Goal: Use online tool/utility: Utilize a website feature to perform a specific function

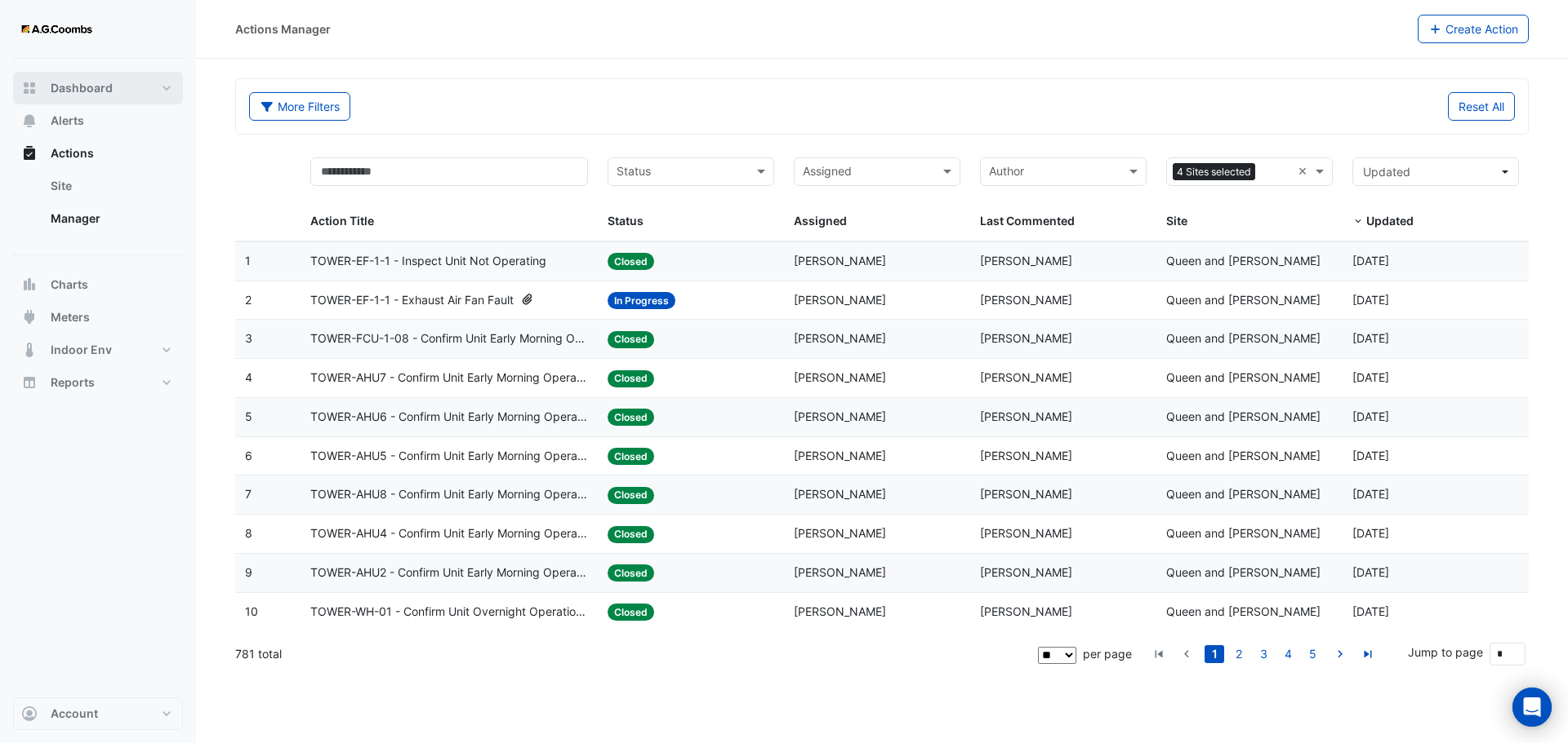
click at [119, 96] on button "Dashboard" at bounding box center [98, 88] width 170 height 33
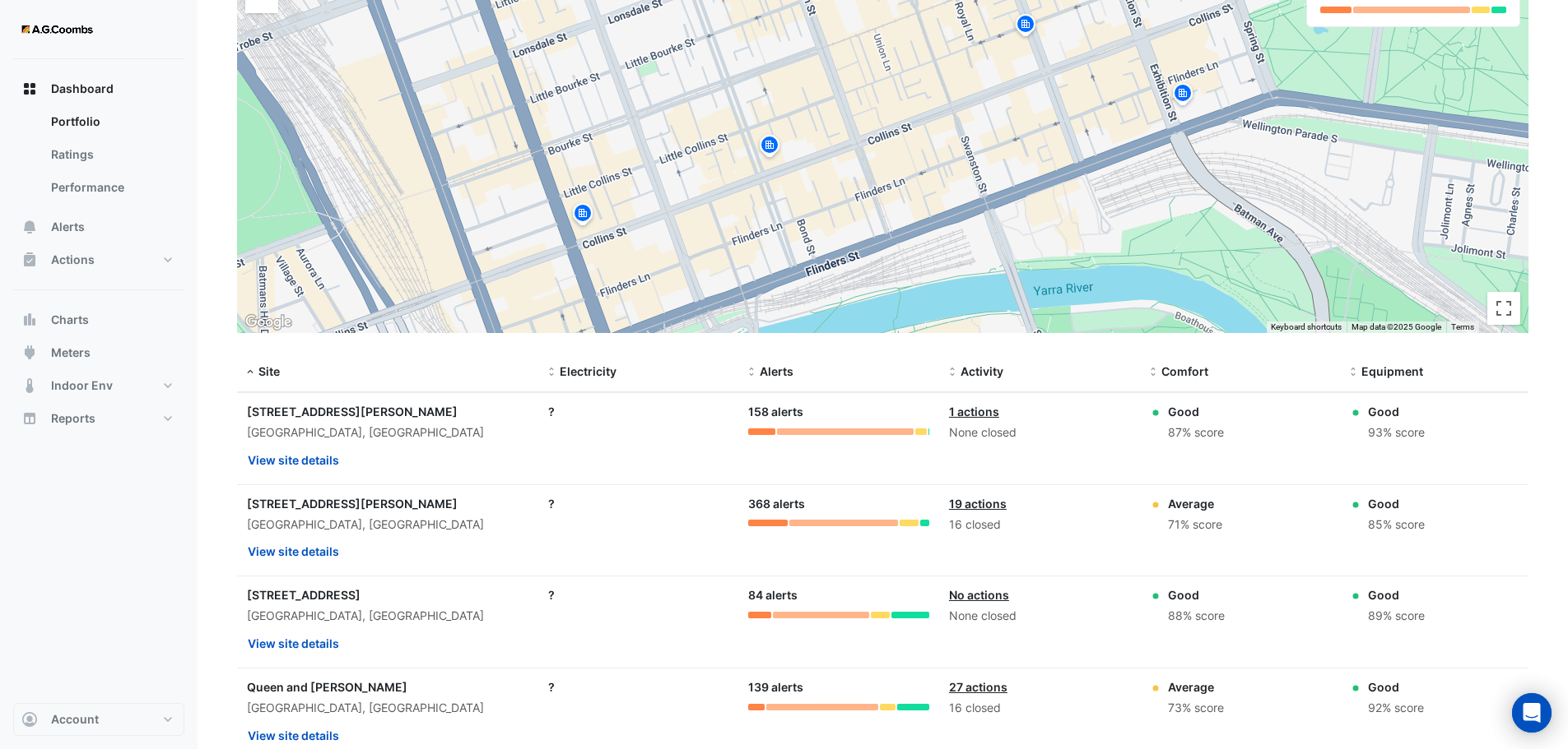
scroll to position [314, 0]
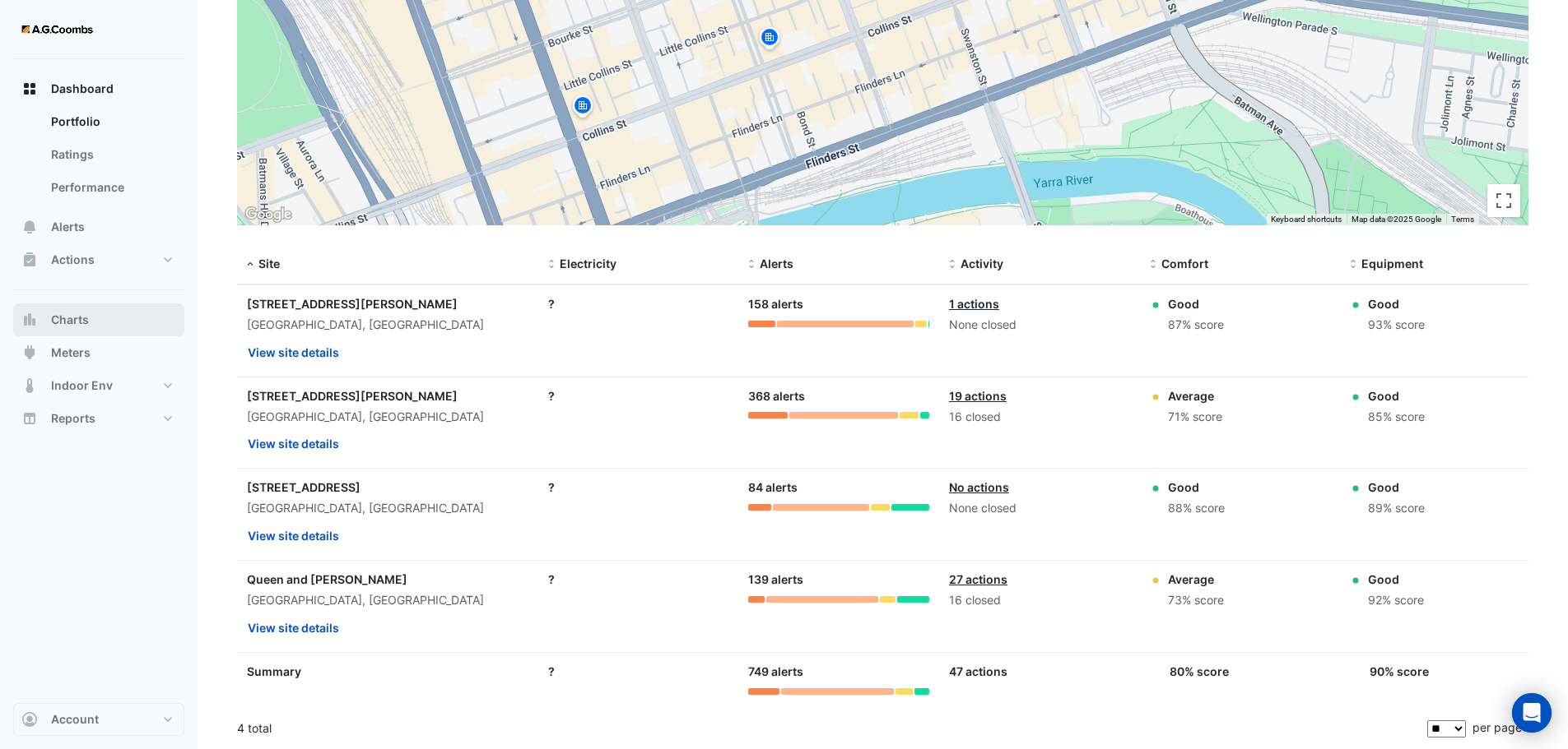
drag, startPoint x: 94, startPoint y: 321, endPoint x: 184, endPoint y: 363, distance: 99.3
click at [94, 321] on button "Charts" at bounding box center [99, 320] width 171 height 33
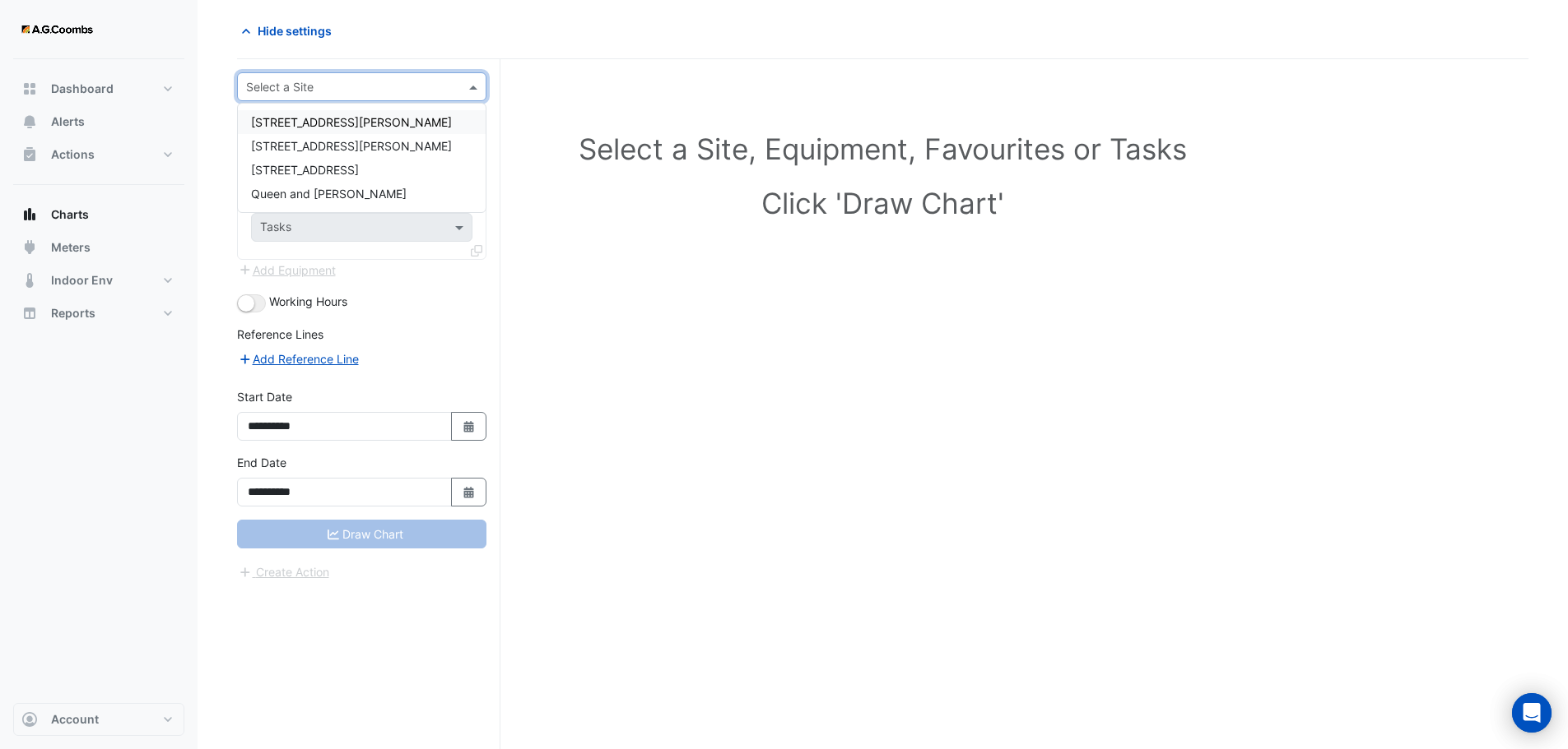
click at [331, 86] on input "text" at bounding box center [345, 87] width 198 height 17
click at [331, 189] on span "Queen and [PERSON_NAME]" at bounding box center [329, 194] width 156 height 14
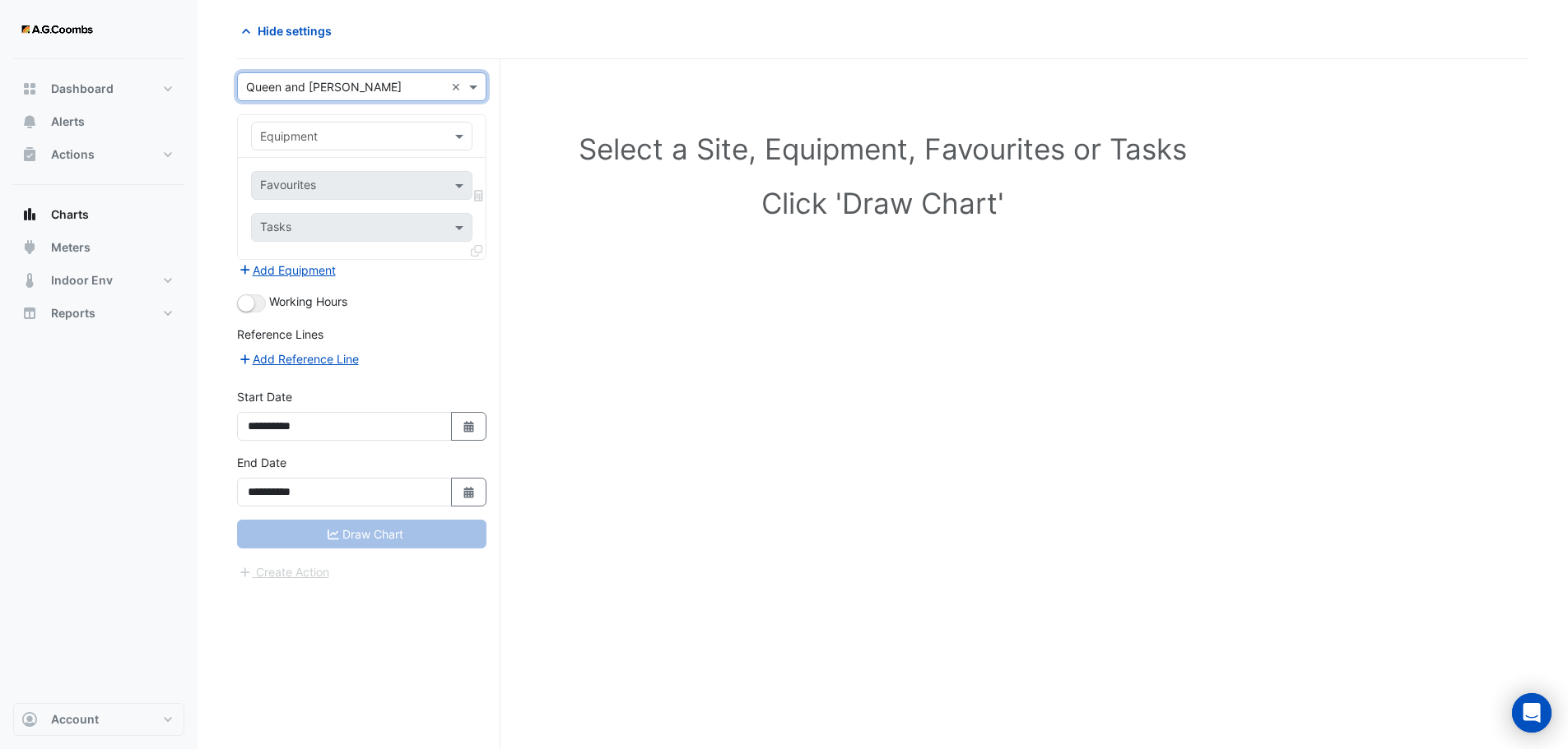
click at [316, 139] on input "text" at bounding box center [345, 137] width 170 height 17
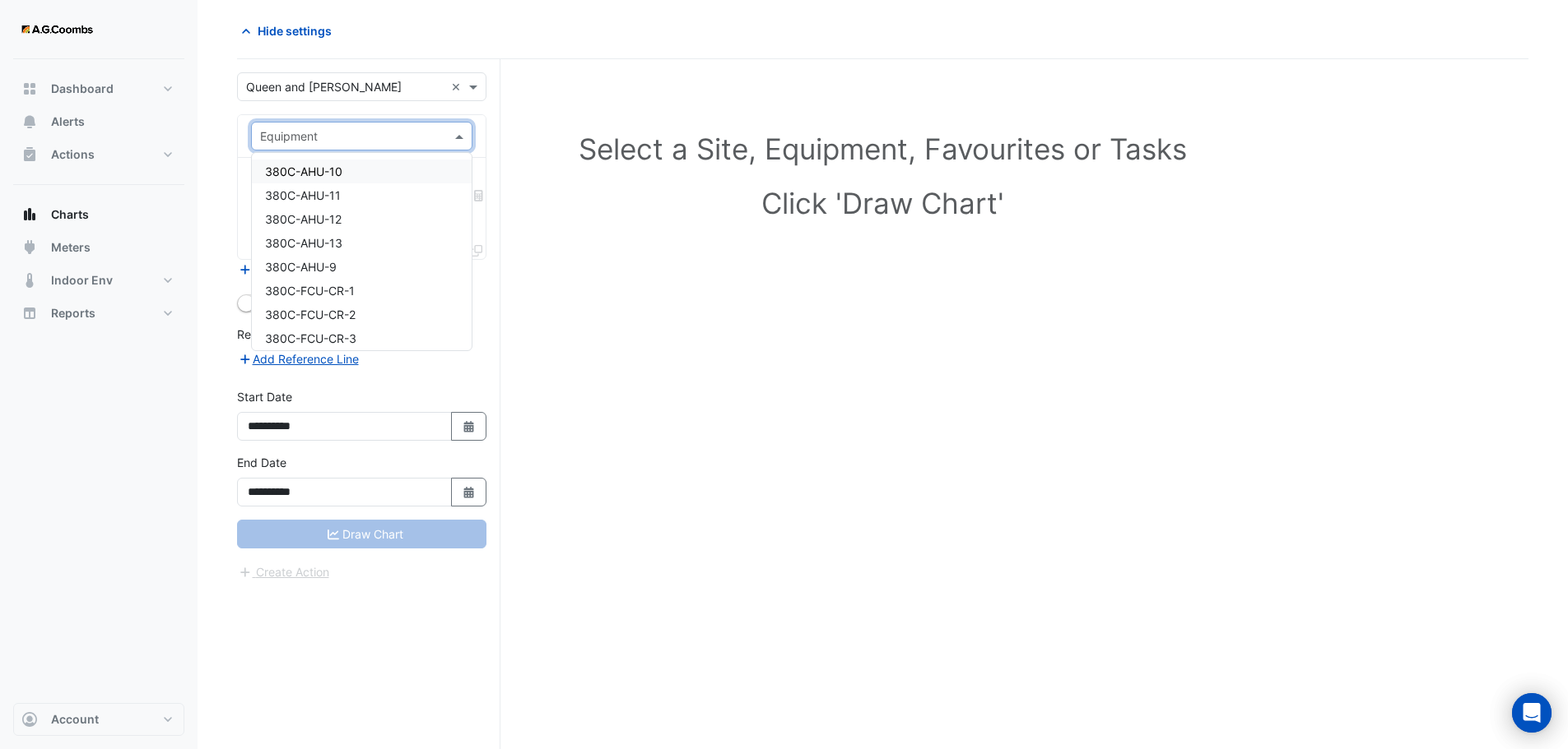
click at [409, 170] on div "380C-AHU-10" at bounding box center [361, 171] width 219 height 24
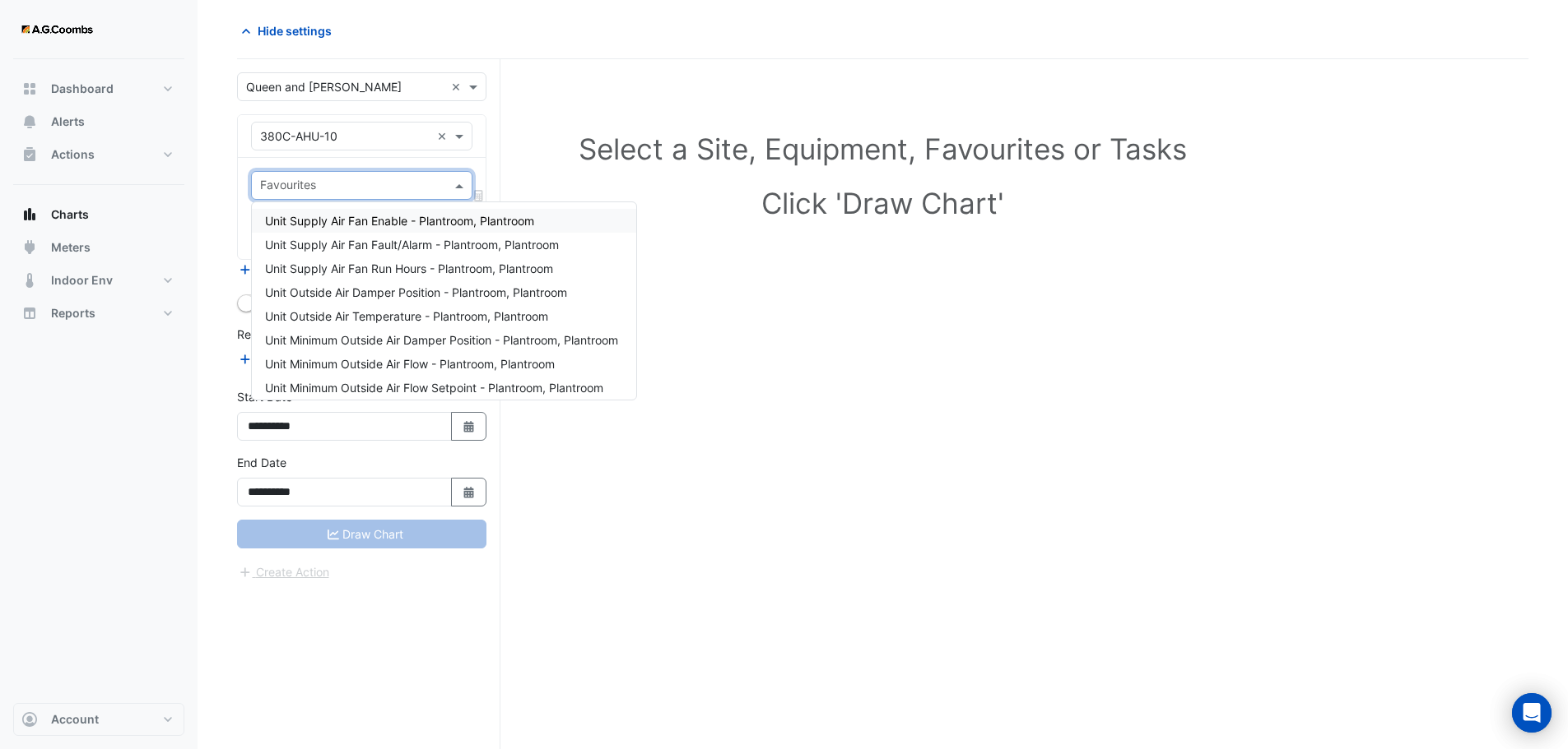
click at [411, 185] on input "text" at bounding box center [352, 187] width 184 height 17
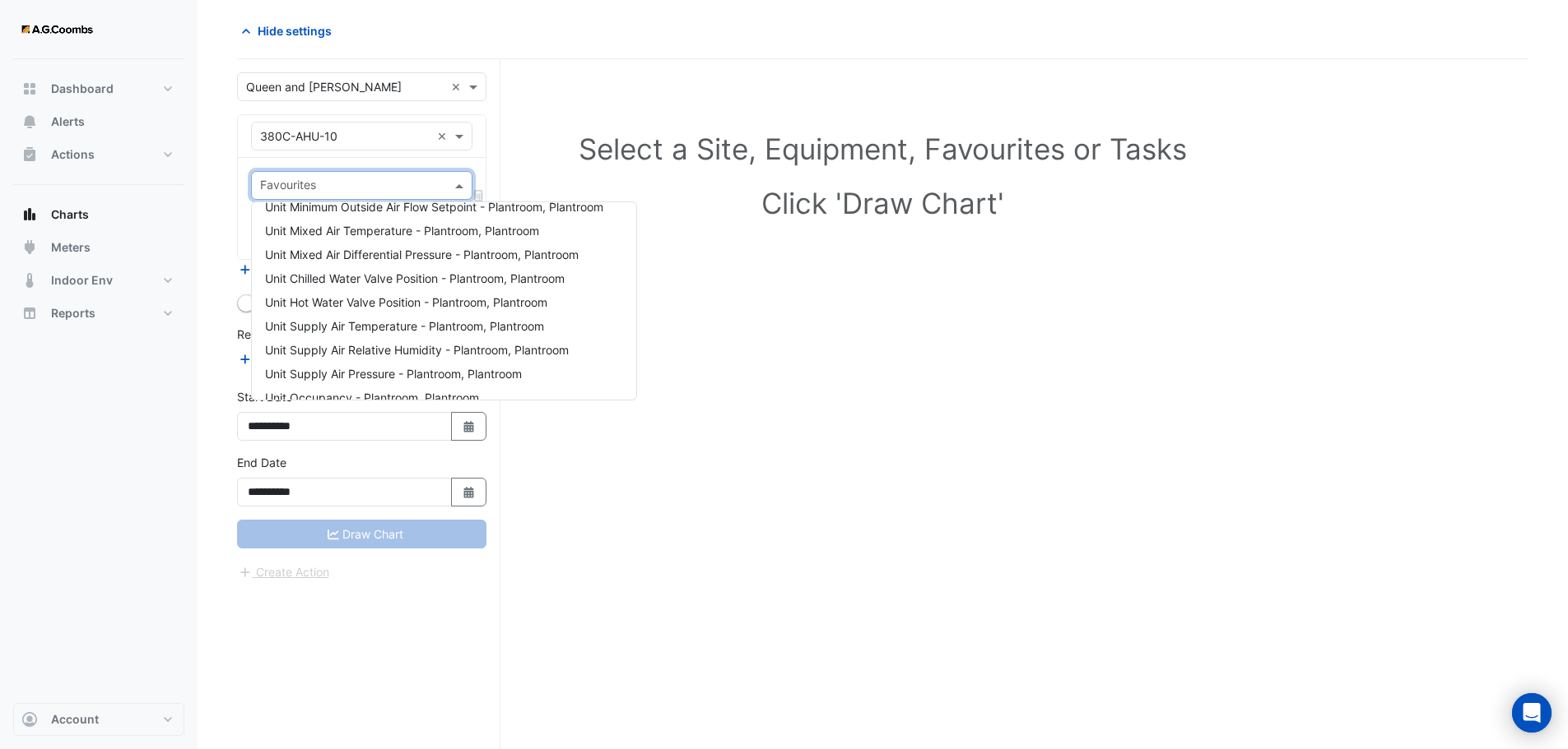
scroll to position [190, 0]
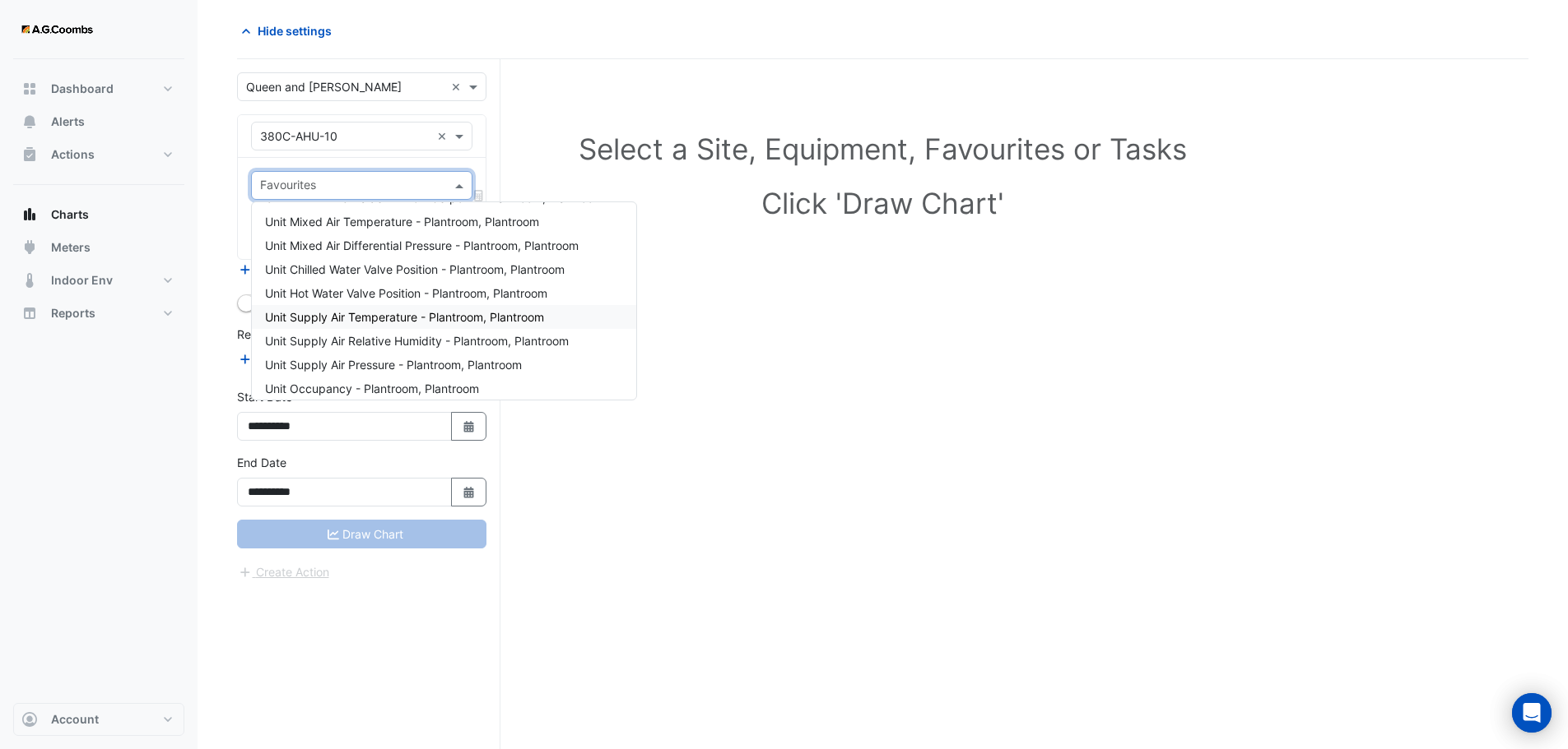
click at [411, 319] on span "Unit Supply Air Temperature - Plantroom, Plantroom" at bounding box center [405, 317] width 279 height 14
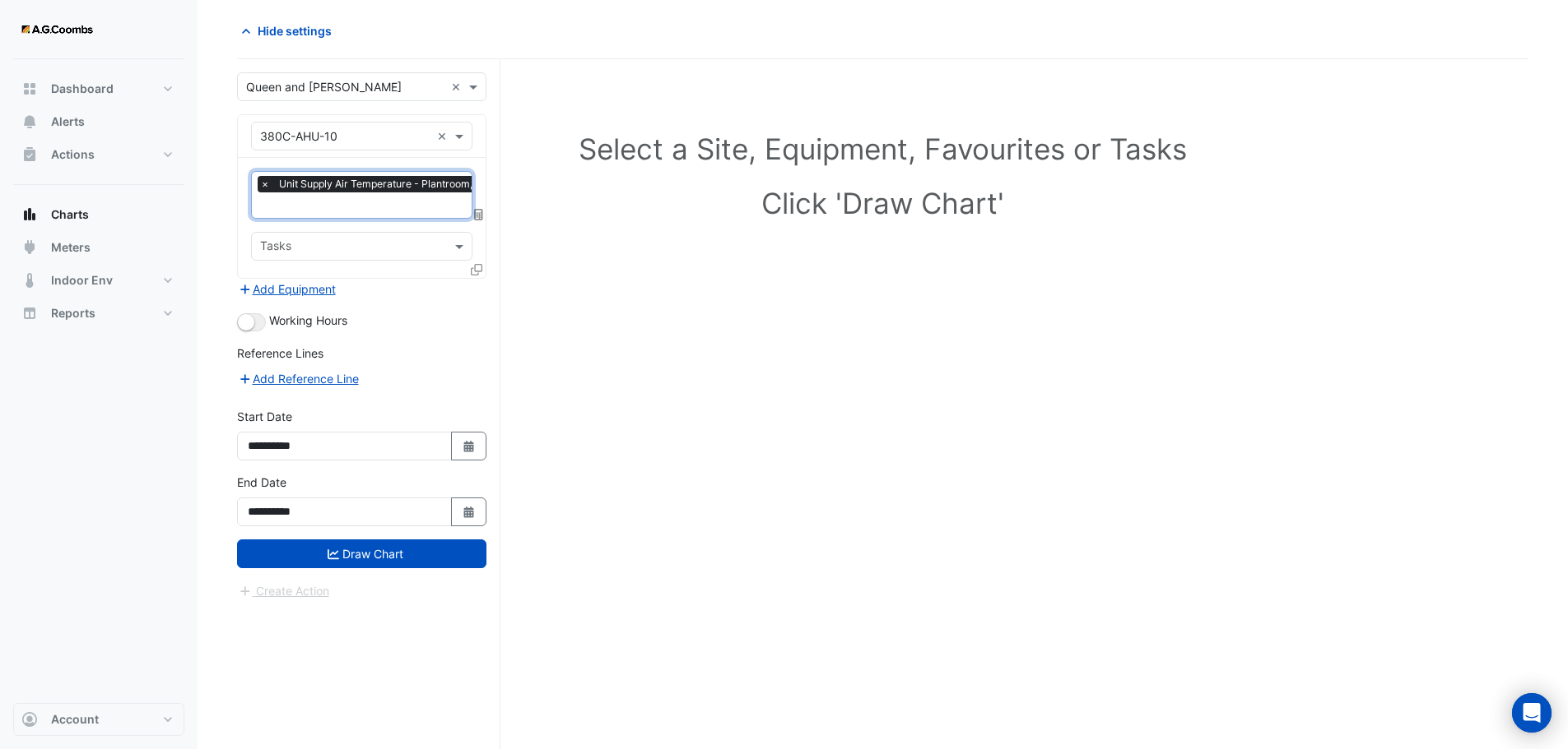
click at [336, 241] on input "text" at bounding box center [352, 248] width 184 height 17
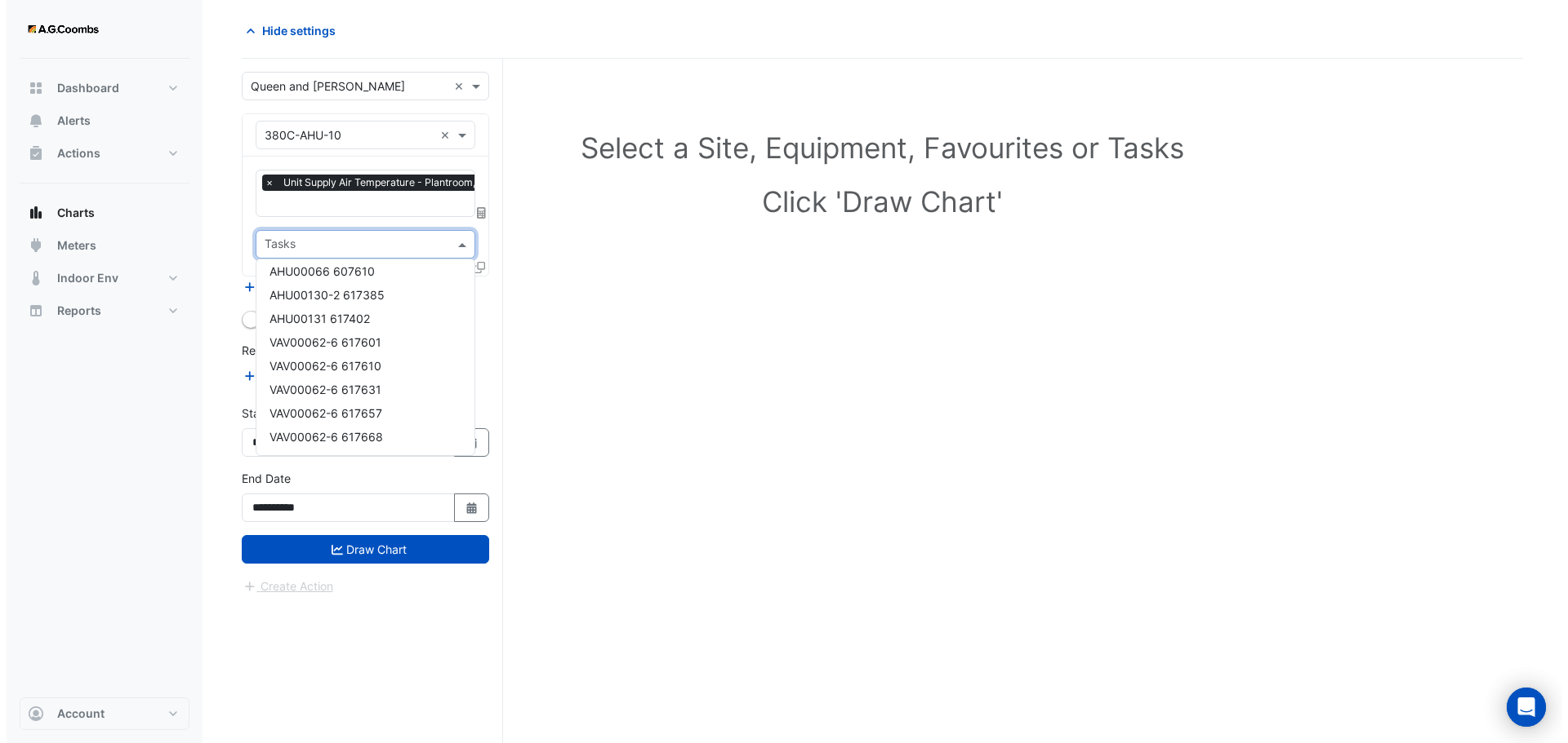
scroll to position [0, 0]
click at [571, 248] on div "Select a Site, Equipment, Favourites or Tasks Click 'Draw Chart'" at bounding box center [875, 177] width 1262 height 199
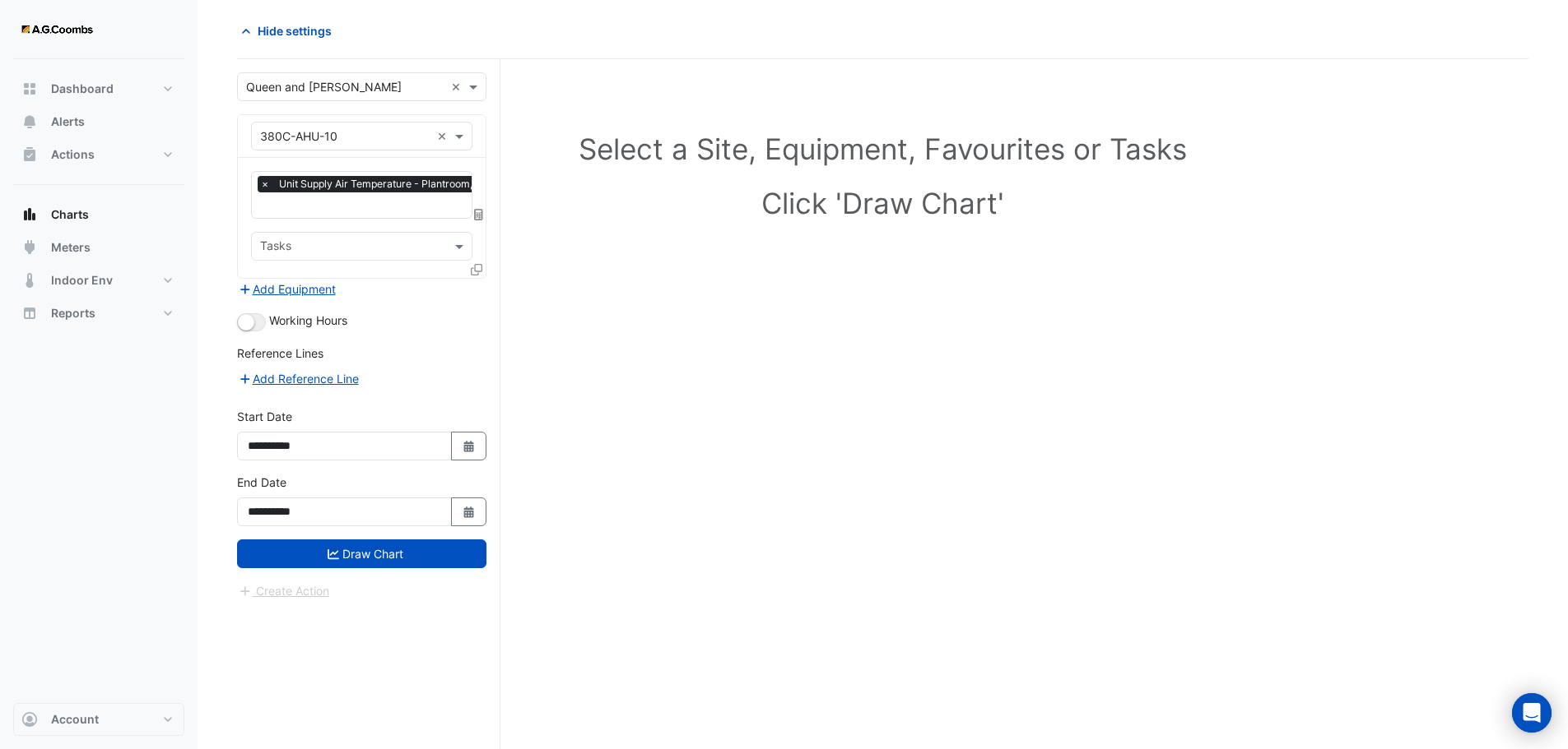
click at [478, 267] on icon at bounding box center [477, 270] width 11 height 11
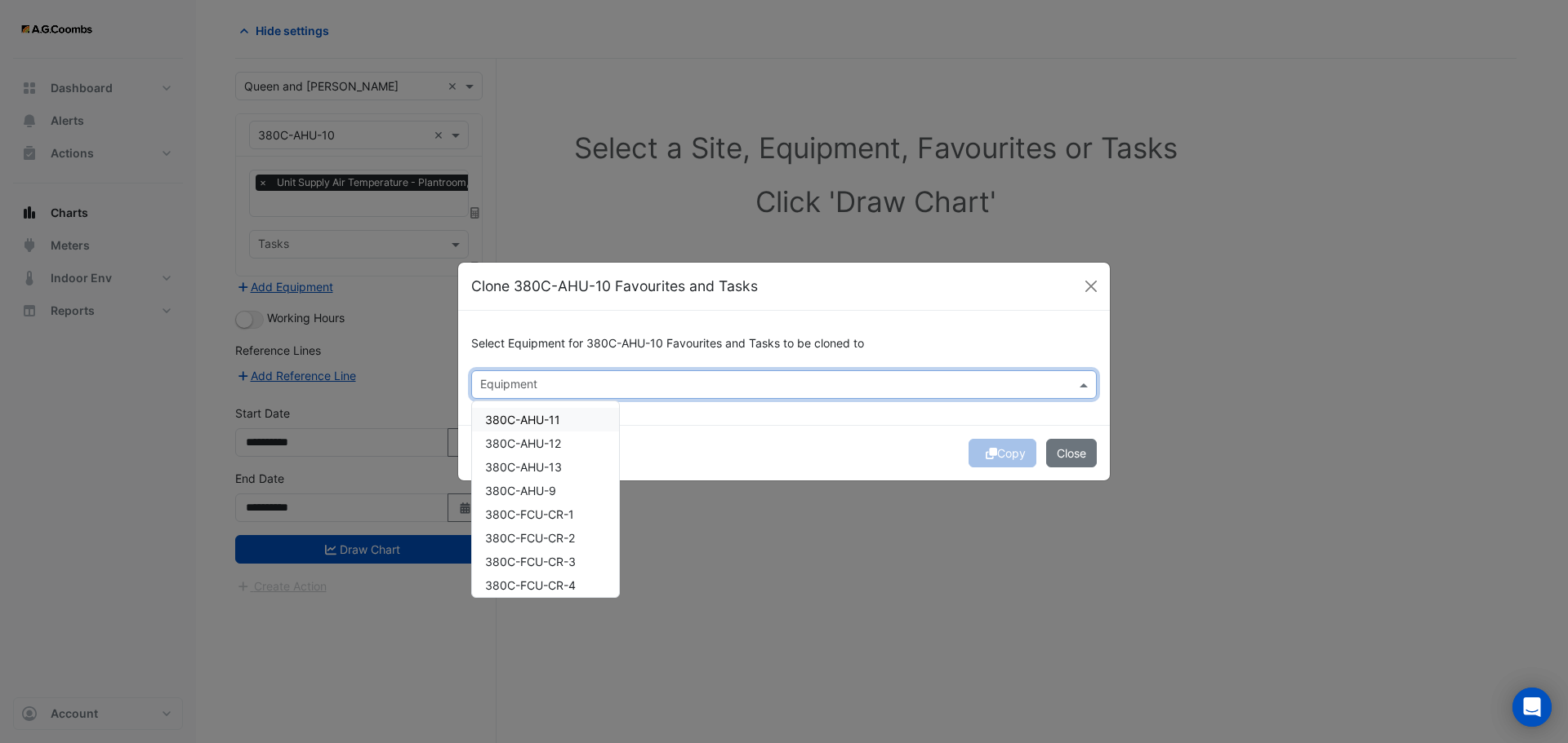
click at [604, 382] on input "text" at bounding box center [775, 386] width 589 height 17
click at [538, 442] on span "380C-AHU-12" at bounding box center [523, 444] width 76 height 14
click at [541, 470] on span "380C-AHU-13" at bounding box center [523, 467] width 76 height 14
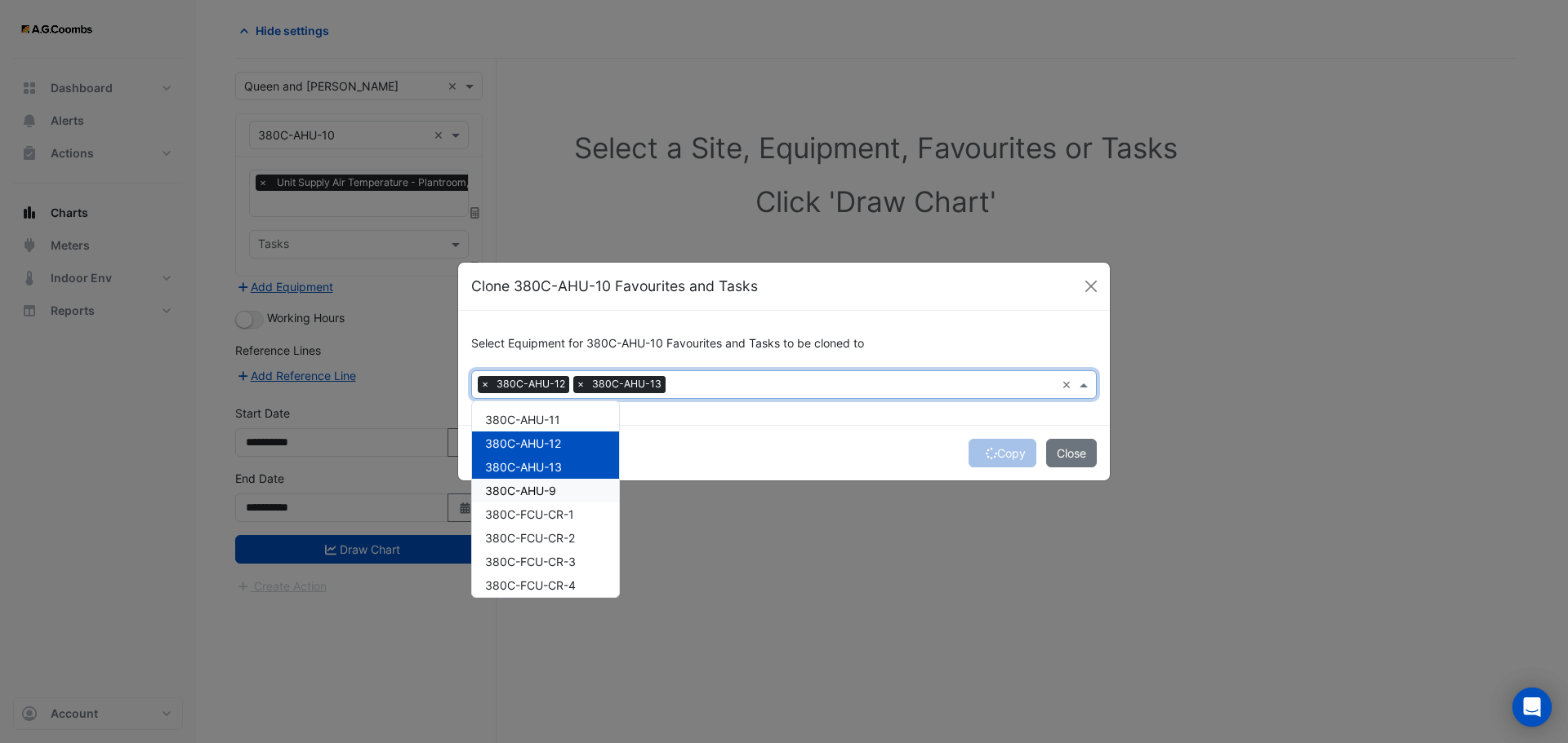
click at [547, 493] on span "380C-AHU-9" at bounding box center [520, 491] width 71 height 14
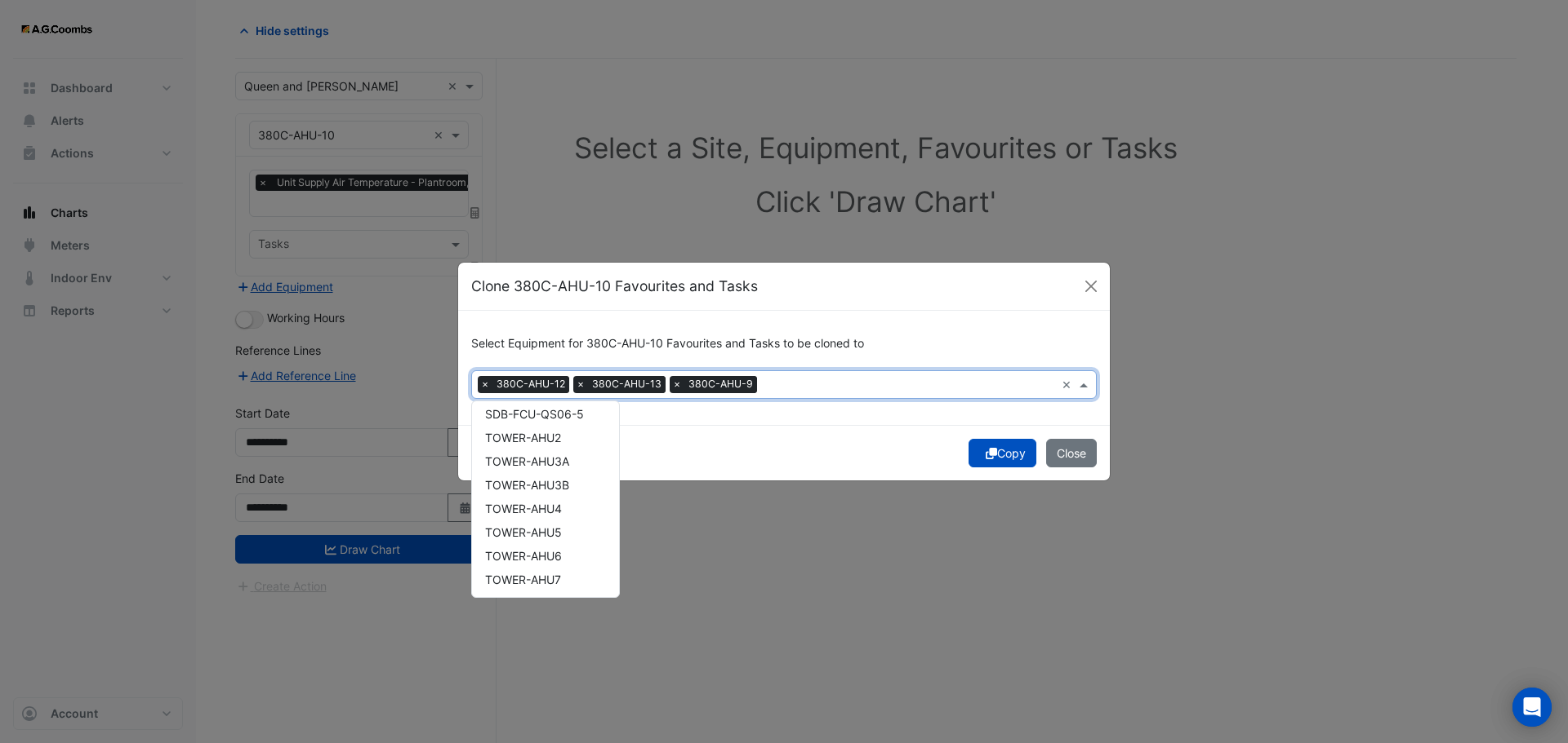
scroll to position [1634, 0]
click at [561, 474] on span "TOWER-AHU2" at bounding box center [523, 466] width 76 height 14
click at [560, 490] on span "TOWER-AHU3A" at bounding box center [527, 490] width 84 height 14
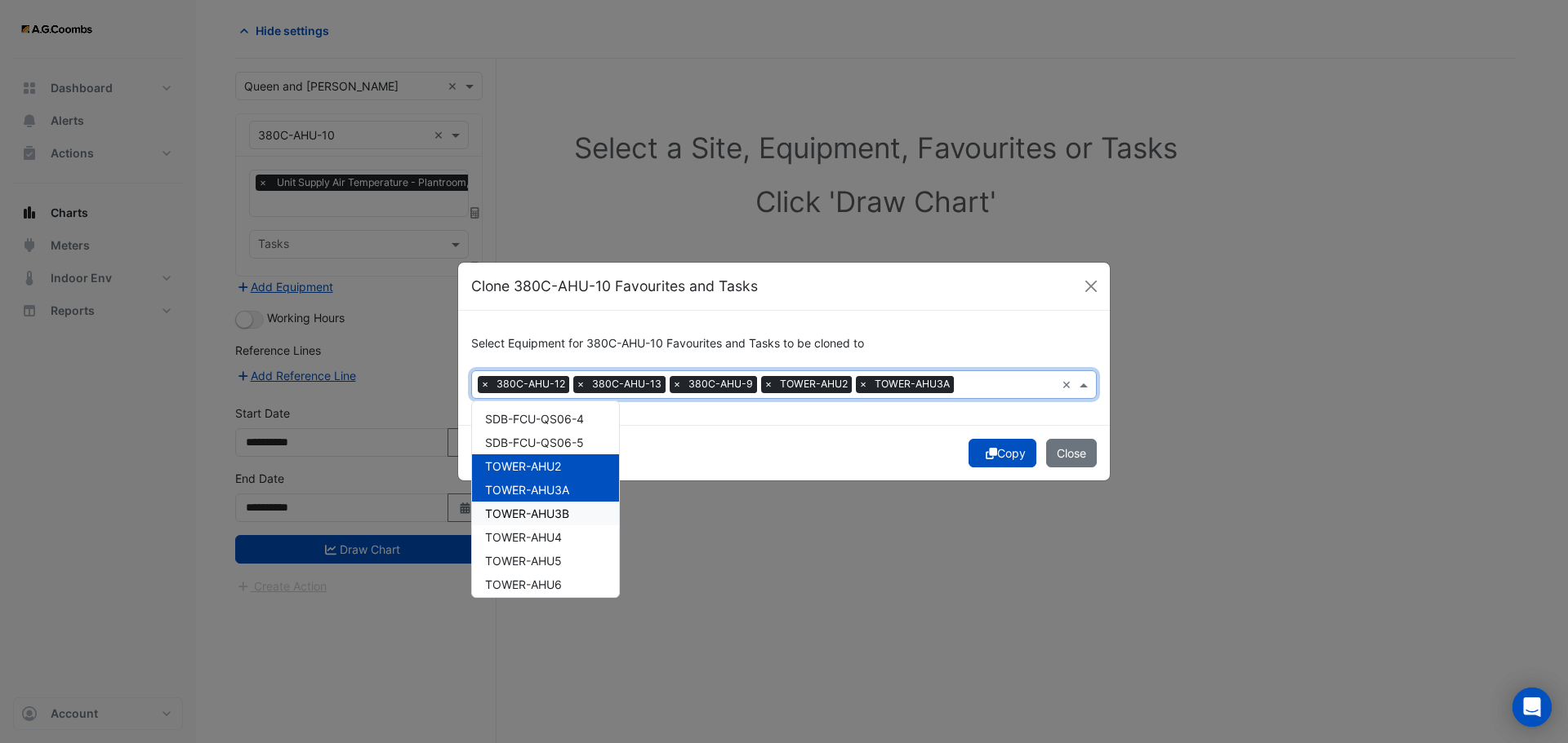
click at [559, 509] on span "TOWER-AHU3B" at bounding box center [527, 513] width 84 height 14
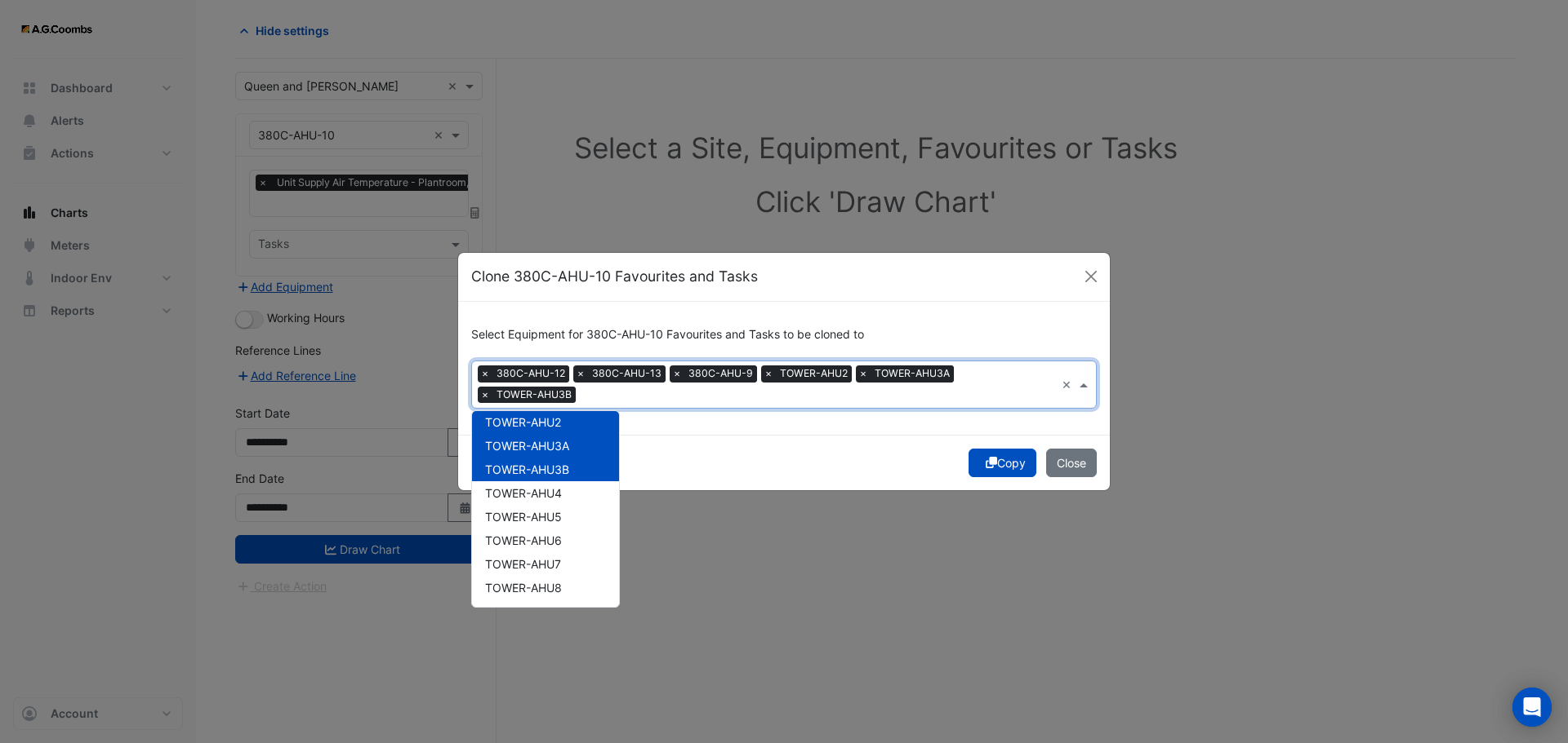
scroll to position [1716, 0]
click at [556, 466] on span "TOWER-AHU4" at bounding box center [523, 465] width 76 height 14
click at [557, 484] on span "TOWER-AHU5" at bounding box center [523, 489] width 76 height 14
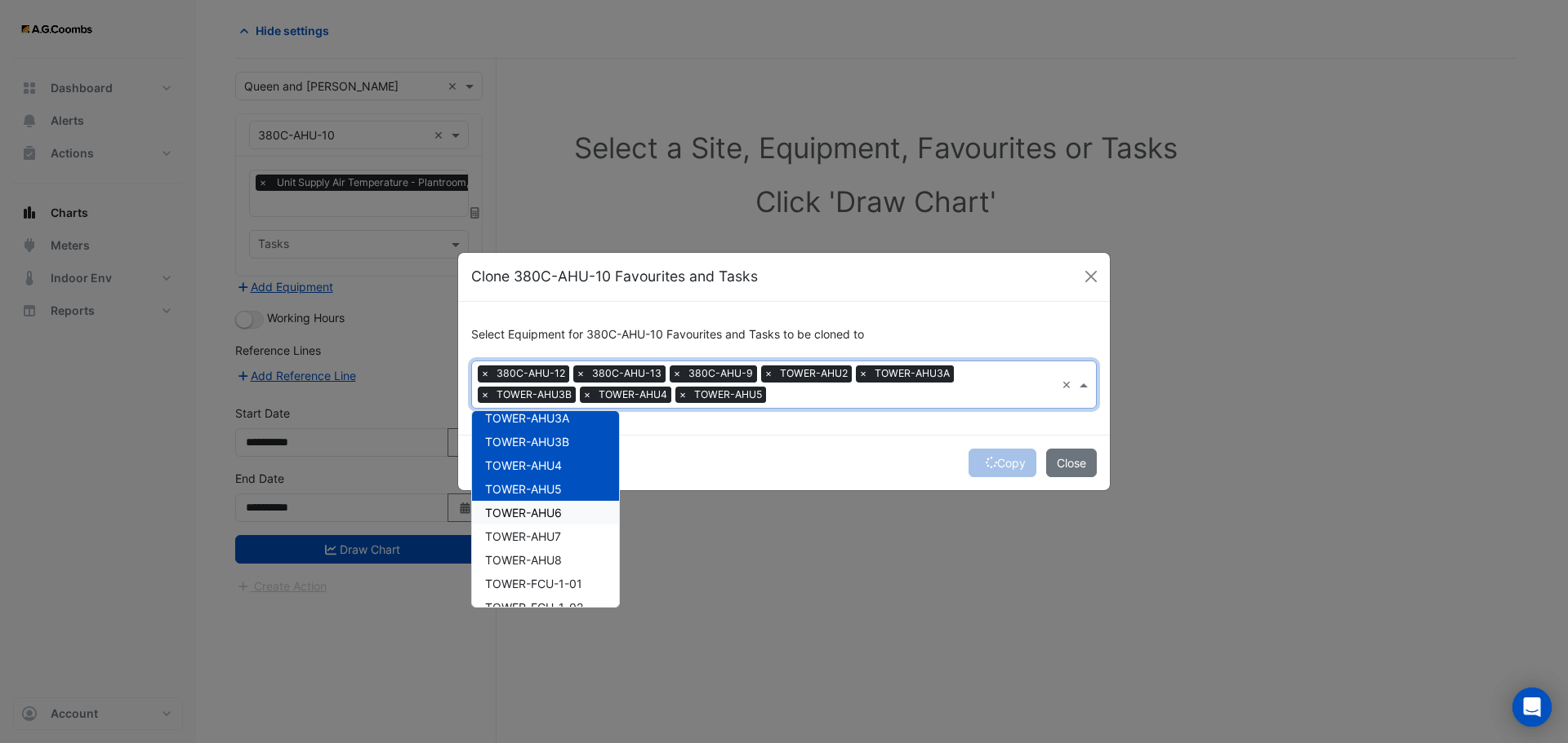
click at [561, 508] on span "TOWER-AHU6" at bounding box center [523, 512] width 76 height 14
drag, startPoint x: 560, startPoint y: 540, endPoint x: 566, endPoint y: 560, distance: 20.9
click at [561, 541] on span "TOWER-AHU7" at bounding box center [523, 536] width 76 height 14
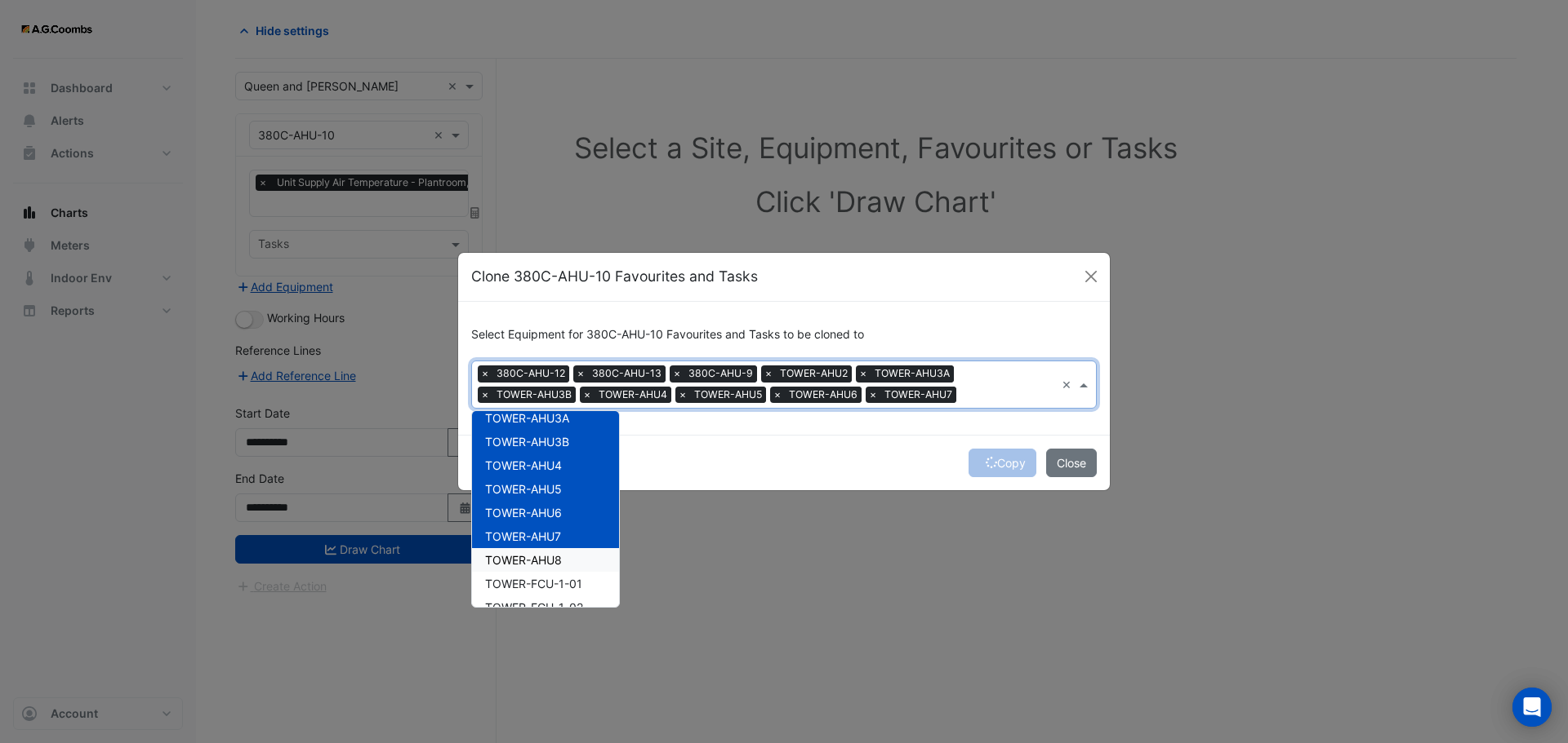
click at [564, 561] on div "TOWER-AHU8" at bounding box center [546, 559] width 147 height 24
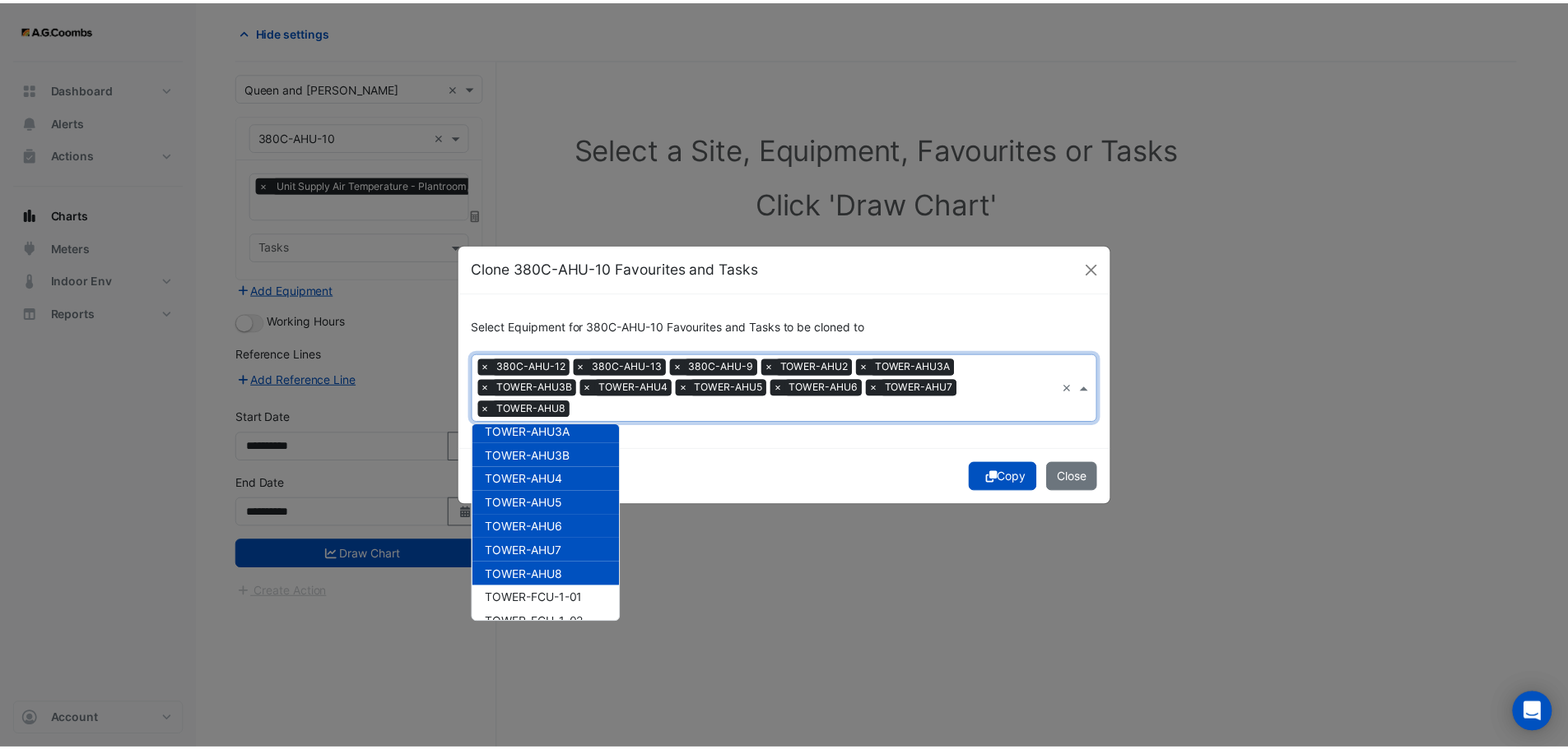
scroll to position [1811, 0]
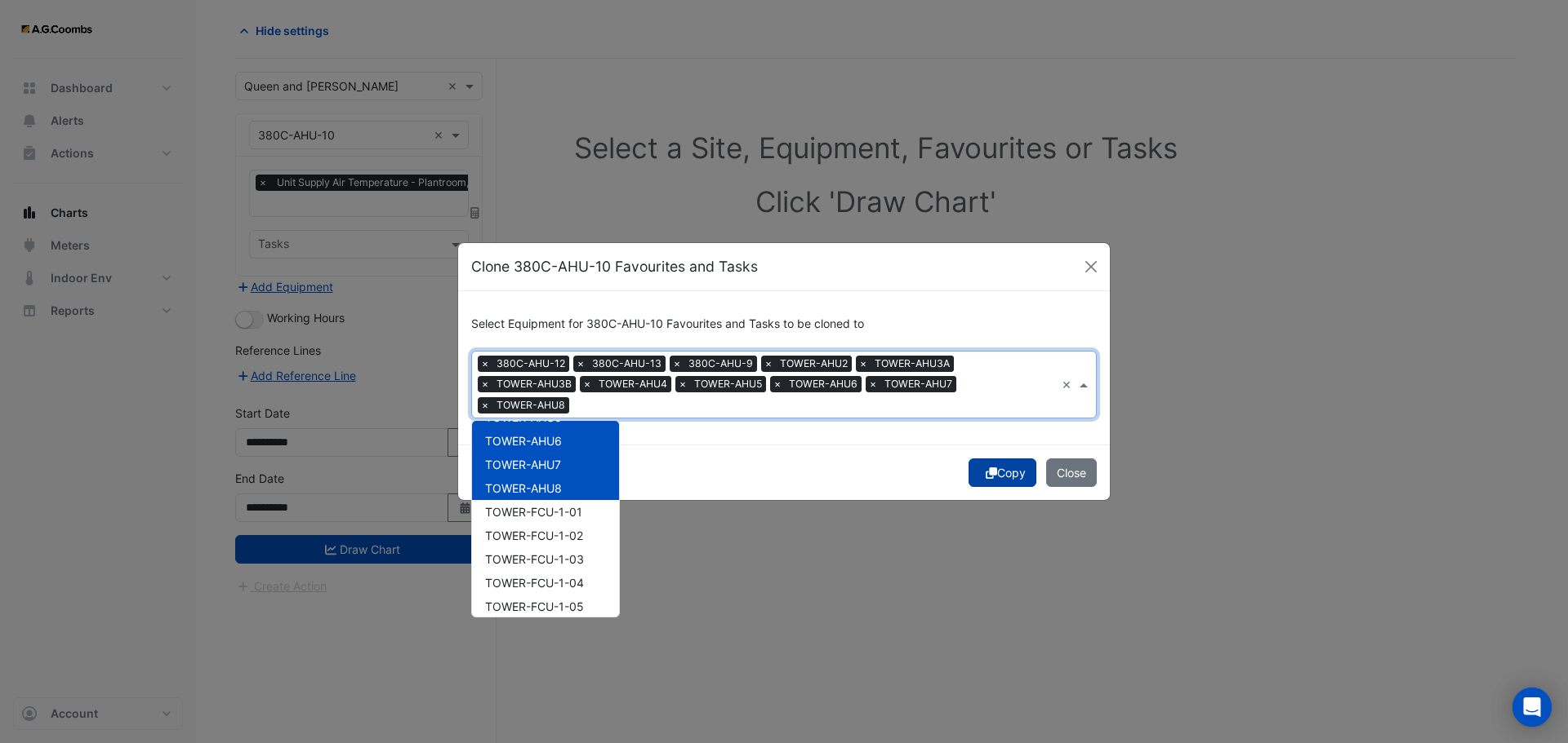
click at [991, 472] on icon "submit" at bounding box center [991, 474] width 11 height 11
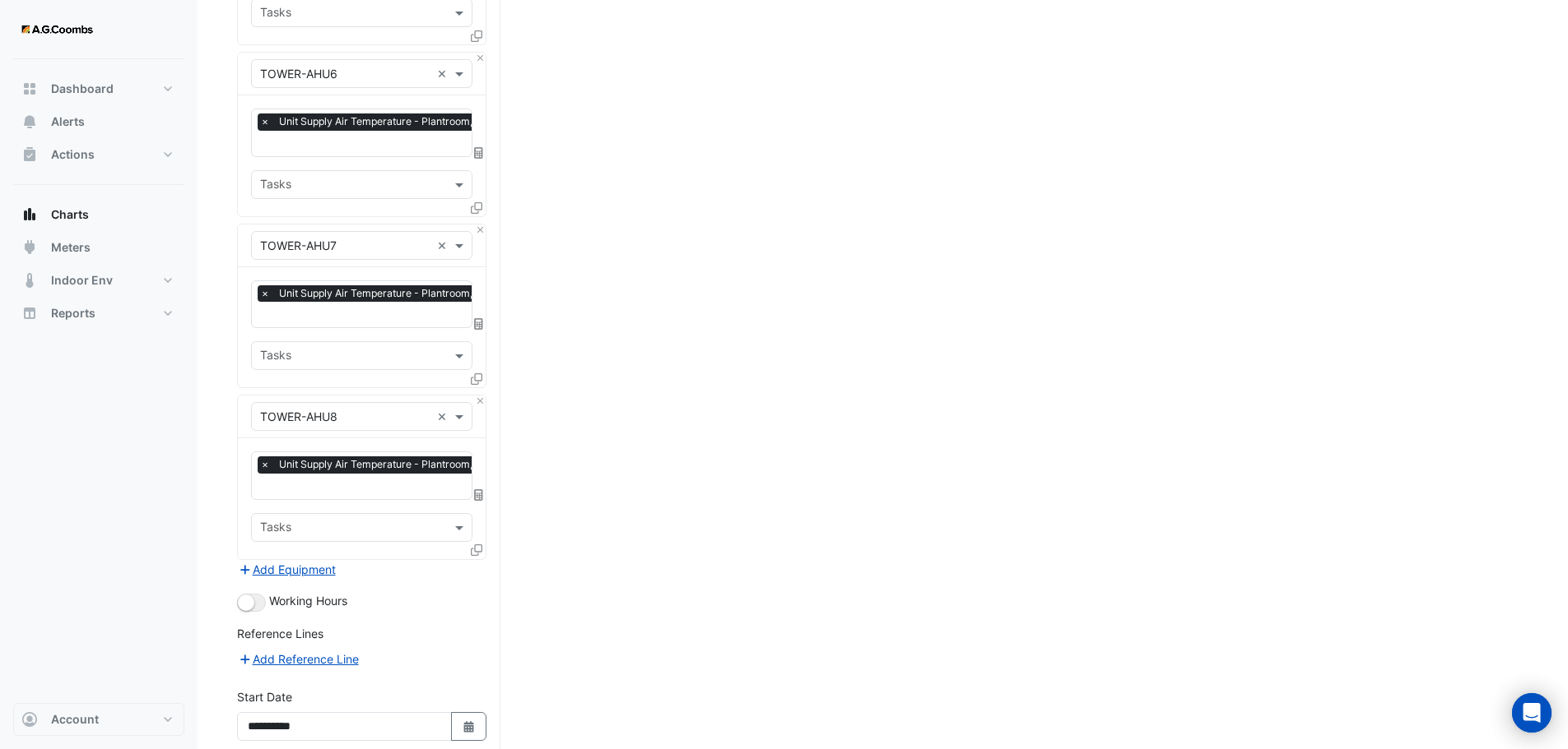
scroll to position [1793, 0]
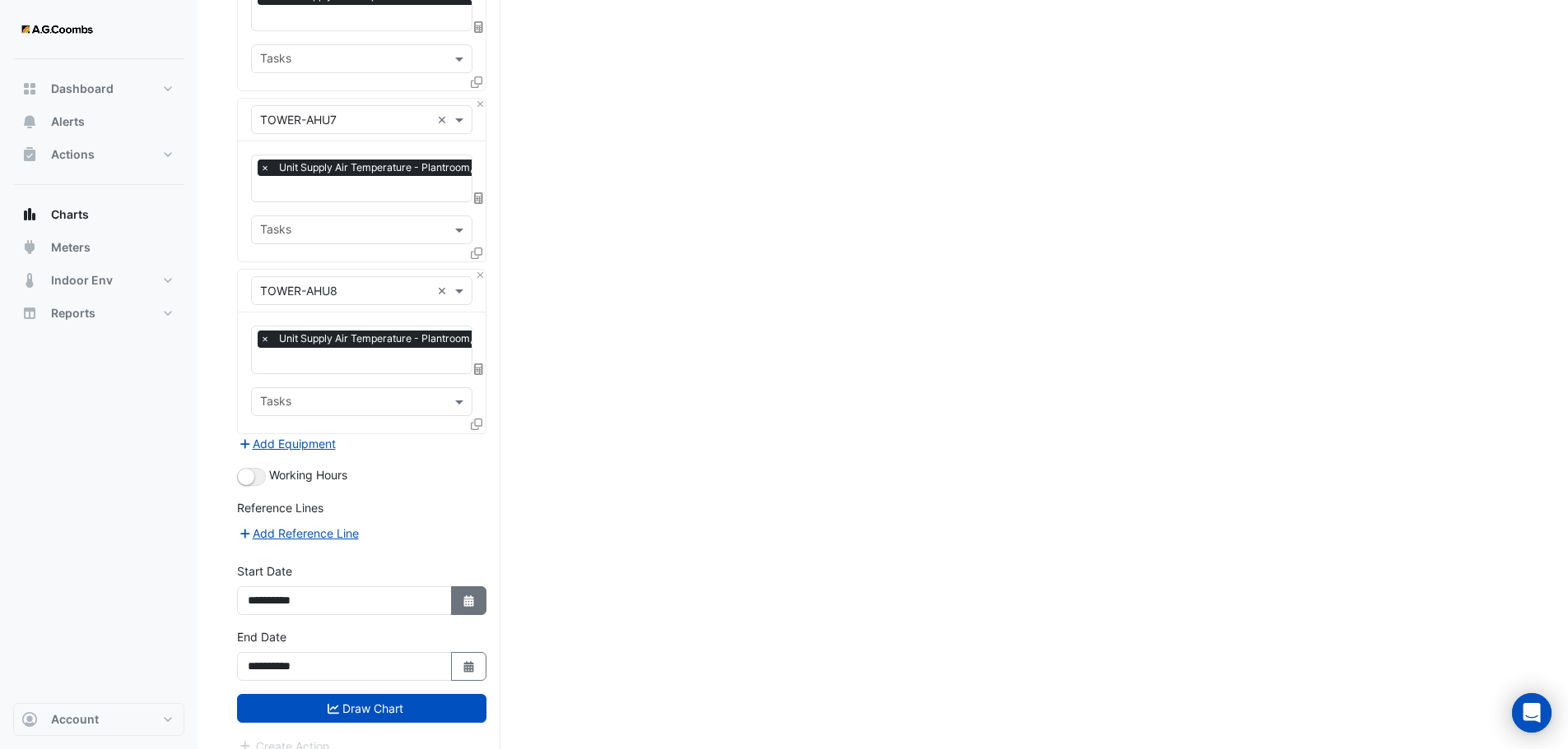
click at [475, 595] on icon "Select Date" at bounding box center [469, 601] width 15 height 11
select select "*"
select select "****"
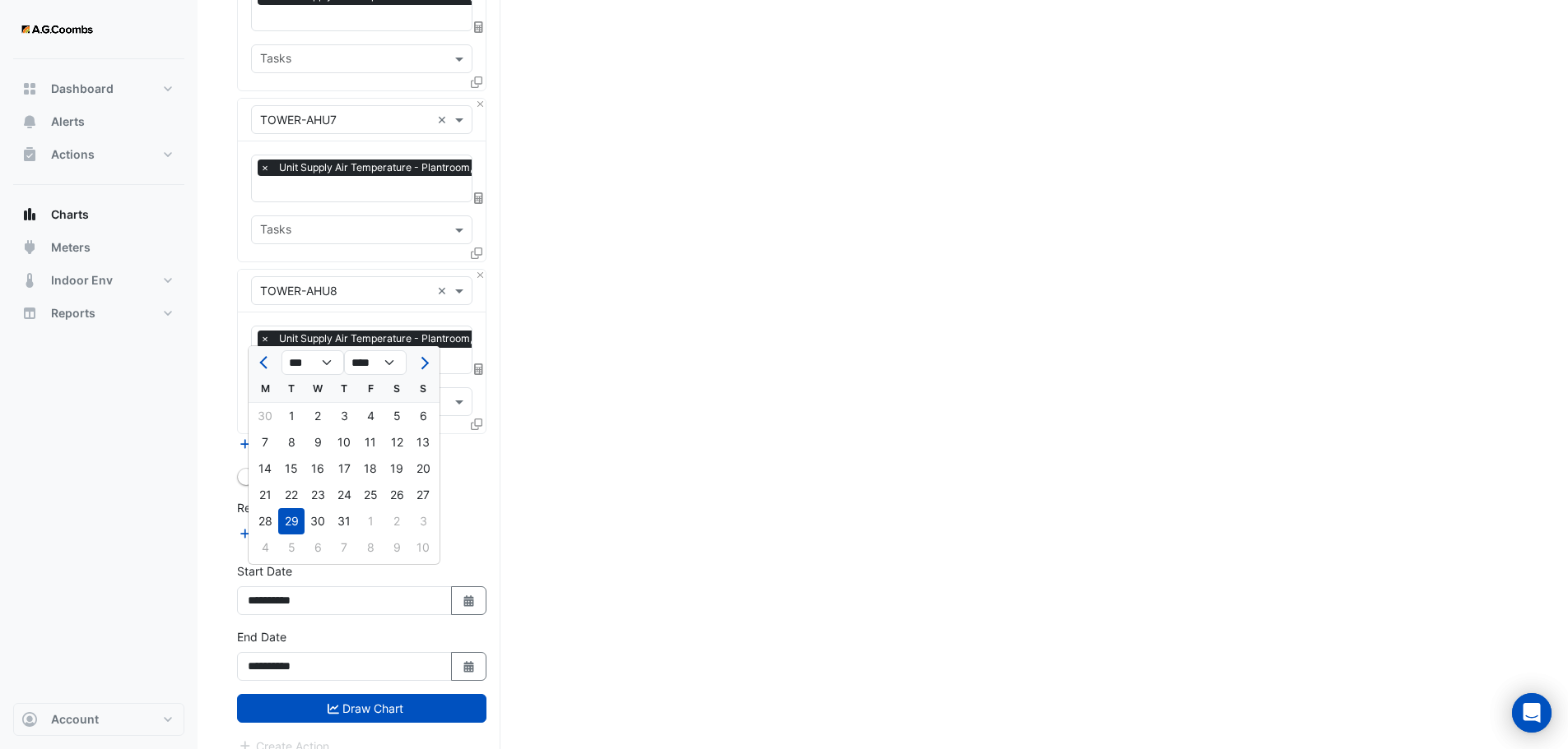
click at [254, 362] on div at bounding box center [265, 363] width 33 height 27
click at [267, 361] on span "Previous month" at bounding box center [265, 363] width 12 height 12
click at [426, 361] on span "Next month" at bounding box center [422, 363] width 12 height 12
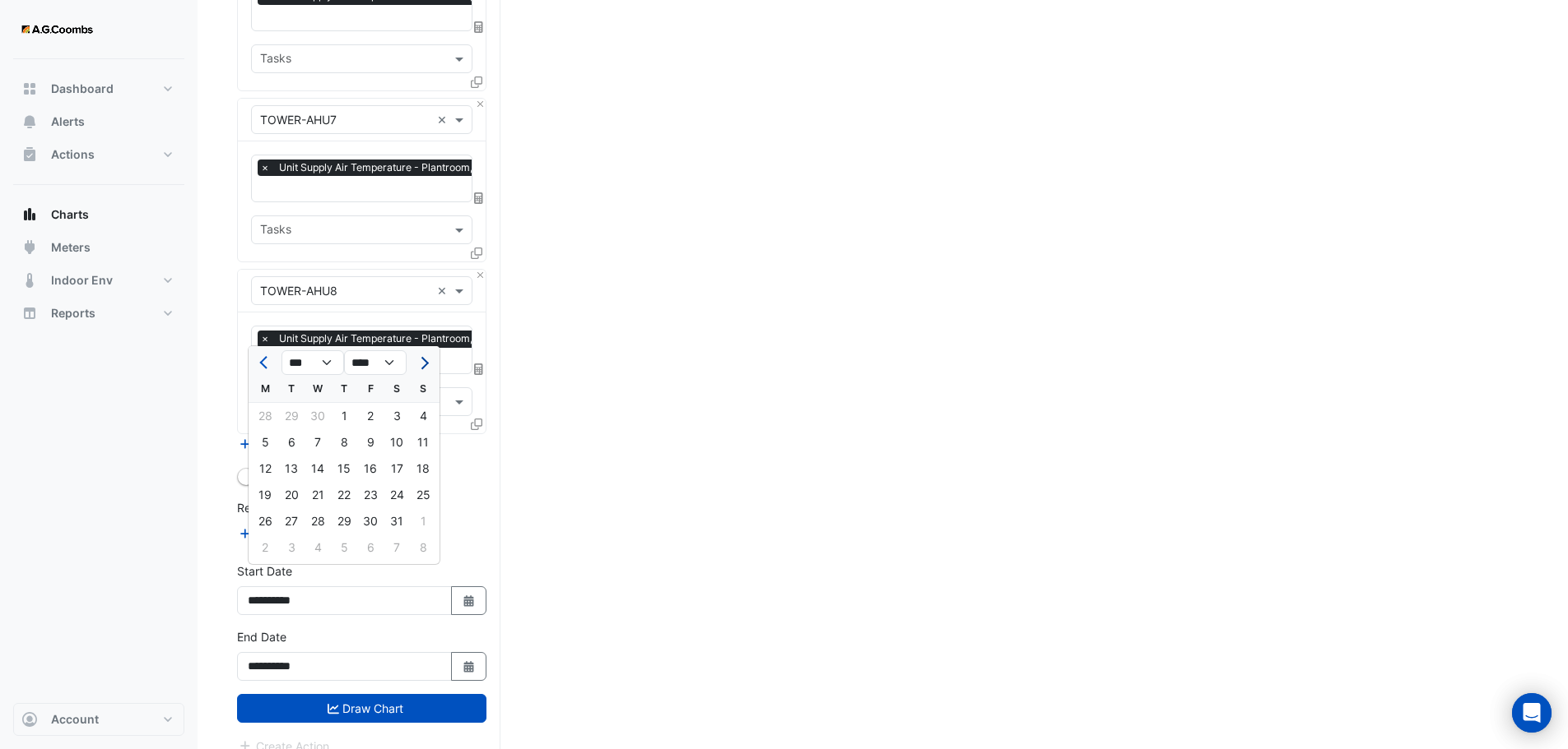
click at [426, 361] on span "Next month" at bounding box center [422, 363] width 12 height 12
select select "*"
click at [264, 443] on div "2" at bounding box center [265, 442] width 27 height 27
type input "**********"
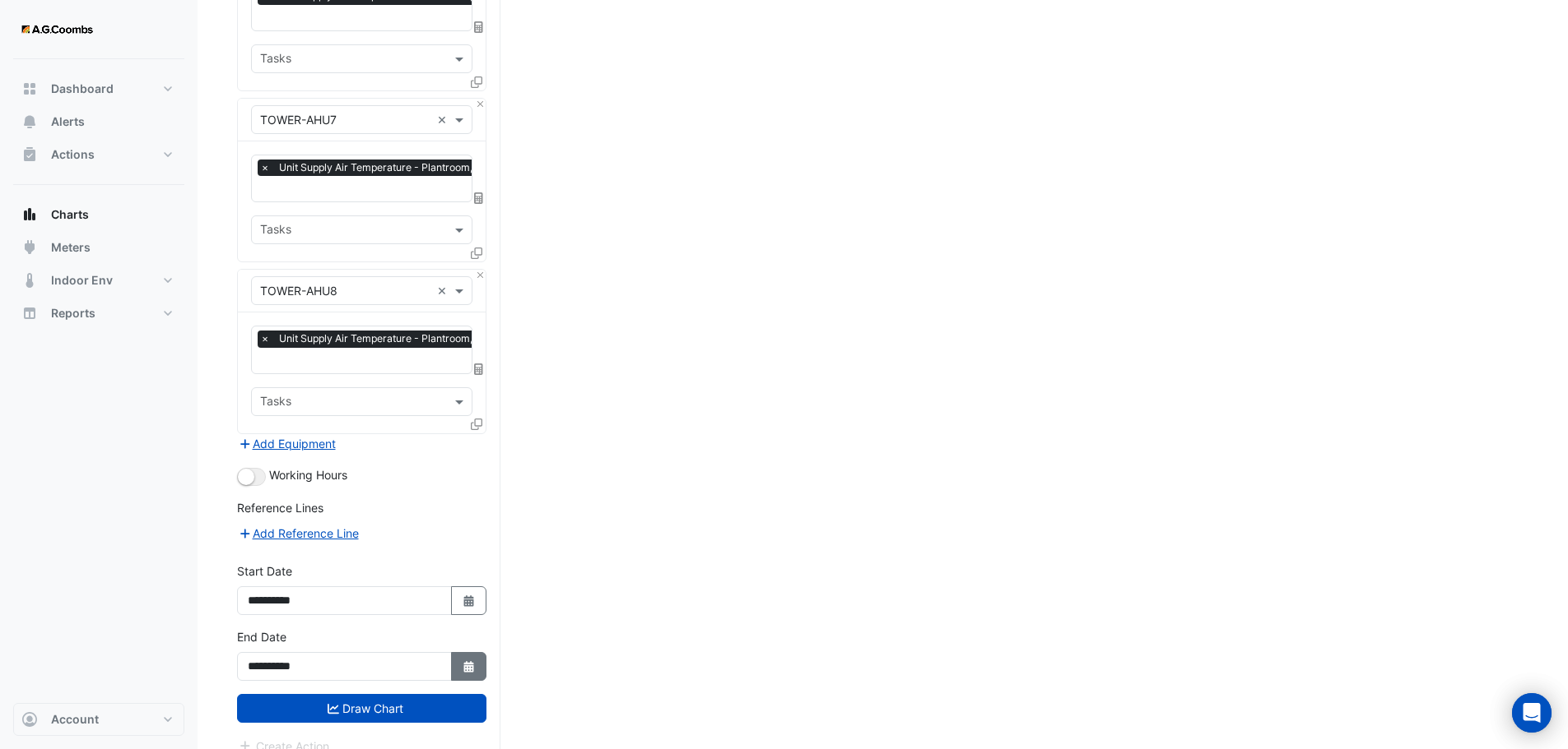
click at [468, 662] on icon "button" at bounding box center [468, 667] width 9 height 11
select select "*"
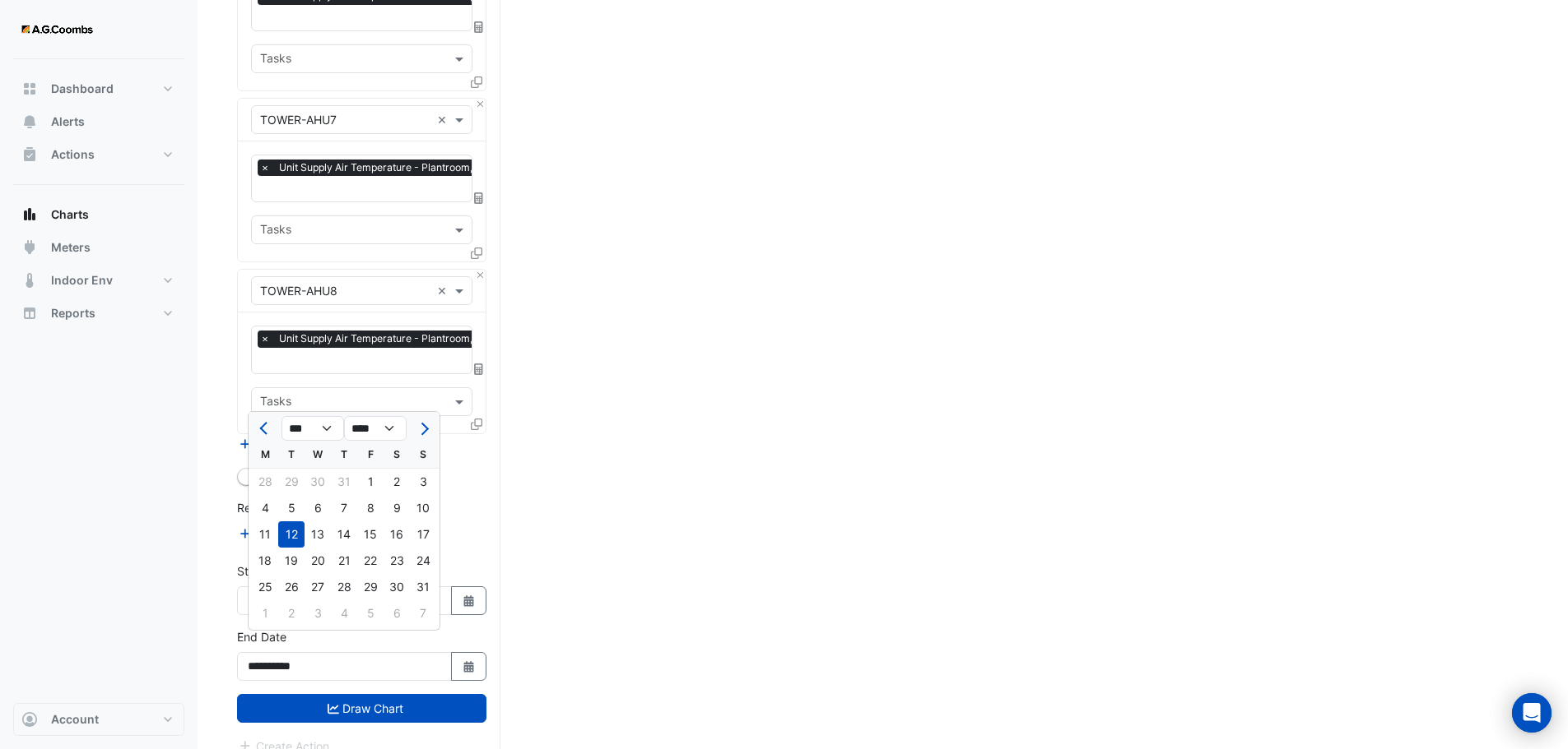
click at [293, 531] on div "12" at bounding box center [292, 534] width 27 height 27
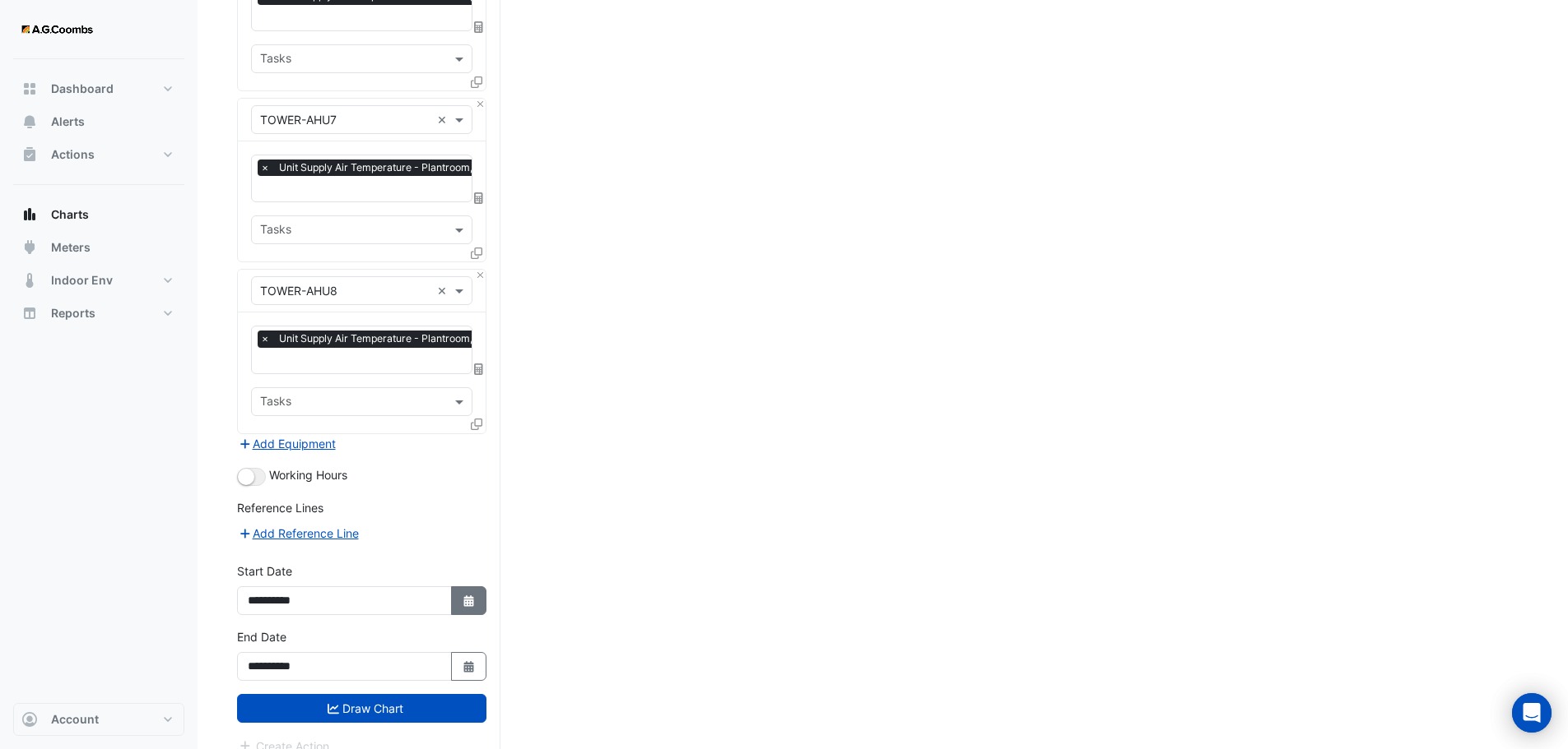
click at [372, 694] on button "Draw Chart" at bounding box center [362, 708] width 250 height 28
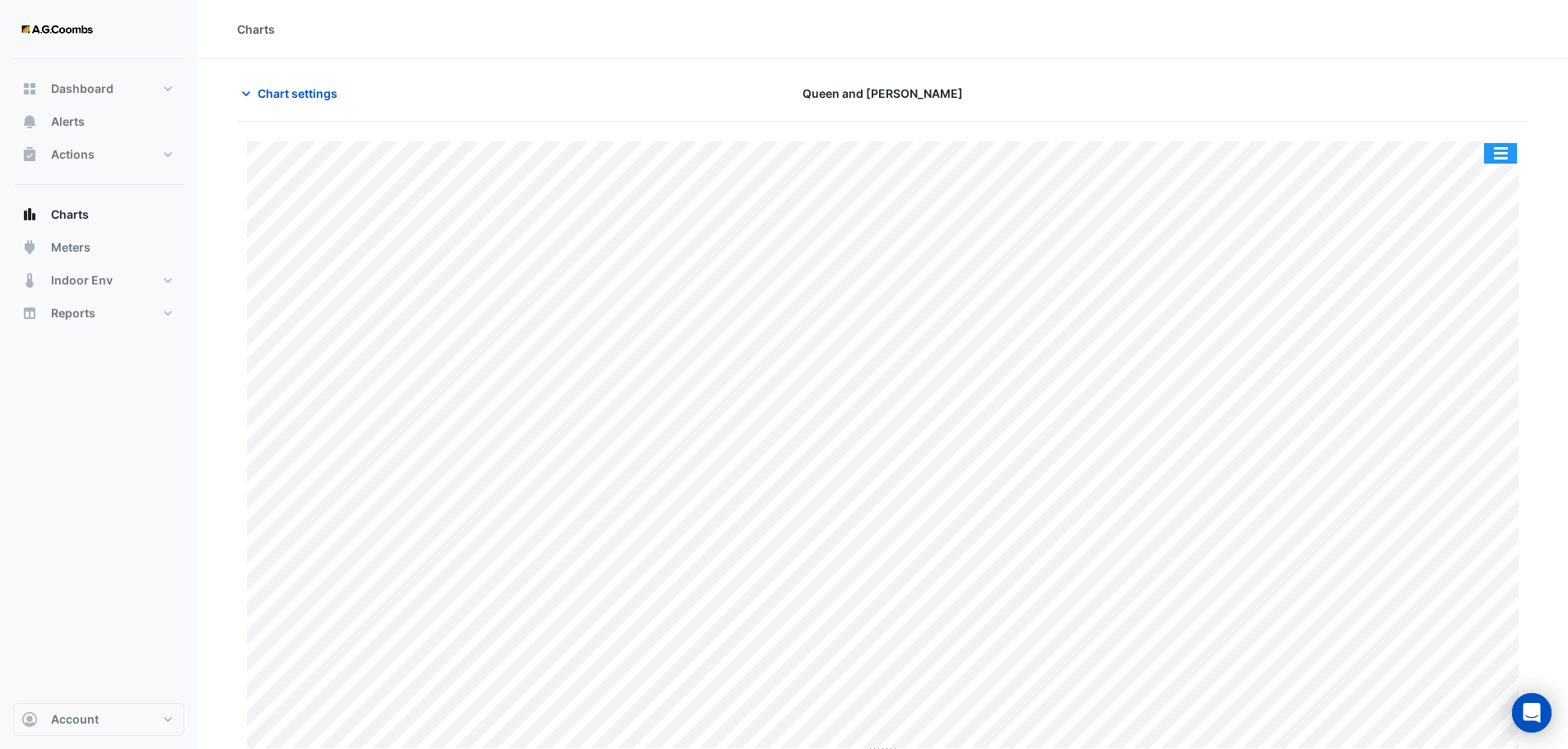
click at [1502, 152] on button "button" at bounding box center [1500, 154] width 33 height 21
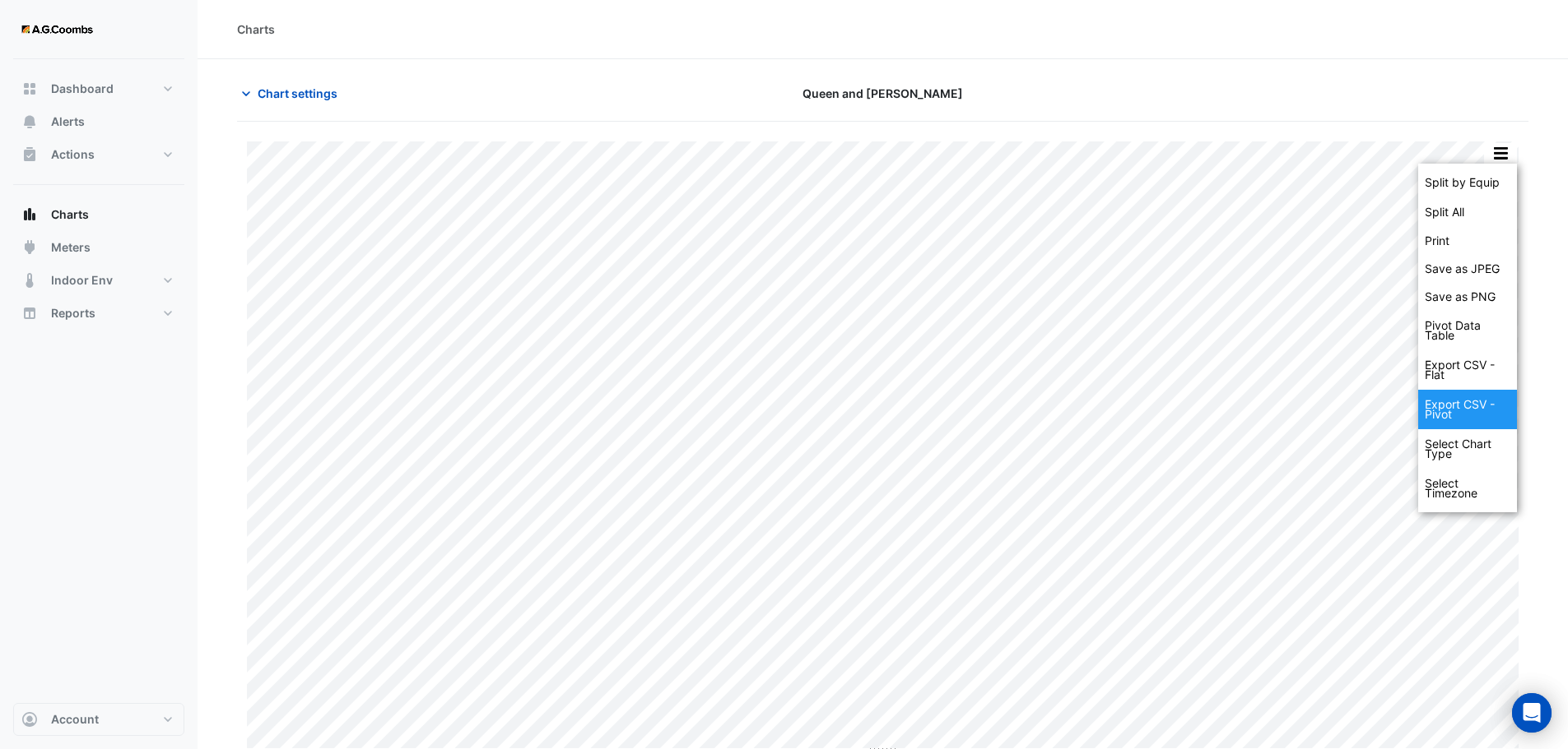
click at [1464, 412] on div "Export CSV - Pivot" at bounding box center [1467, 410] width 99 height 40
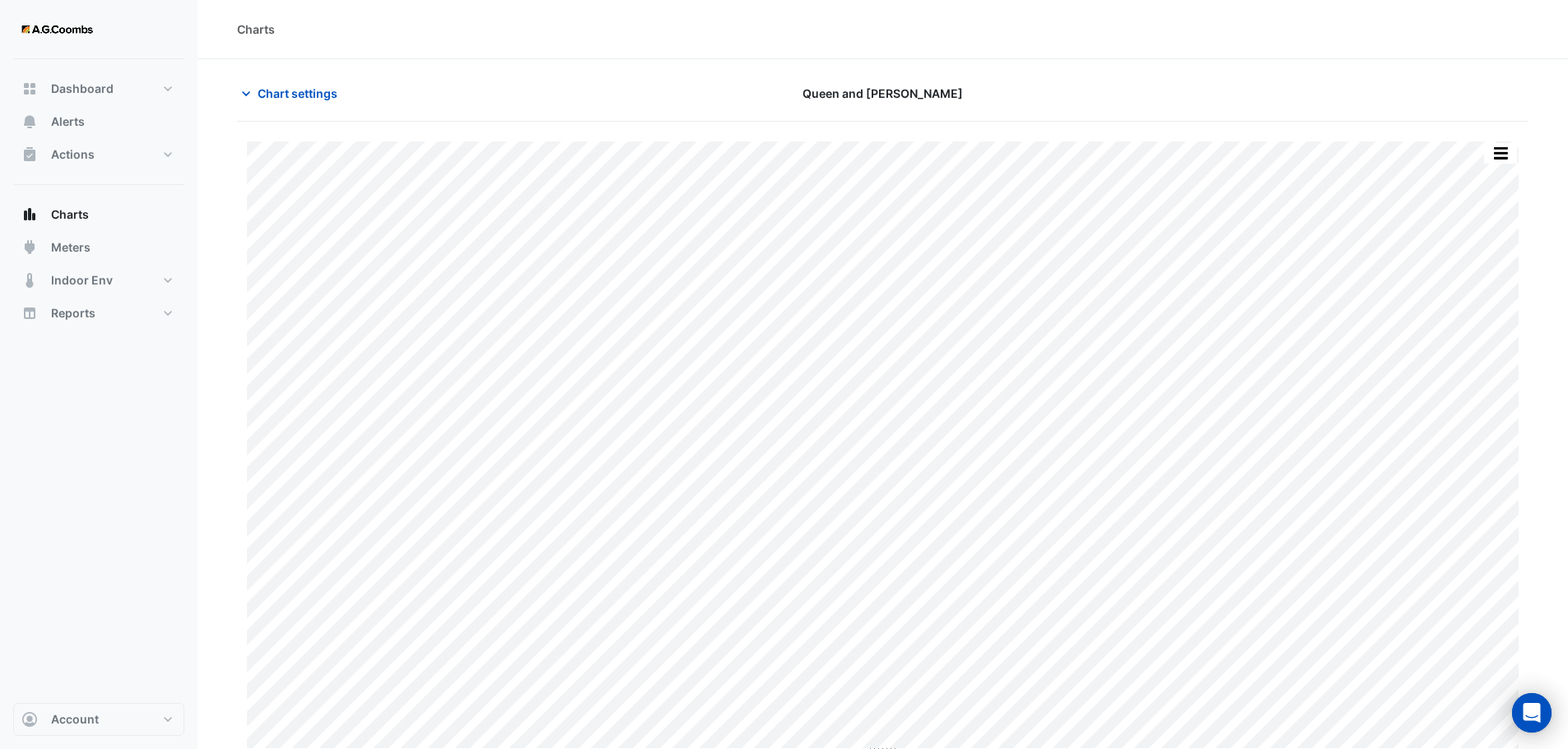
click at [1439, 86] on div at bounding box center [1319, 93] width 437 height 28
click at [1498, 152] on button "button" at bounding box center [1500, 154] width 33 height 21
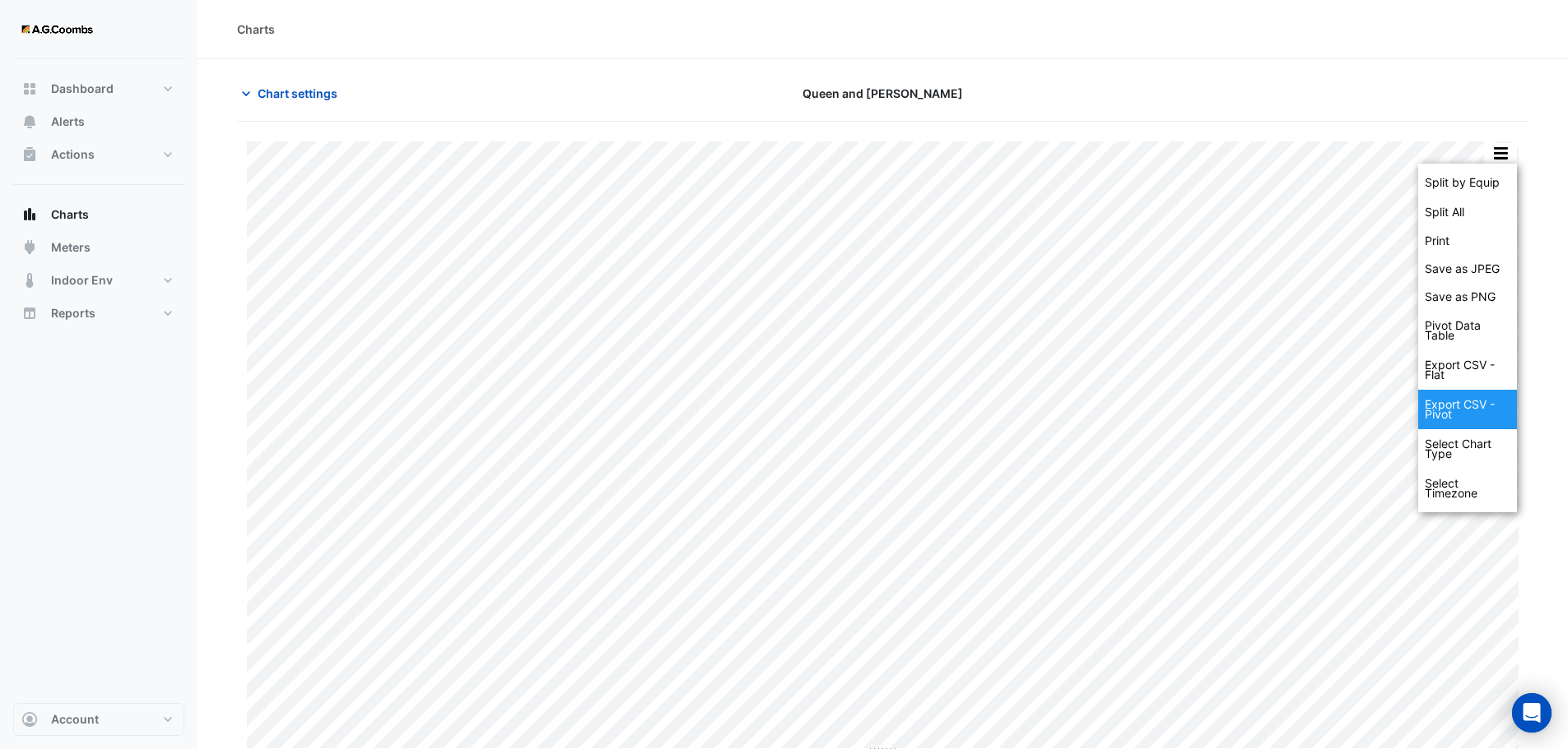
click at [1444, 405] on div "Export CSV - Pivot" at bounding box center [1467, 410] width 99 height 40
click at [1456, 412] on div "Export CSV - Pivot" at bounding box center [1467, 410] width 99 height 40
click at [1453, 339] on div "Pivot Data Table" at bounding box center [1467, 331] width 99 height 40
click at [1458, 373] on div "Export CSV - Flat" at bounding box center [1467, 370] width 99 height 40
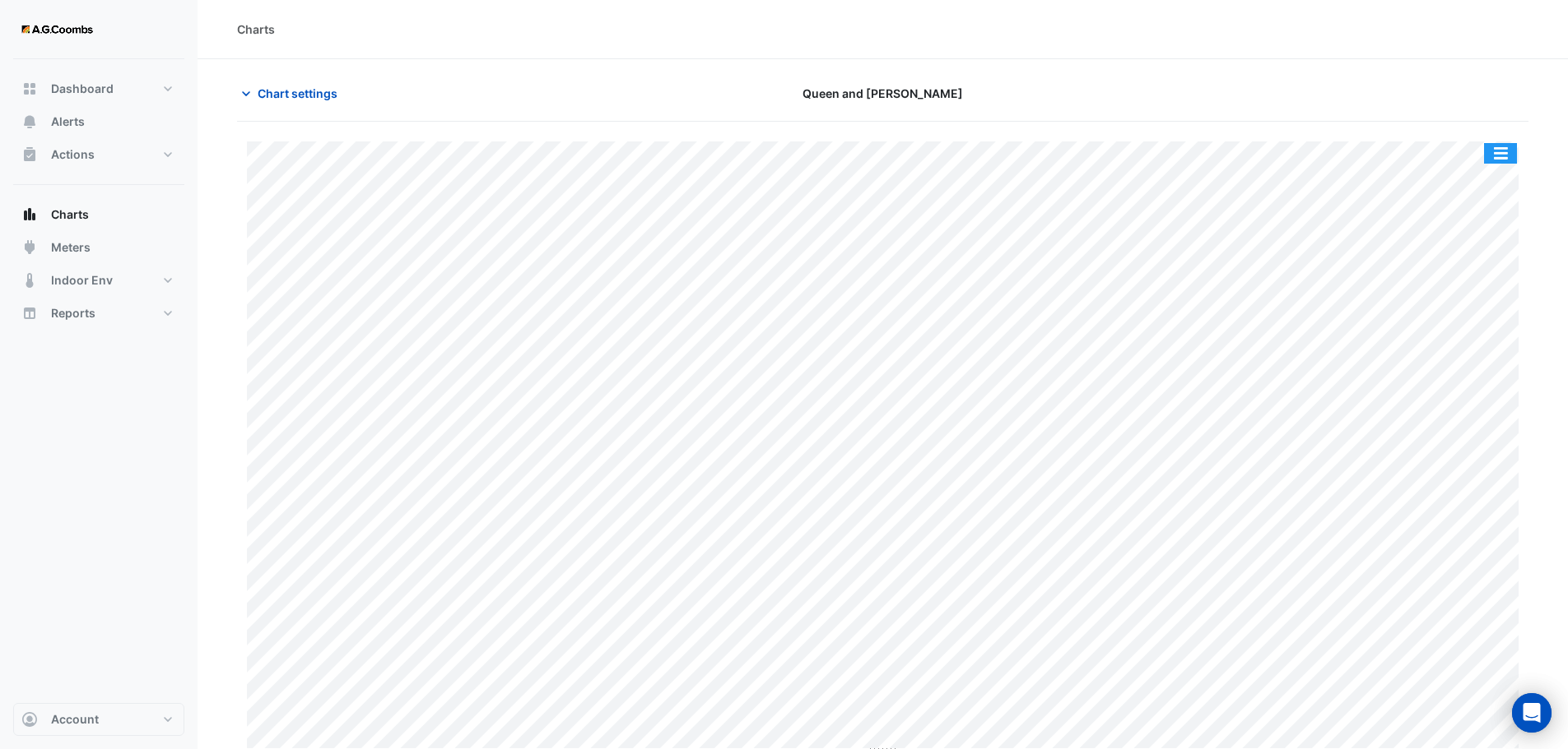
click at [1495, 154] on button "button" at bounding box center [1500, 154] width 33 height 21
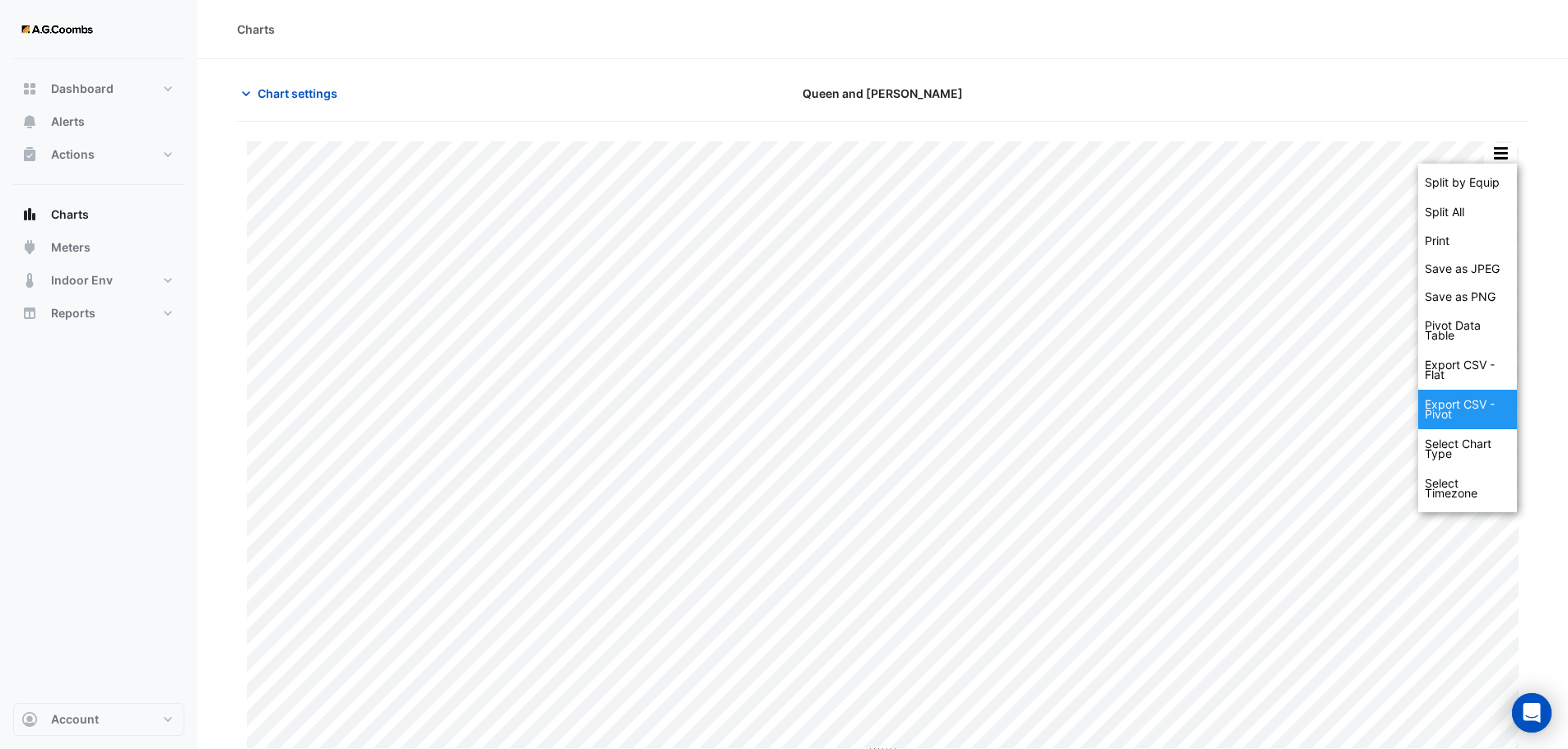
click at [1459, 406] on div "Export CSV - Pivot" at bounding box center [1467, 410] width 99 height 40
click at [1488, 404] on div "Export CSV - Pivot" at bounding box center [1467, 410] width 99 height 40
click at [1452, 413] on div "Export CSV - Pivot" at bounding box center [1467, 410] width 99 height 40
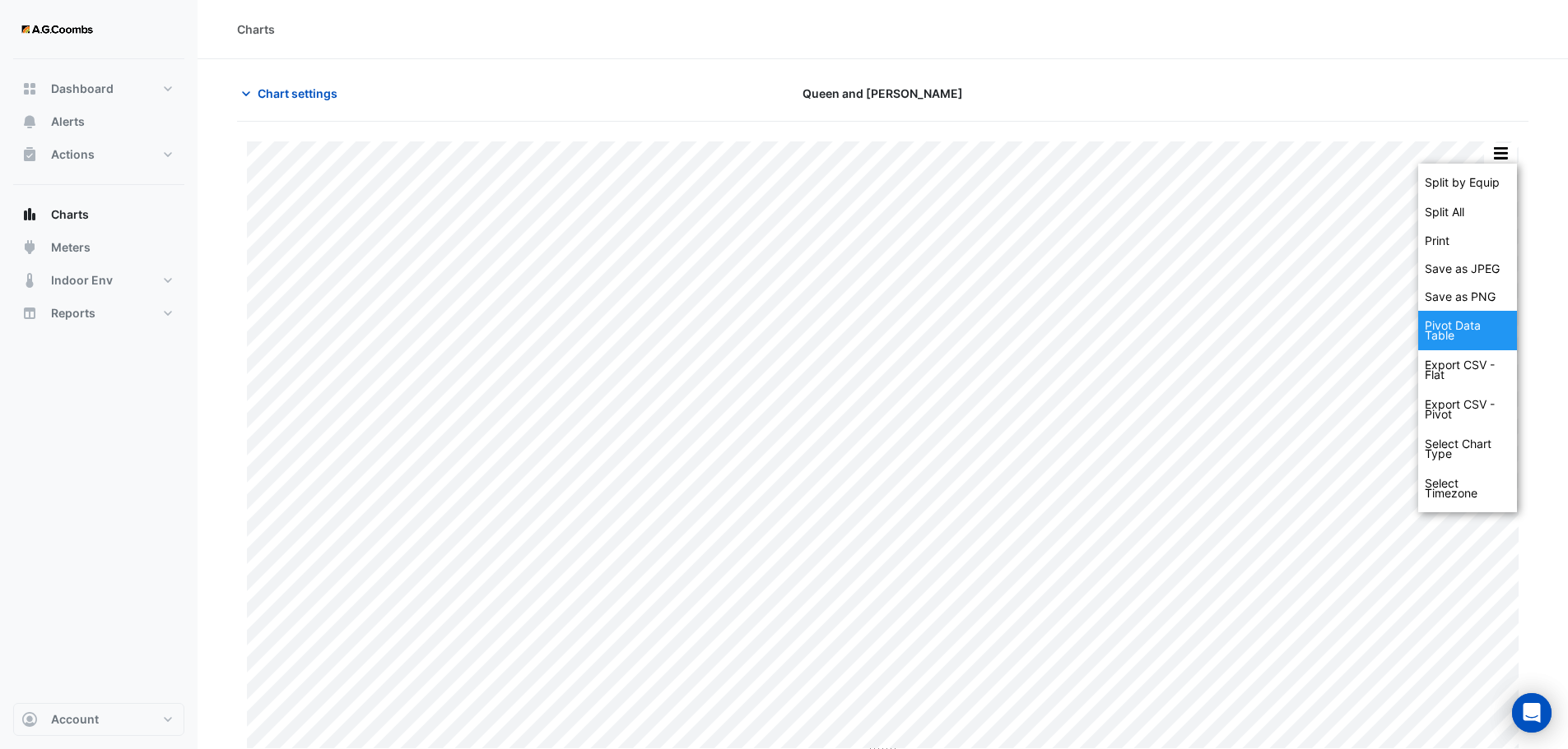
click at [1464, 314] on div "Pivot Data Table" at bounding box center [1467, 331] width 99 height 40
click at [1459, 327] on div "Pivot Data Table" at bounding box center [1467, 331] width 99 height 40
click at [1460, 325] on div "Pivot Data Table" at bounding box center [1467, 331] width 99 height 40
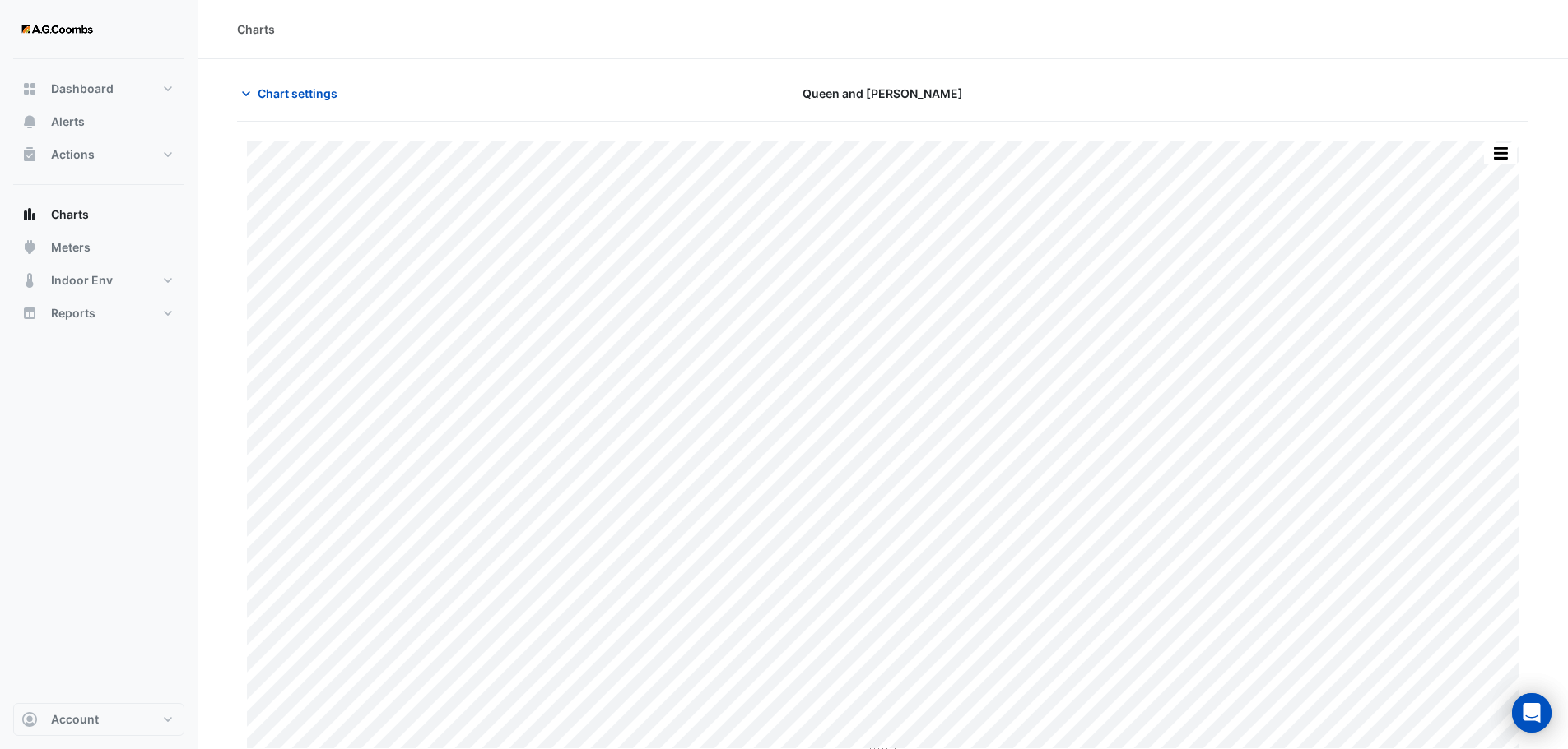
click at [1022, 89] on div "Queen and [PERSON_NAME]" at bounding box center [882, 93] width 437 height 28
drag, startPoint x: 59, startPoint y: 213, endPoint x: 188, endPoint y: 248, distance: 133.7
click at [59, 213] on span "Charts" at bounding box center [70, 215] width 38 height 16
click at [256, 93] on button "Chart settings" at bounding box center [293, 93] width 111 height 28
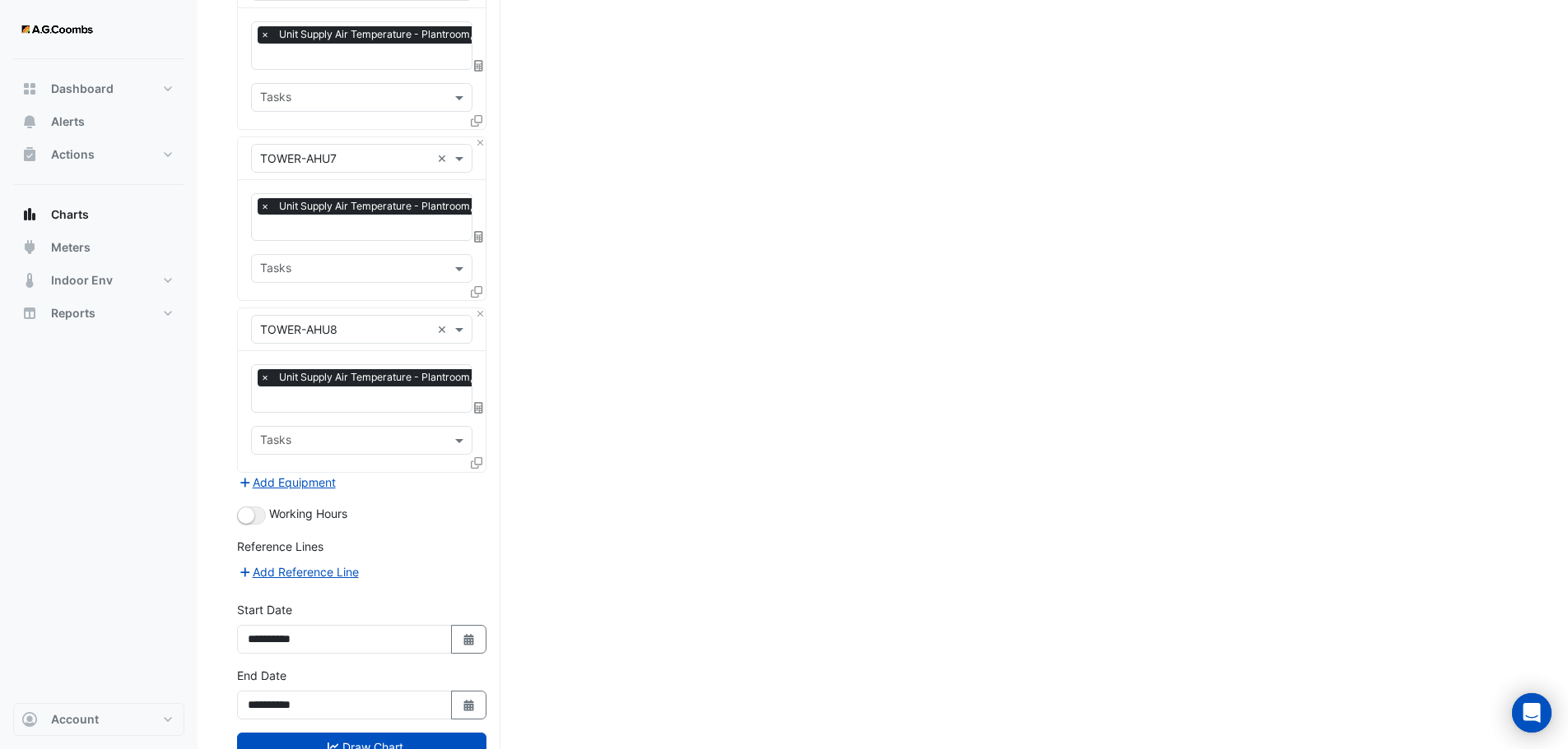
scroll to position [1793, 0]
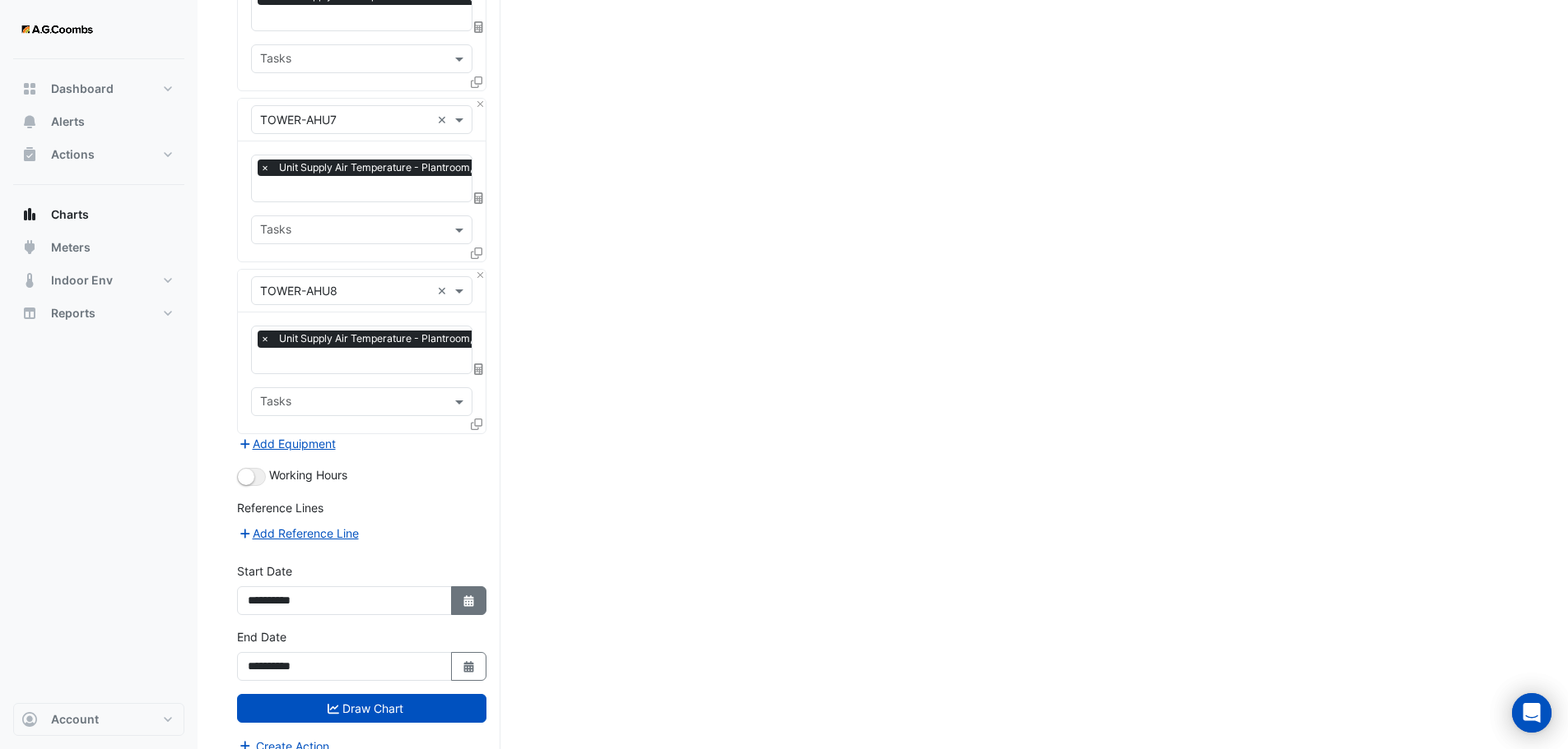
click at [472, 587] on button "Select Date" at bounding box center [469, 601] width 36 height 28
select select "*"
select select "****"
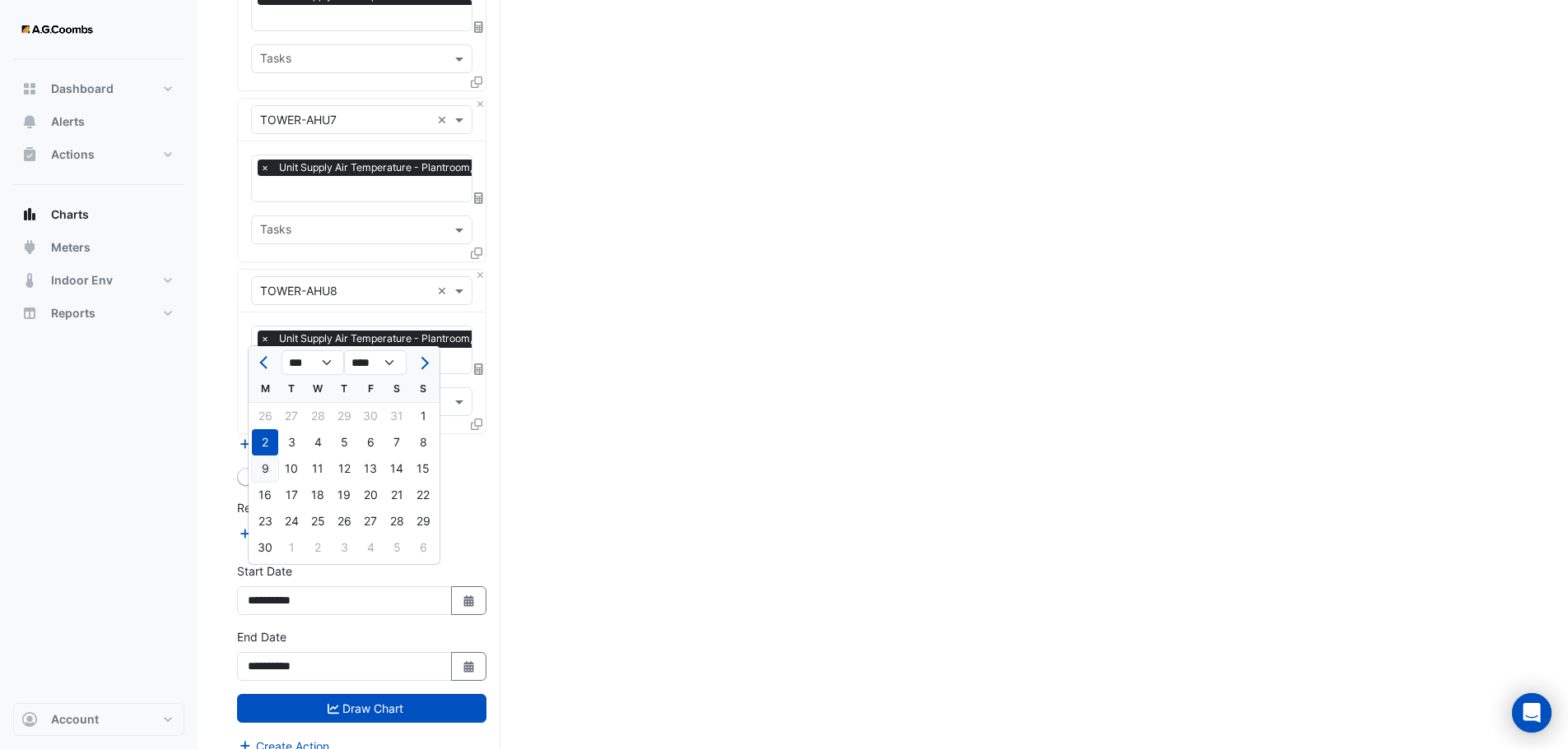
click at [259, 463] on div "9" at bounding box center [265, 469] width 27 height 27
type input "**********"
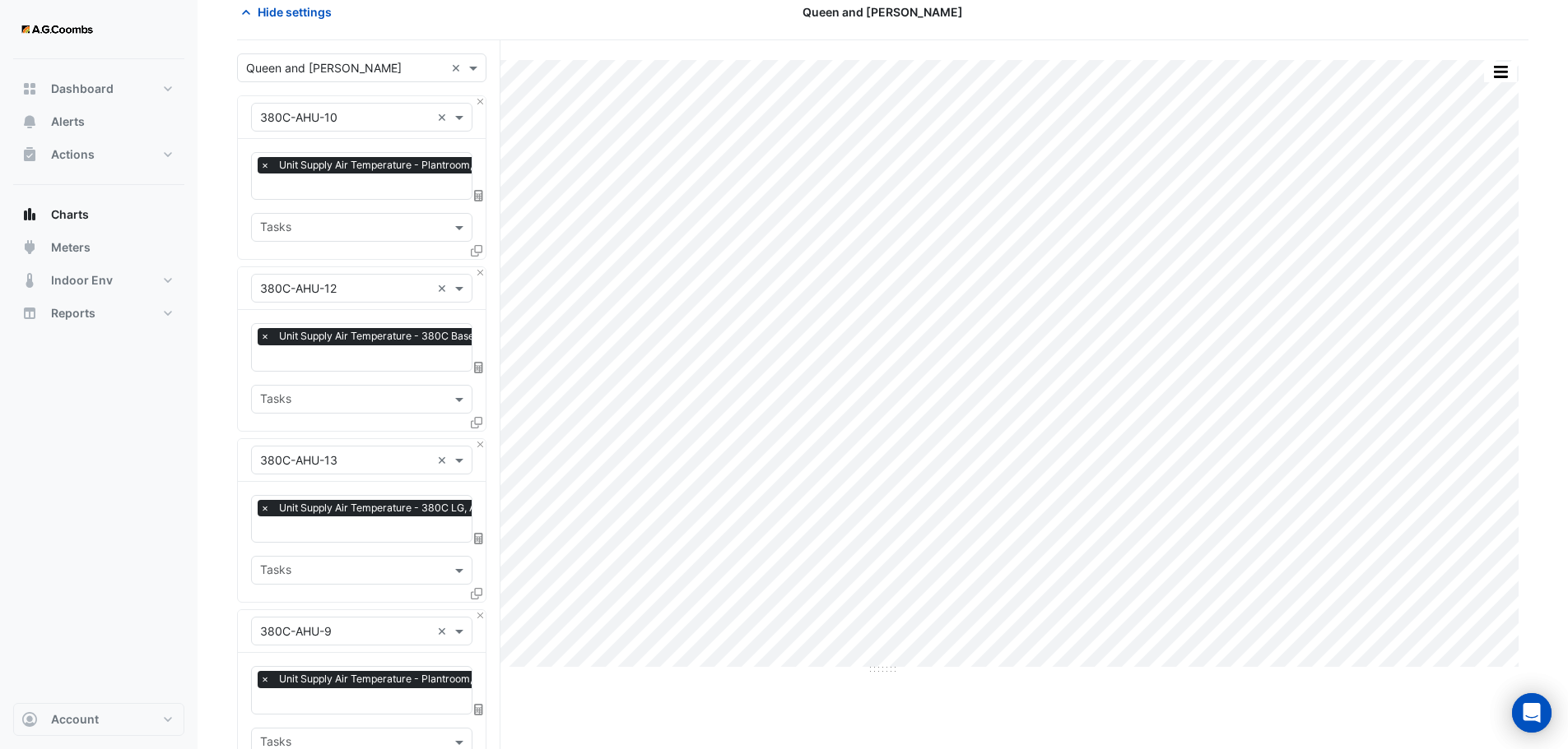
scroll to position [83, 0]
click at [481, 439] on button "Close" at bounding box center [480, 443] width 10 height 10
click at [482, 270] on button "Close" at bounding box center [480, 272] width 10 height 10
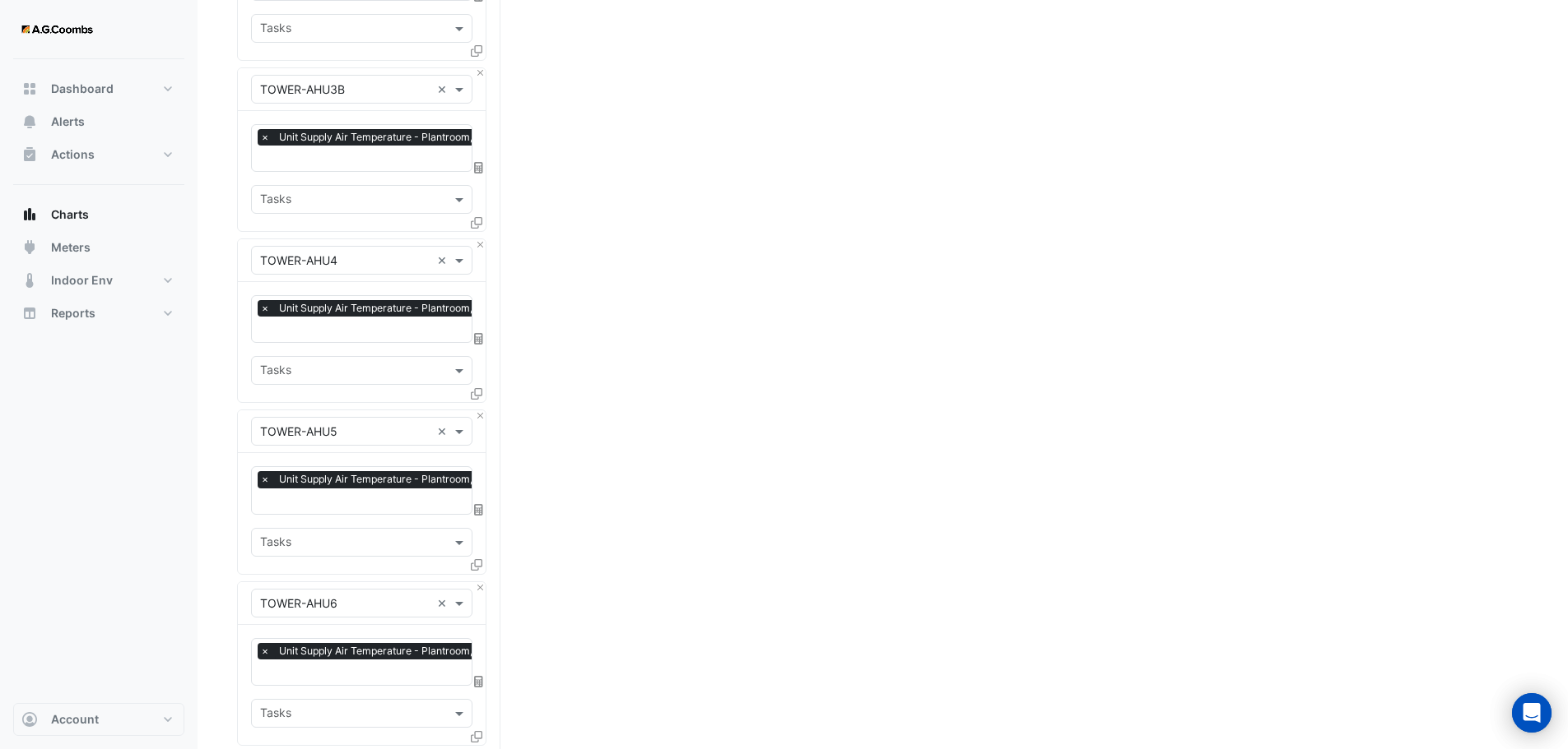
scroll to position [0, 0]
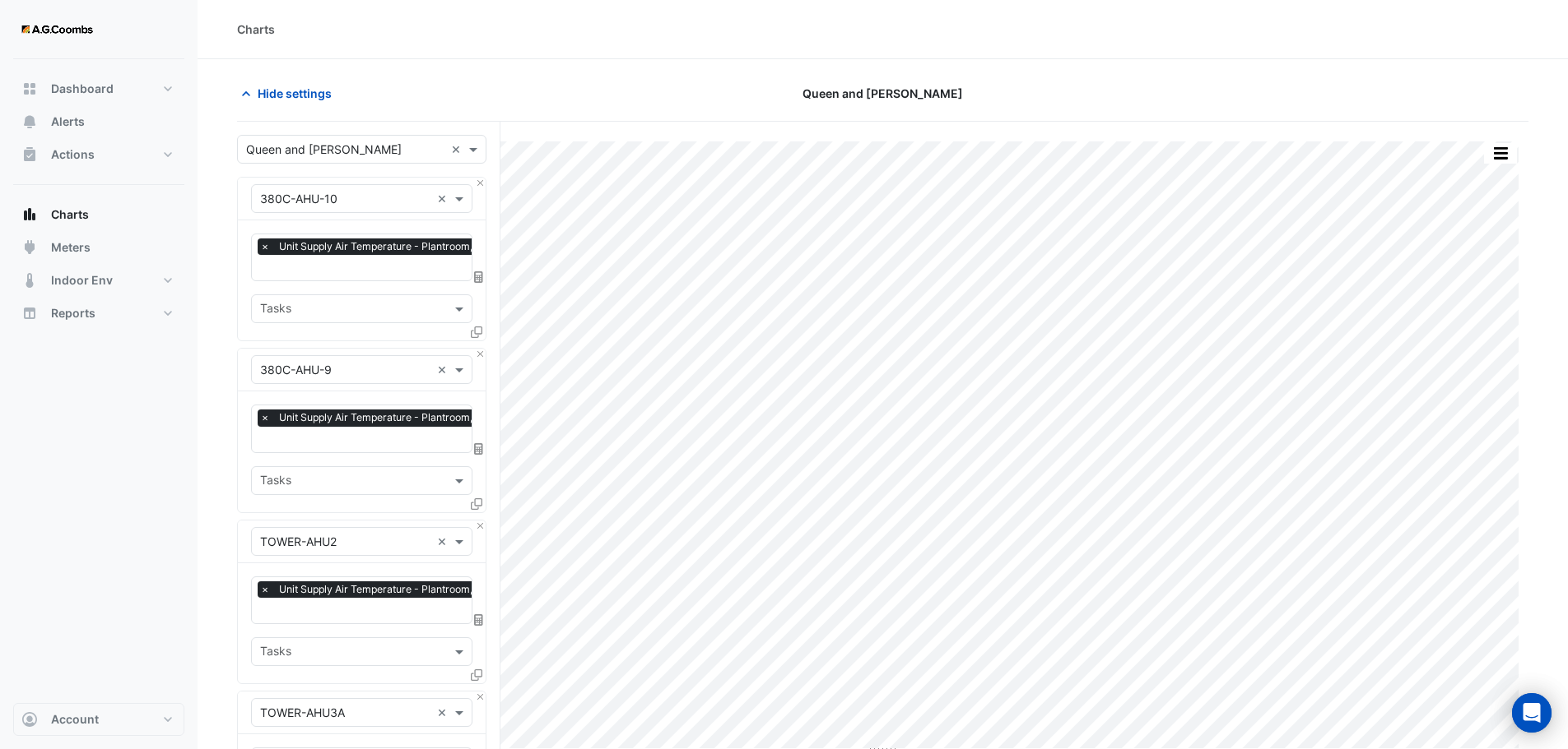
click at [474, 332] on icon at bounding box center [477, 332] width 11 height 11
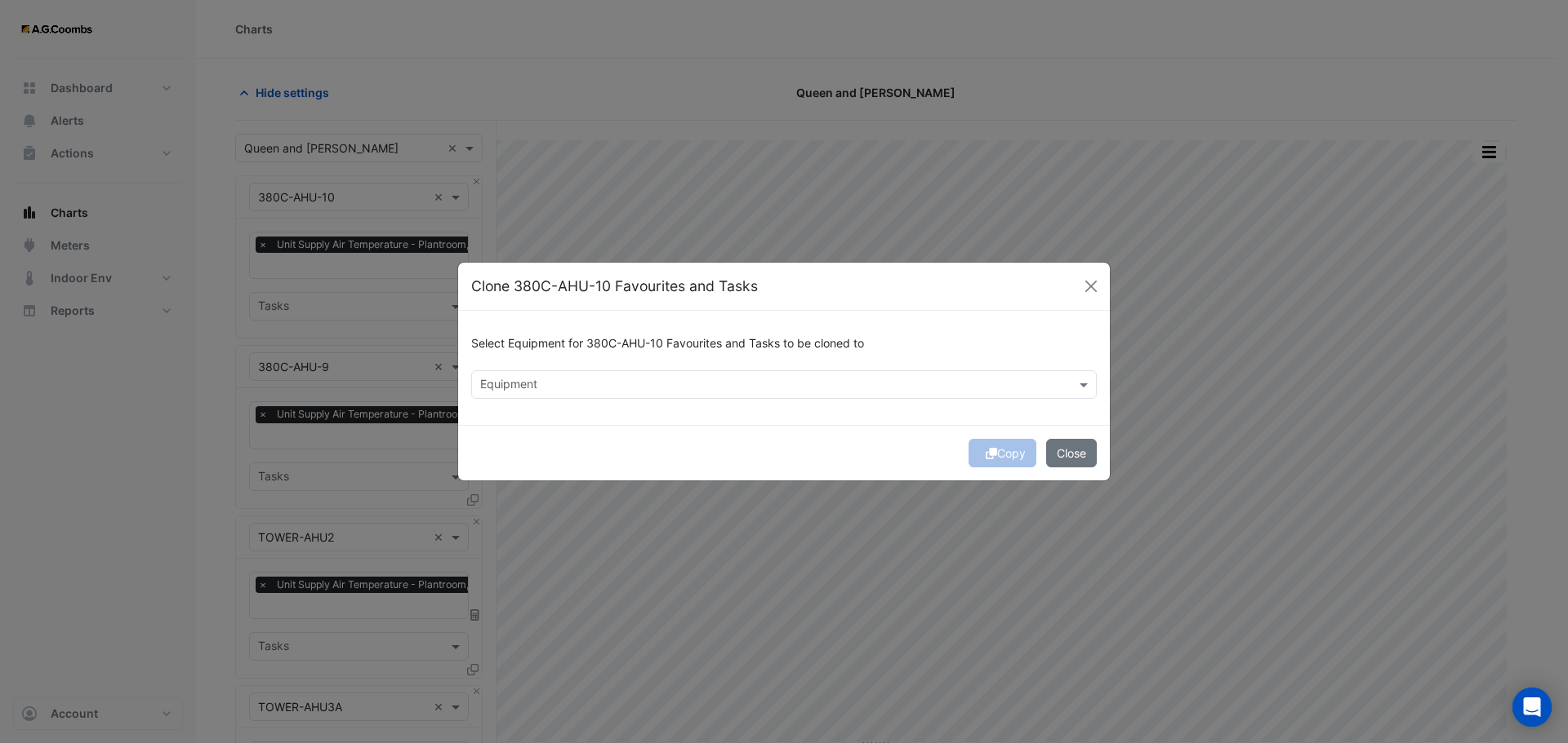
click at [580, 388] on input "text" at bounding box center [775, 386] width 589 height 17
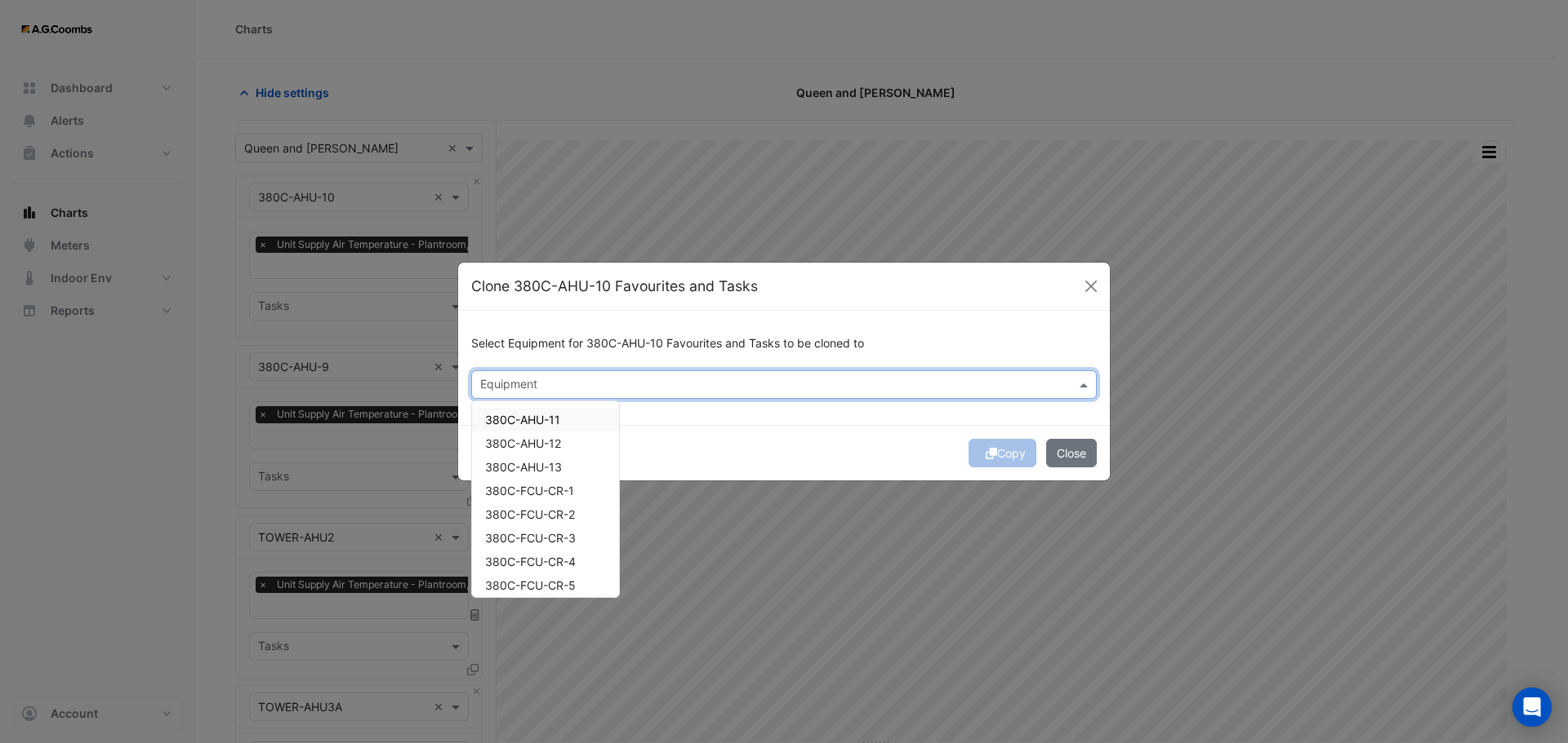
click at [551, 421] on span "380C-AHU-11" at bounding box center [523, 419] width 75 height 14
drag, startPoint x: 857, startPoint y: 454, endPoint x: 1004, endPoint y: 454, distance: 147.0
click at [866, 453] on div "Copy Close" at bounding box center [784, 452] width 652 height 56
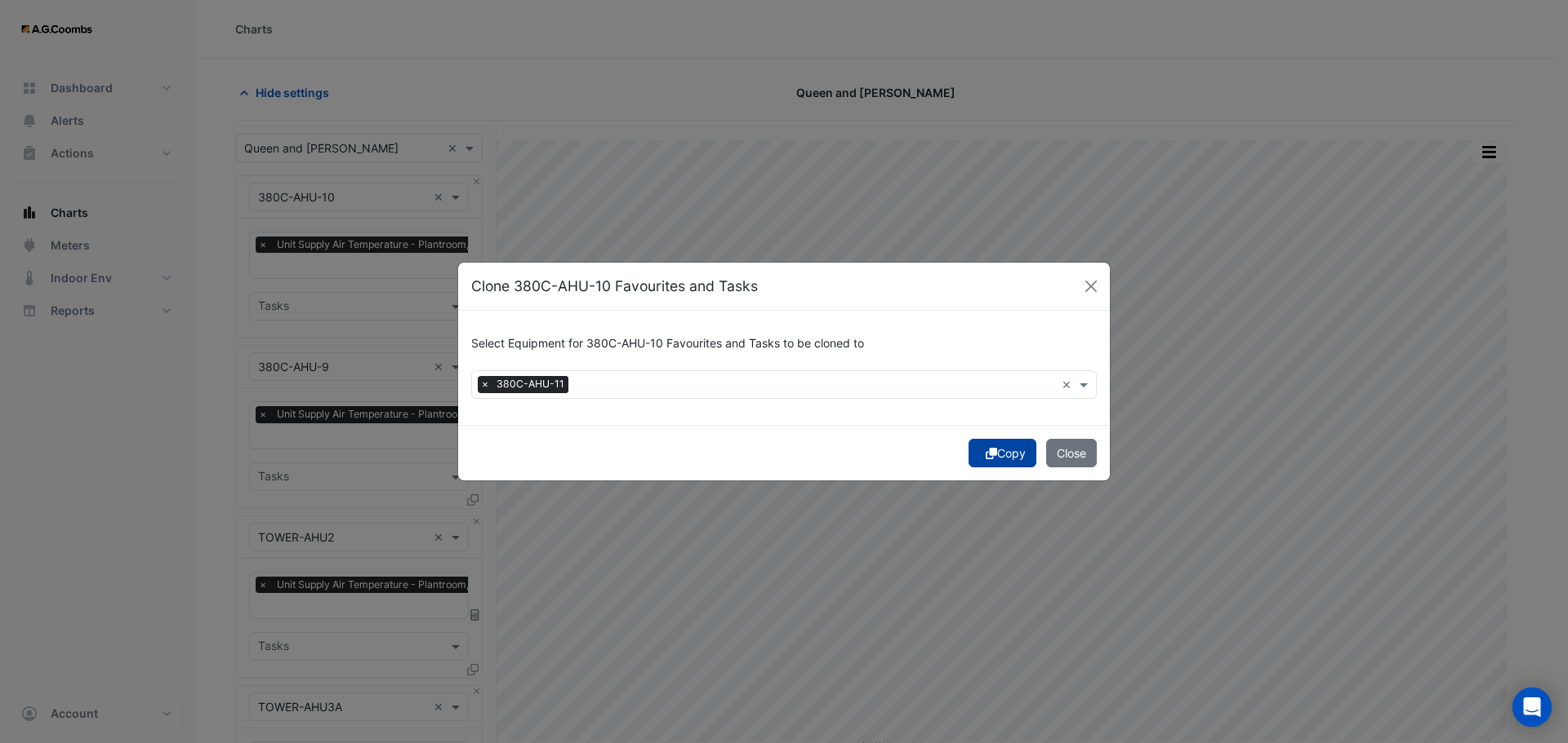
click at [988, 455] on icon "submit" at bounding box center [991, 454] width 11 height 11
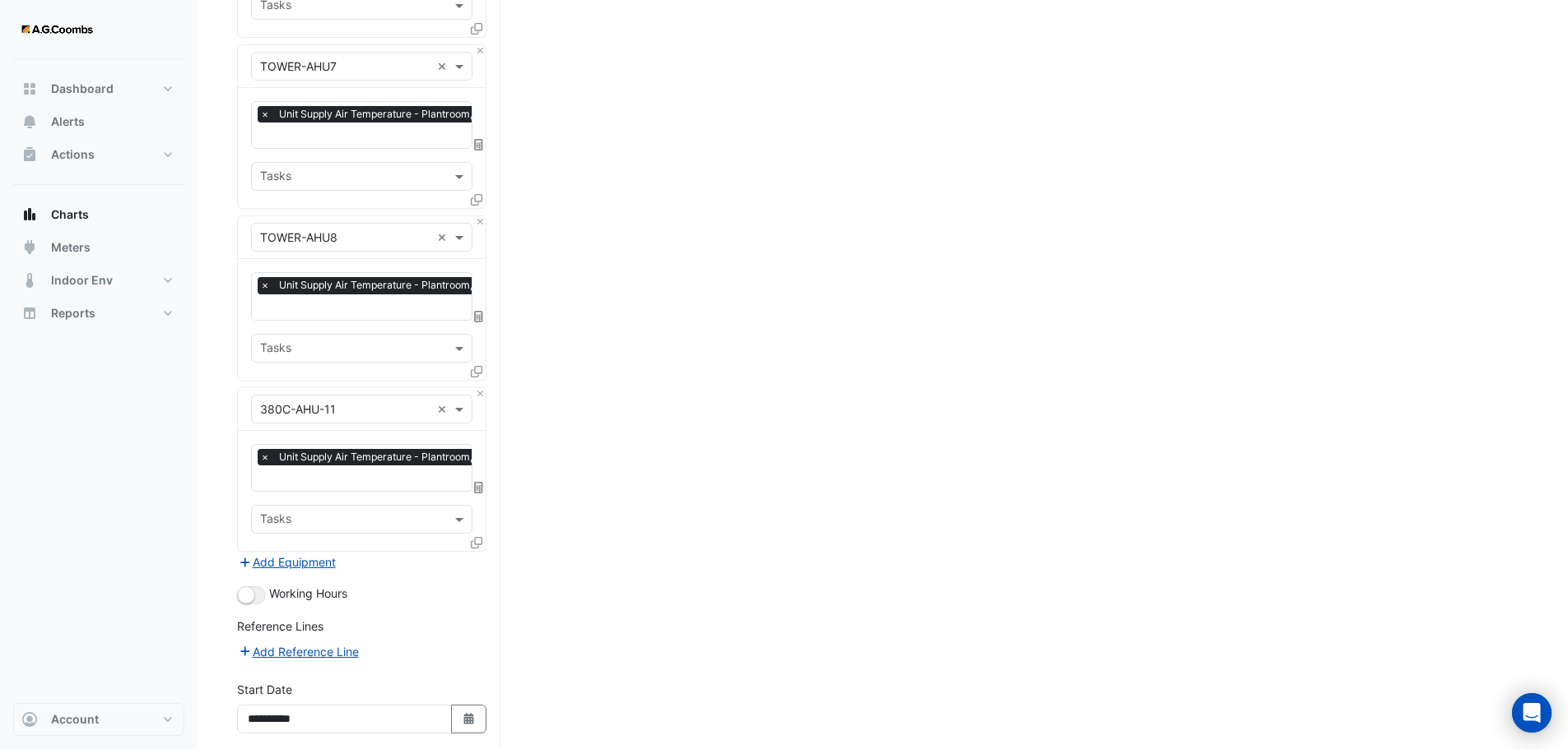
scroll to position [1623, 0]
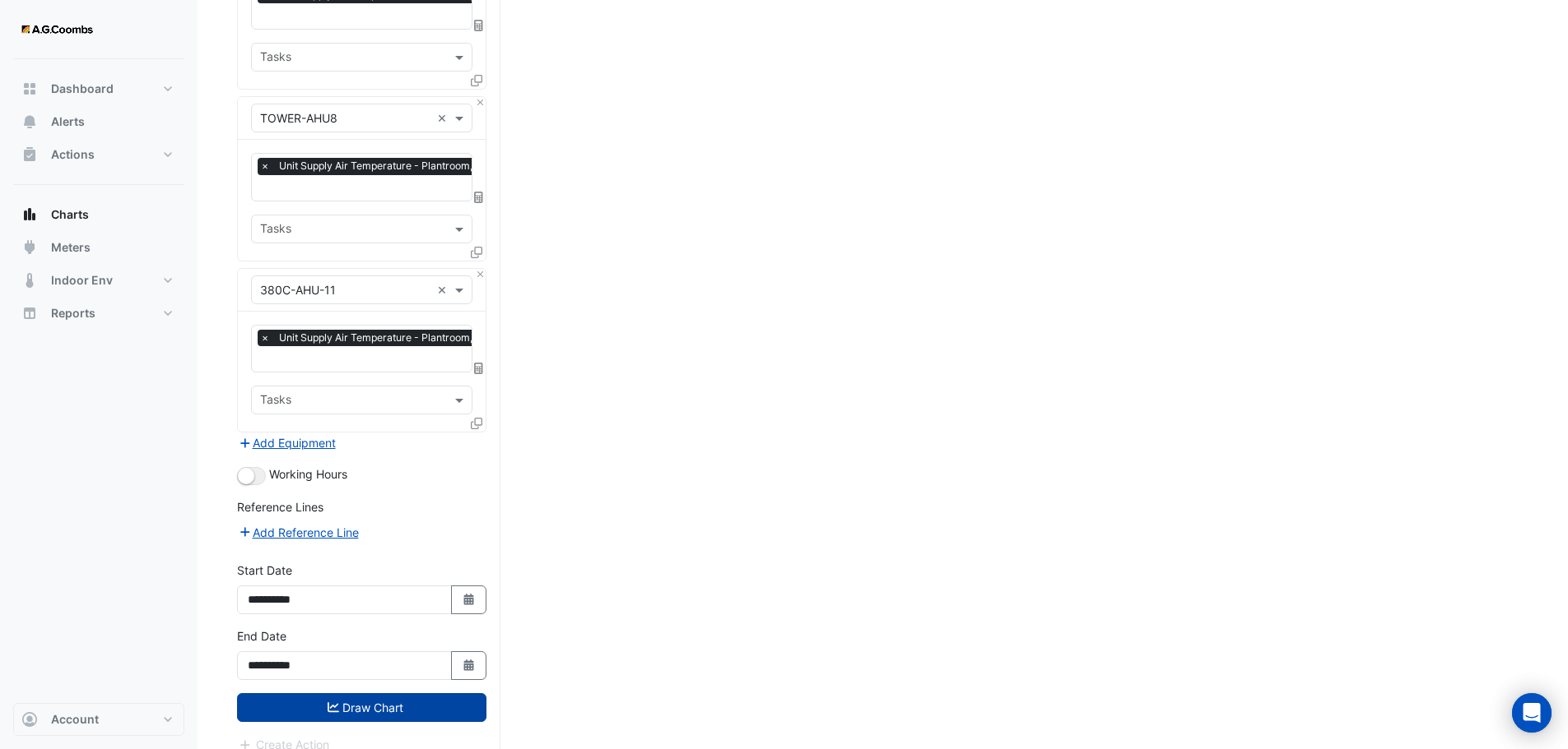
click at [361, 694] on button "Draw Chart" at bounding box center [362, 708] width 250 height 28
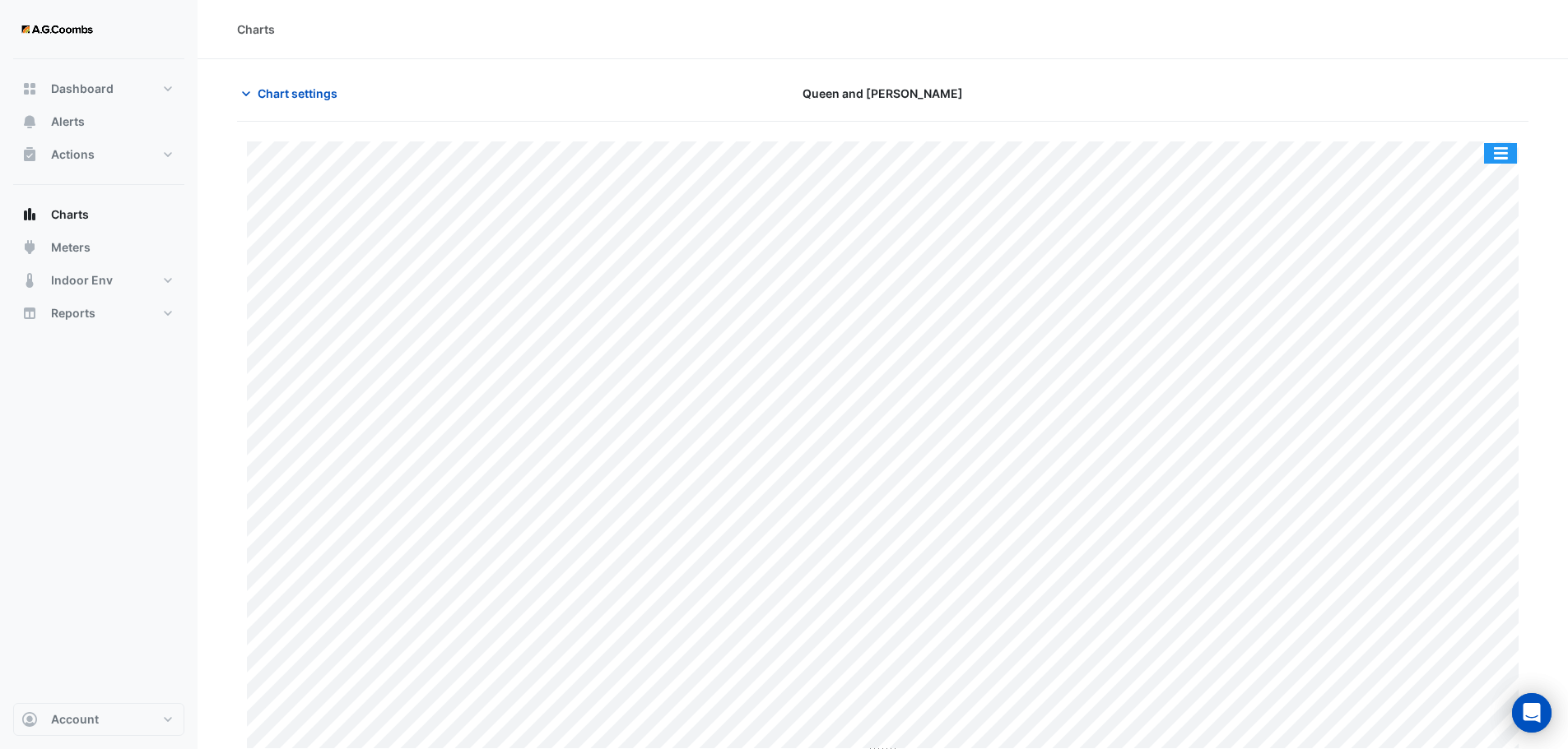
click at [1502, 156] on button "button" at bounding box center [1500, 154] width 33 height 21
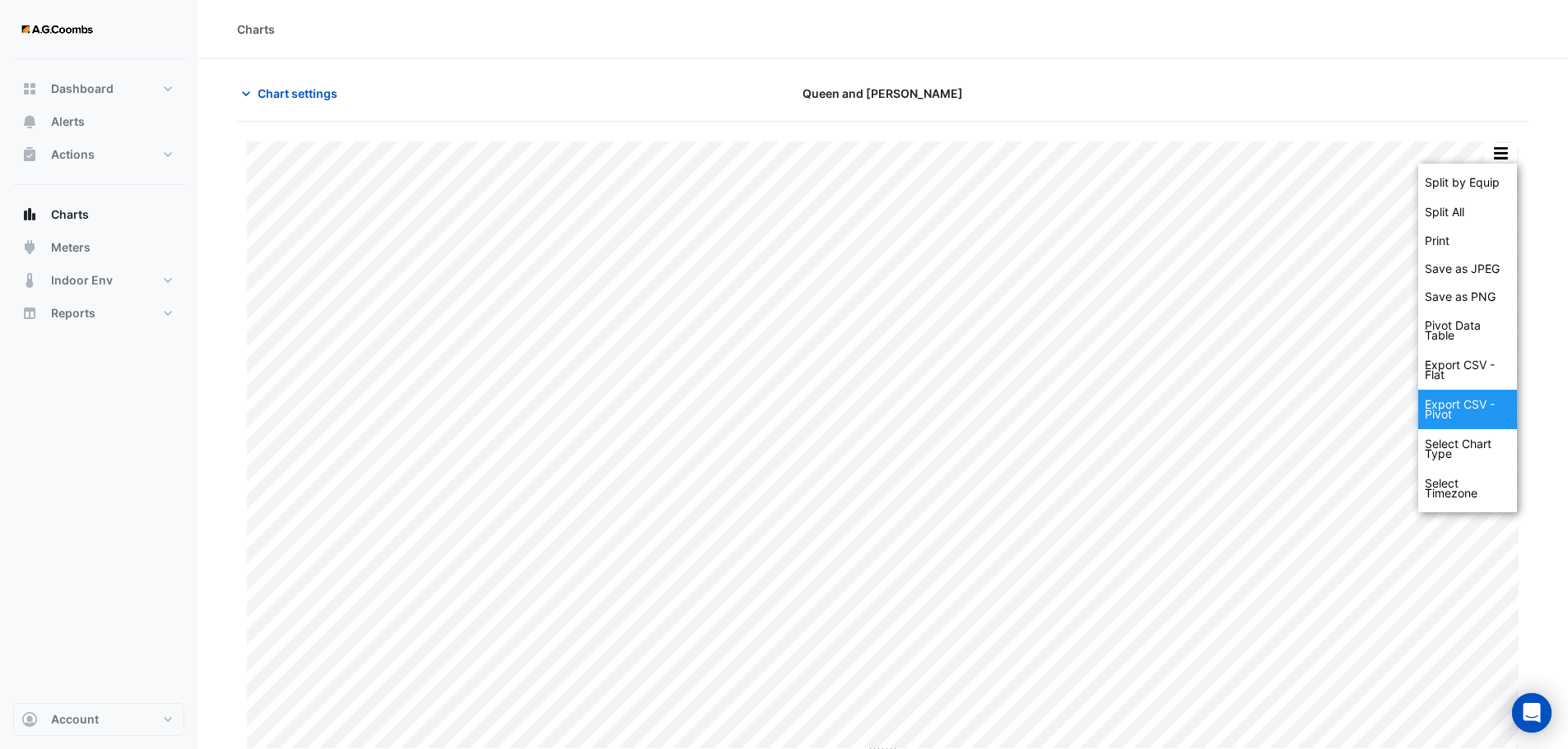
click at [1456, 409] on div "Export CSV - Pivot" at bounding box center [1467, 410] width 99 height 40
click at [1449, 406] on div "Export CSV - Pivot" at bounding box center [1467, 410] width 99 height 40
click at [1453, 366] on div "Export CSV - Flat" at bounding box center [1467, 370] width 99 height 40
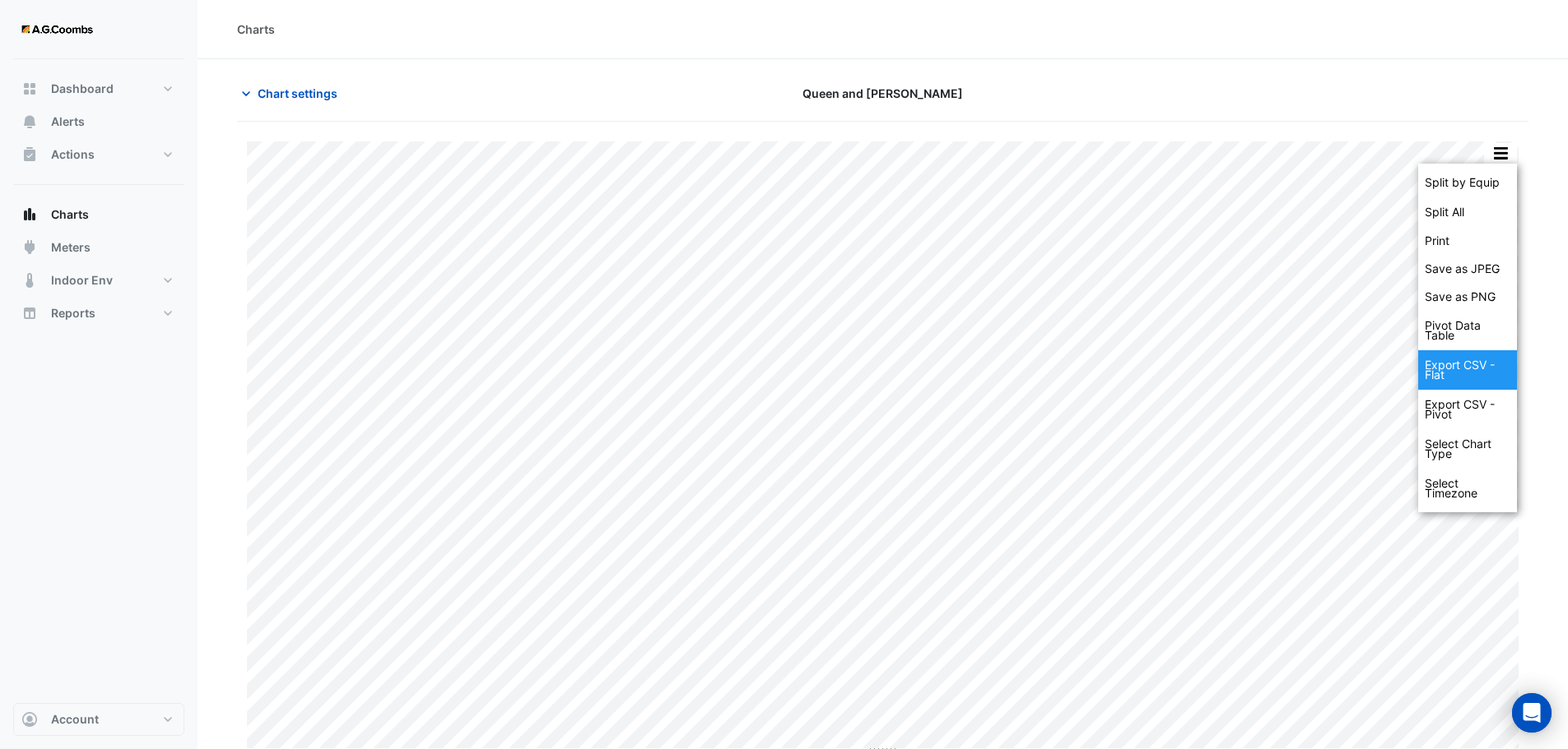
click at [1453, 366] on div "Export CSV - Flat" at bounding box center [1467, 370] width 99 height 40
drag, startPoint x: 1453, startPoint y: 366, endPoint x: 1508, endPoint y: 428, distance: 82.9
click at [1453, 366] on div "Export CSV - Flat" at bounding box center [1467, 370] width 99 height 40
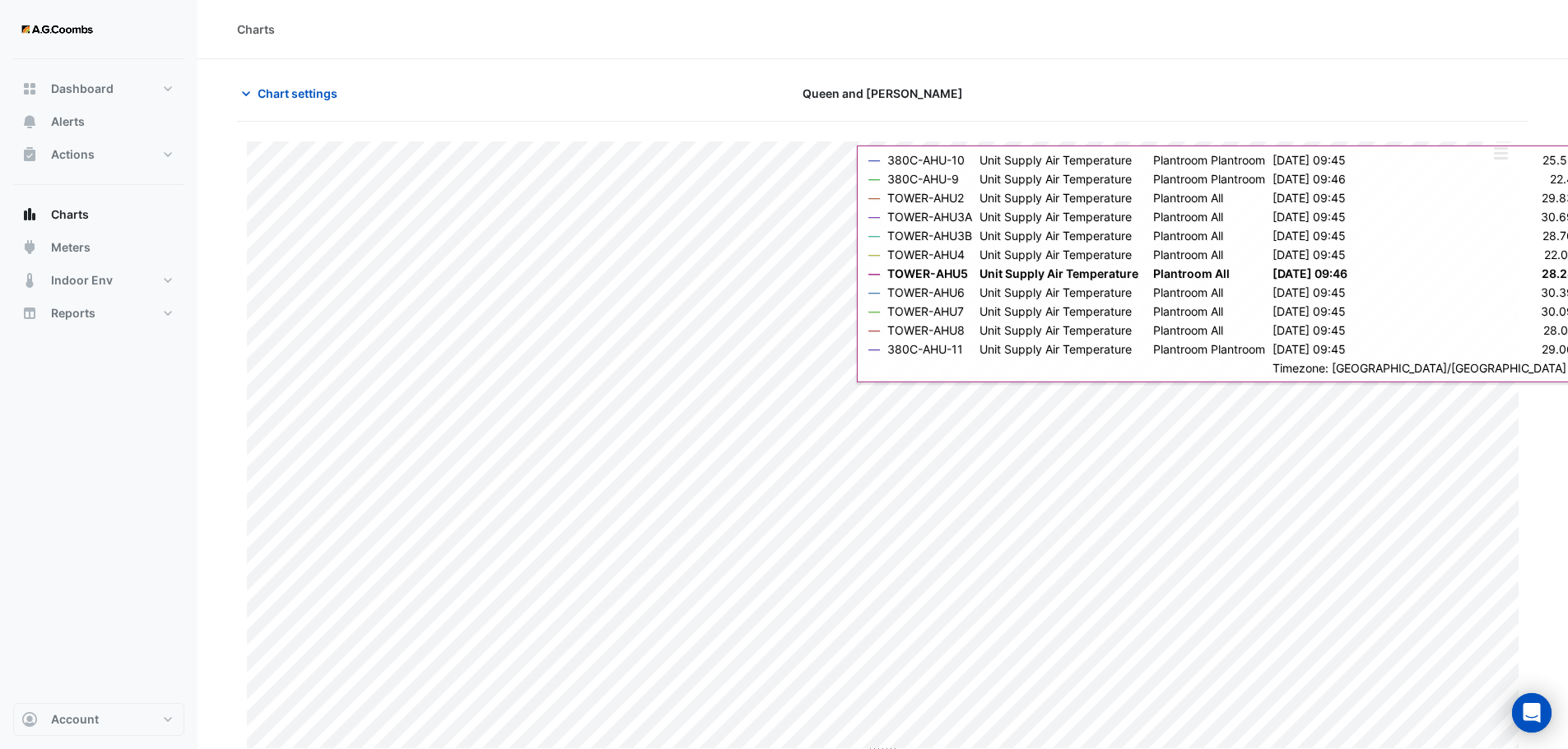
drag, startPoint x: 1546, startPoint y: 59, endPoint x: 1543, endPoint y: 45, distance: 14.3
click at [1546, 59] on div "Charts" at bounding box center [882, 29] width 1370 height 59
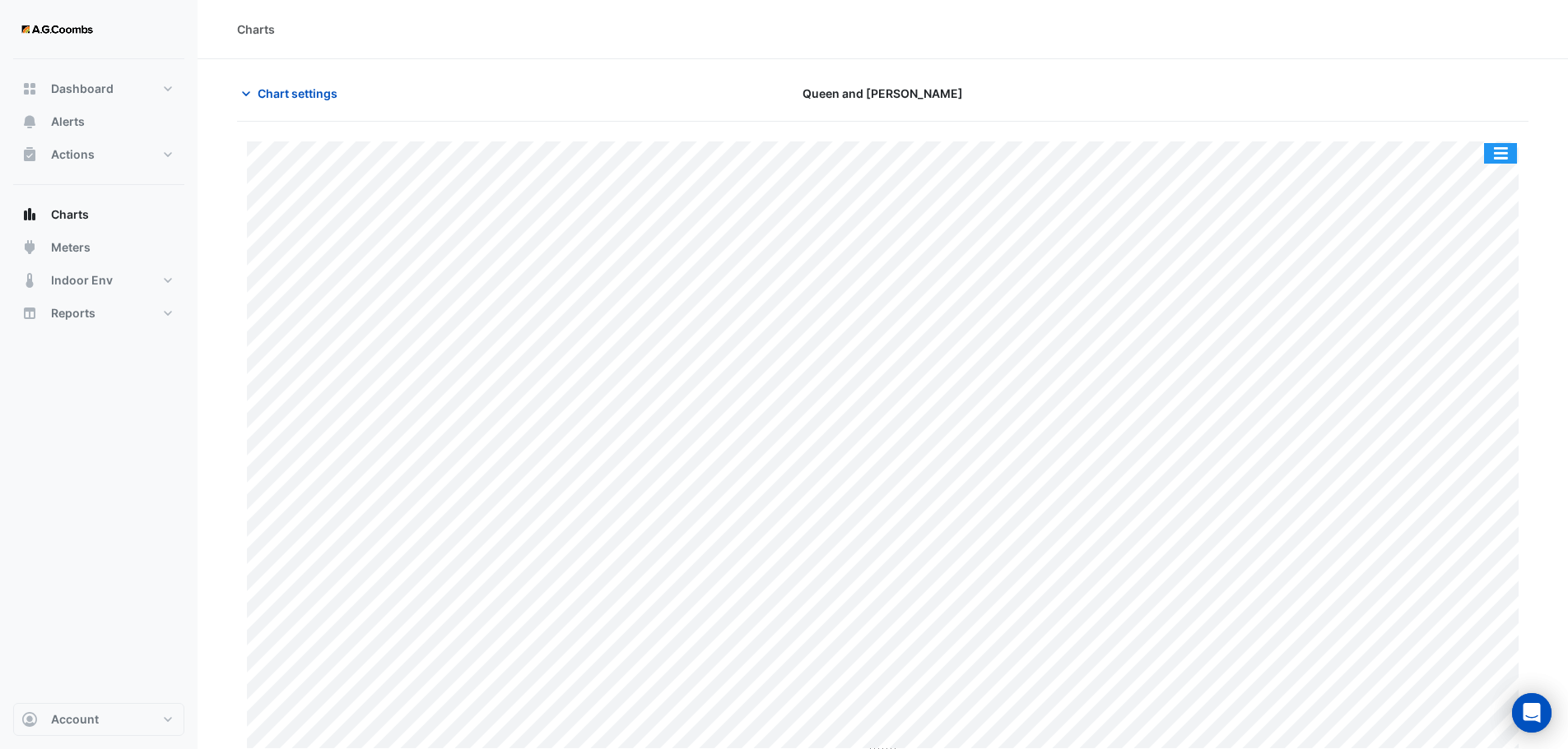
click at [1500, 155] on button "button" at bounding box center [1500, 154] width 33 height 21
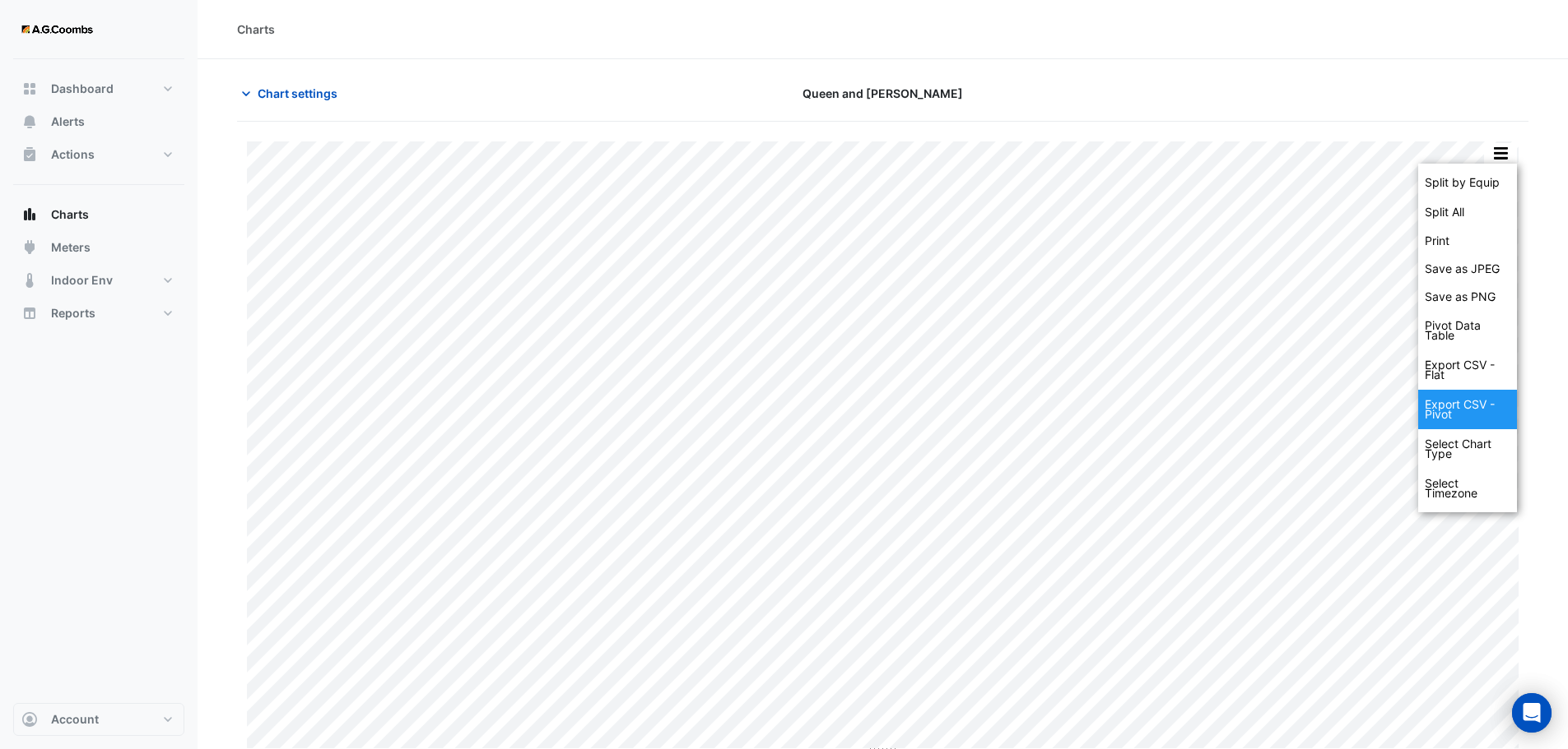
click at [1446, 408] on div "Export CSV - Pivot" at bounding box center [1467, 410] width 99 height 40
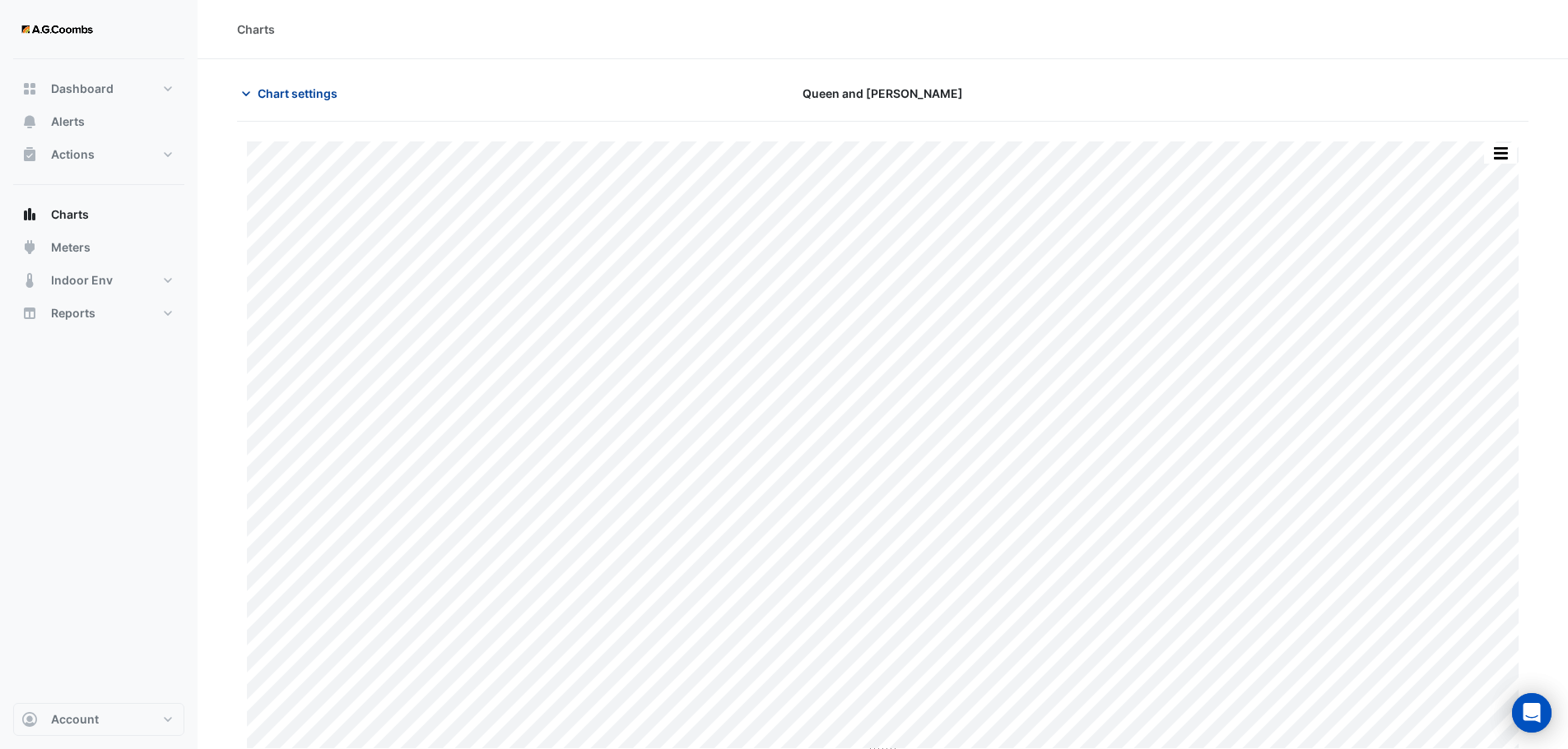
click at [265, 93] on span "Chart settings" at bounding box center [297, 93] width 80 height 17
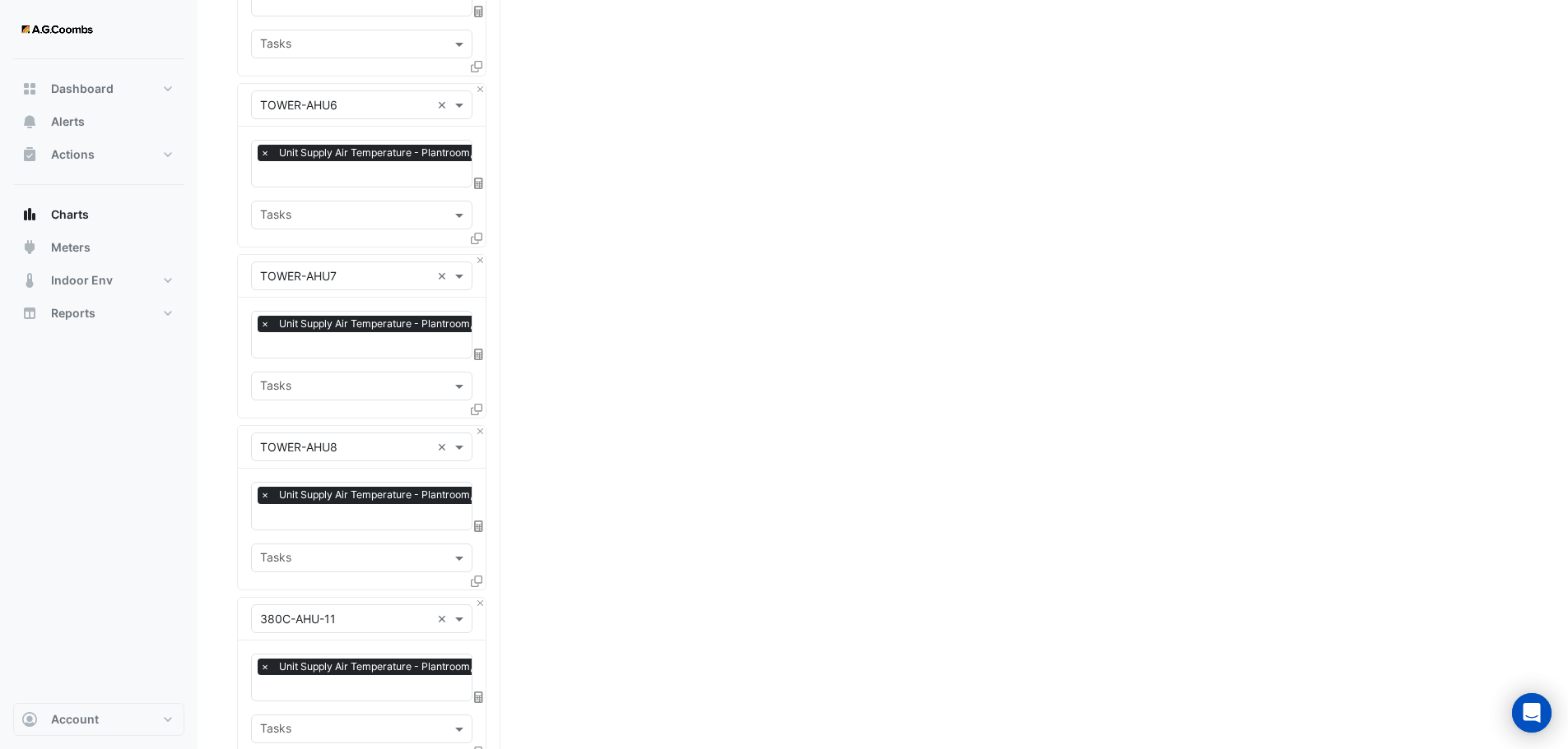
scroll to position [1623, 0]
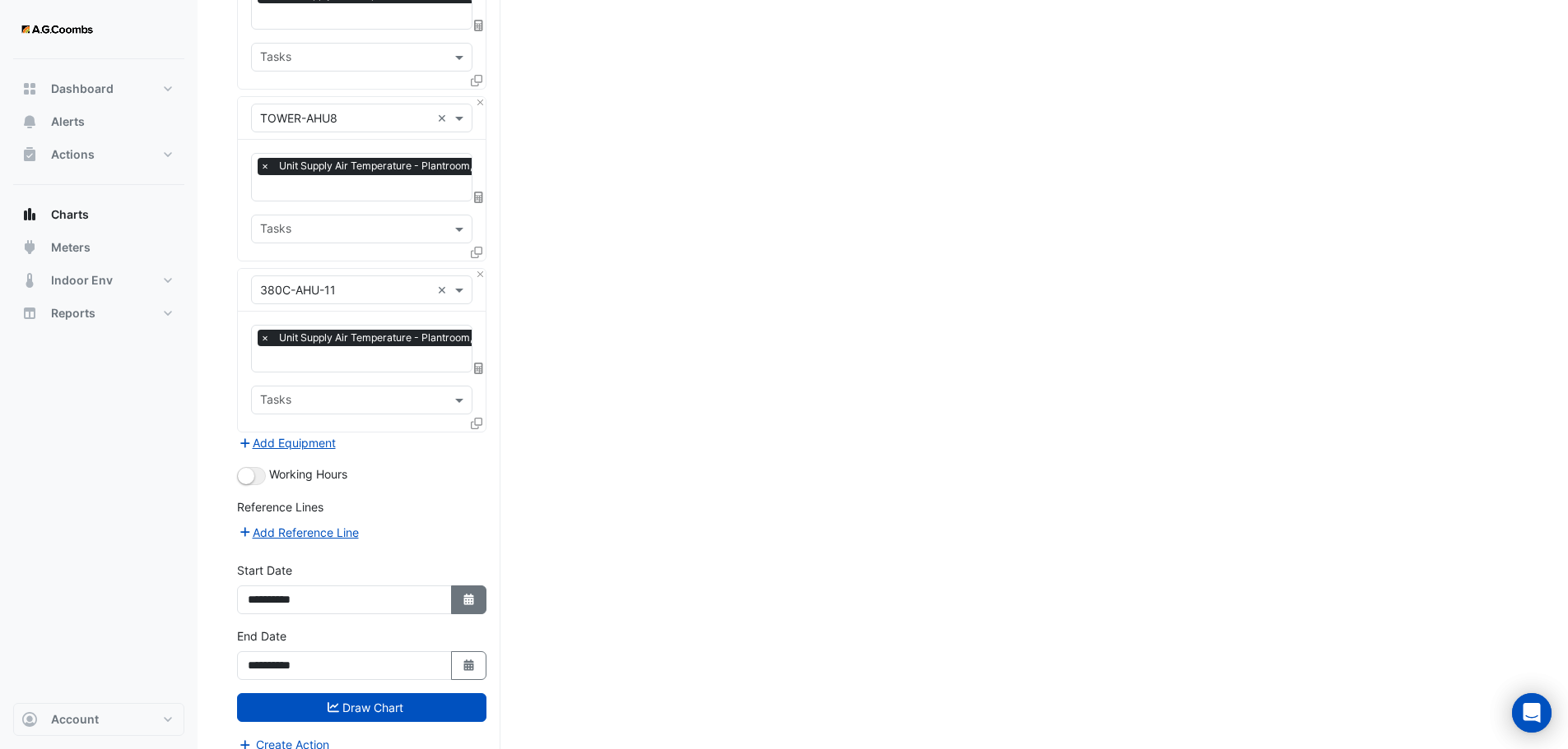
click at [463, 594] on icon "Select Date" at bounding box center [469, 600] width 15 height 11
select select "*"
select select "****"
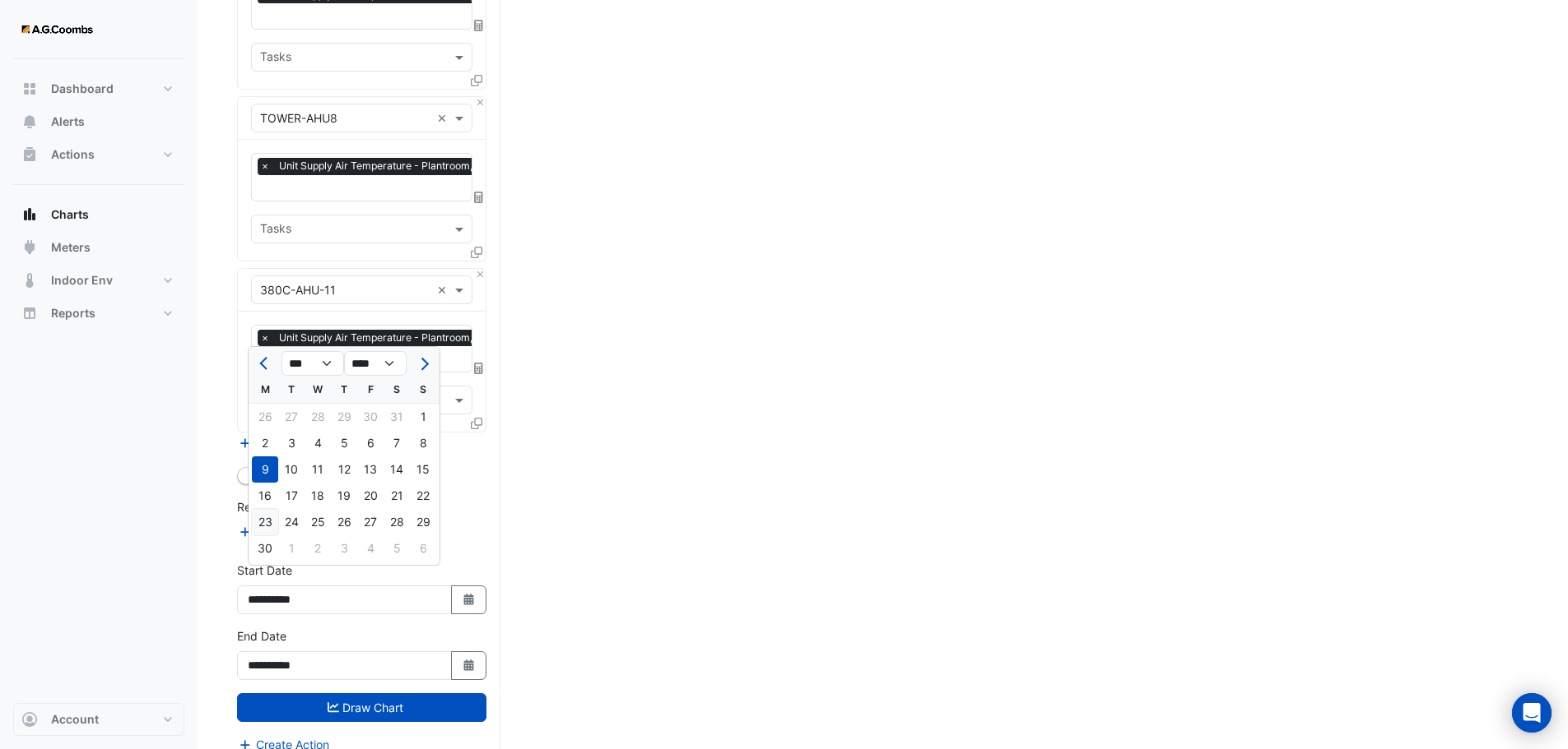
click at [264, 527] on div "23" at bounding box center [265, 522] width 27 height 27
type input "**********"
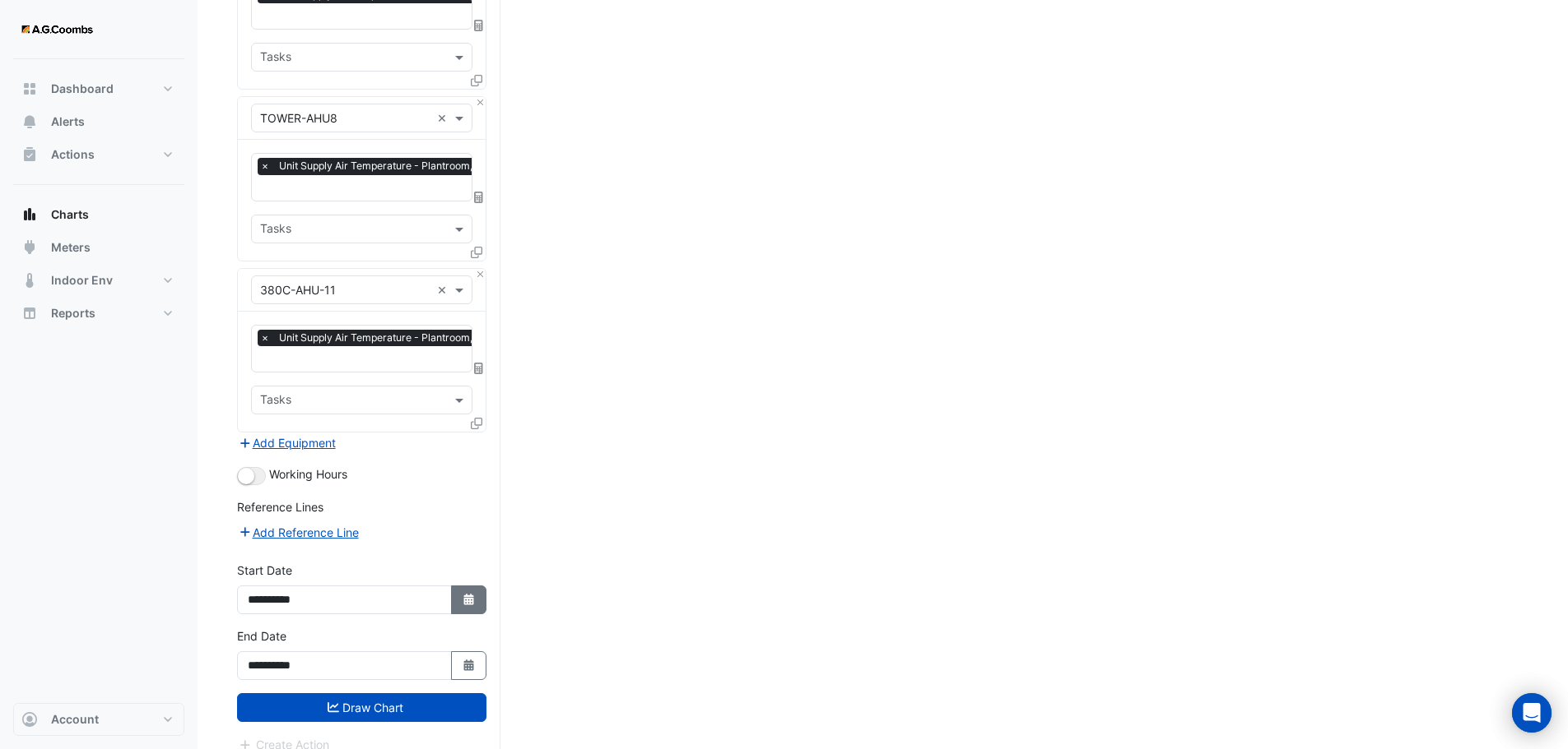
click at [470, 594] on icon "button" at bounding box center [468, 600] width 9 height 11
select select "*"
select select "****"
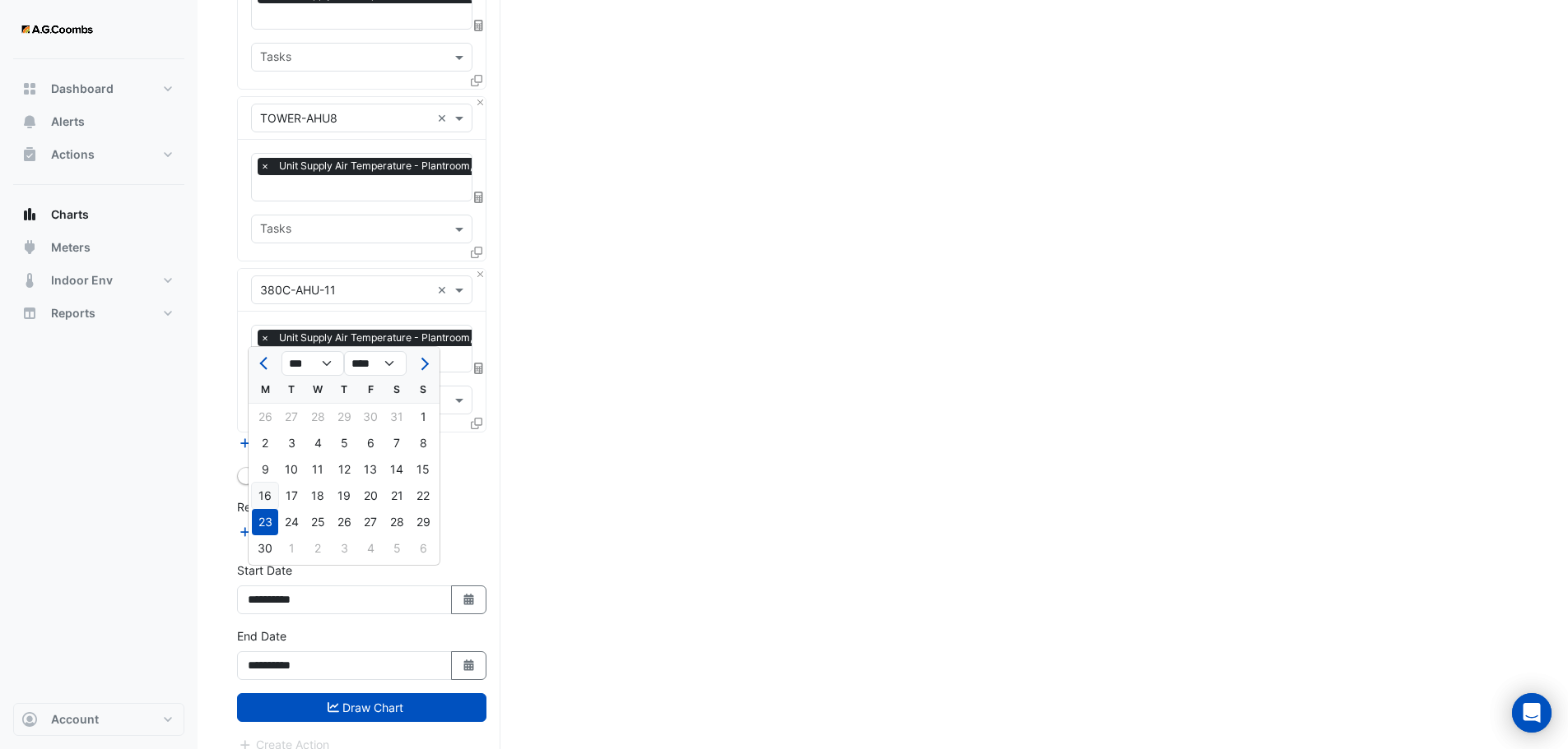
click at [266, 493] on div "16" at bounding box center [265, 496] width 27 height 27
type input "**********"
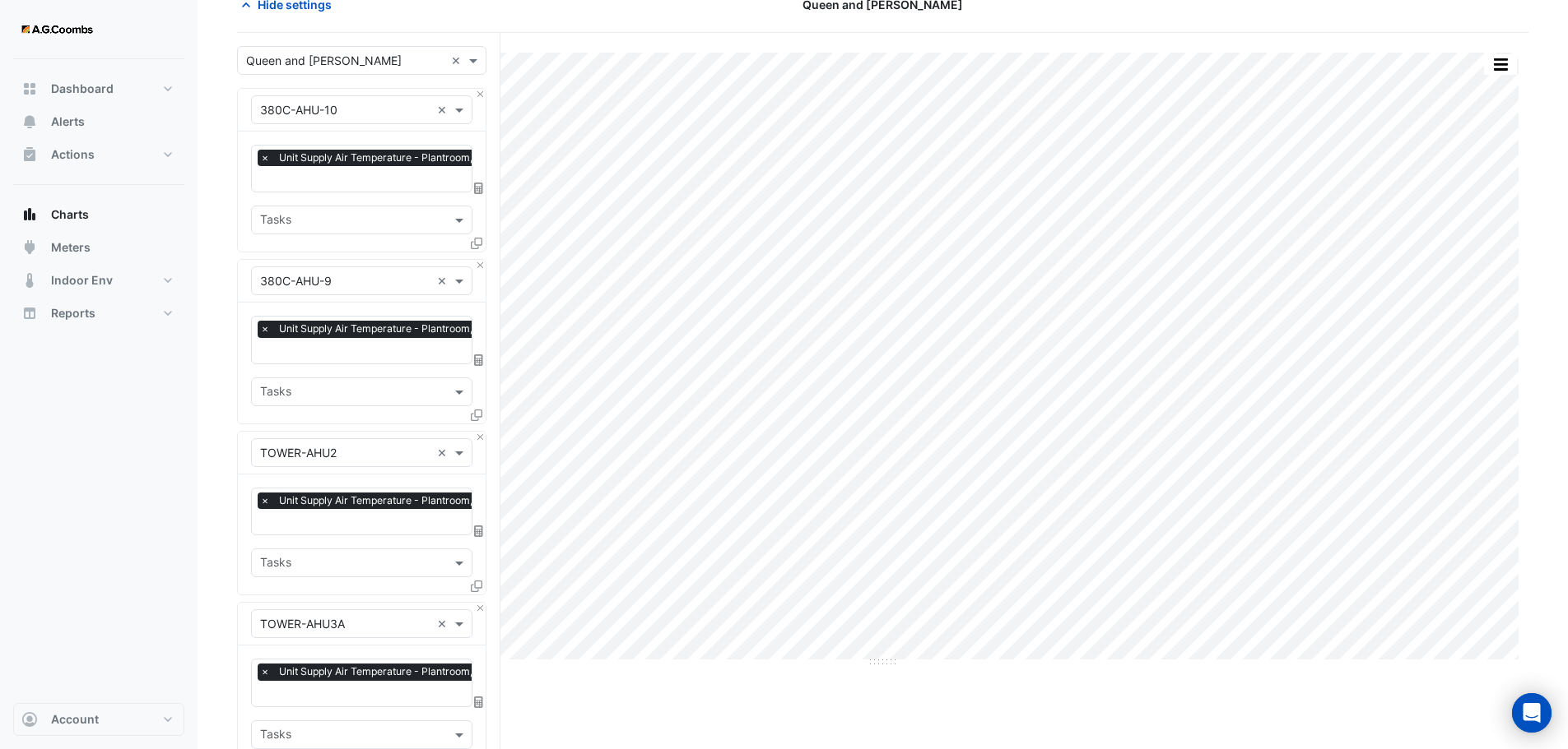
scroll to position [60, 0]
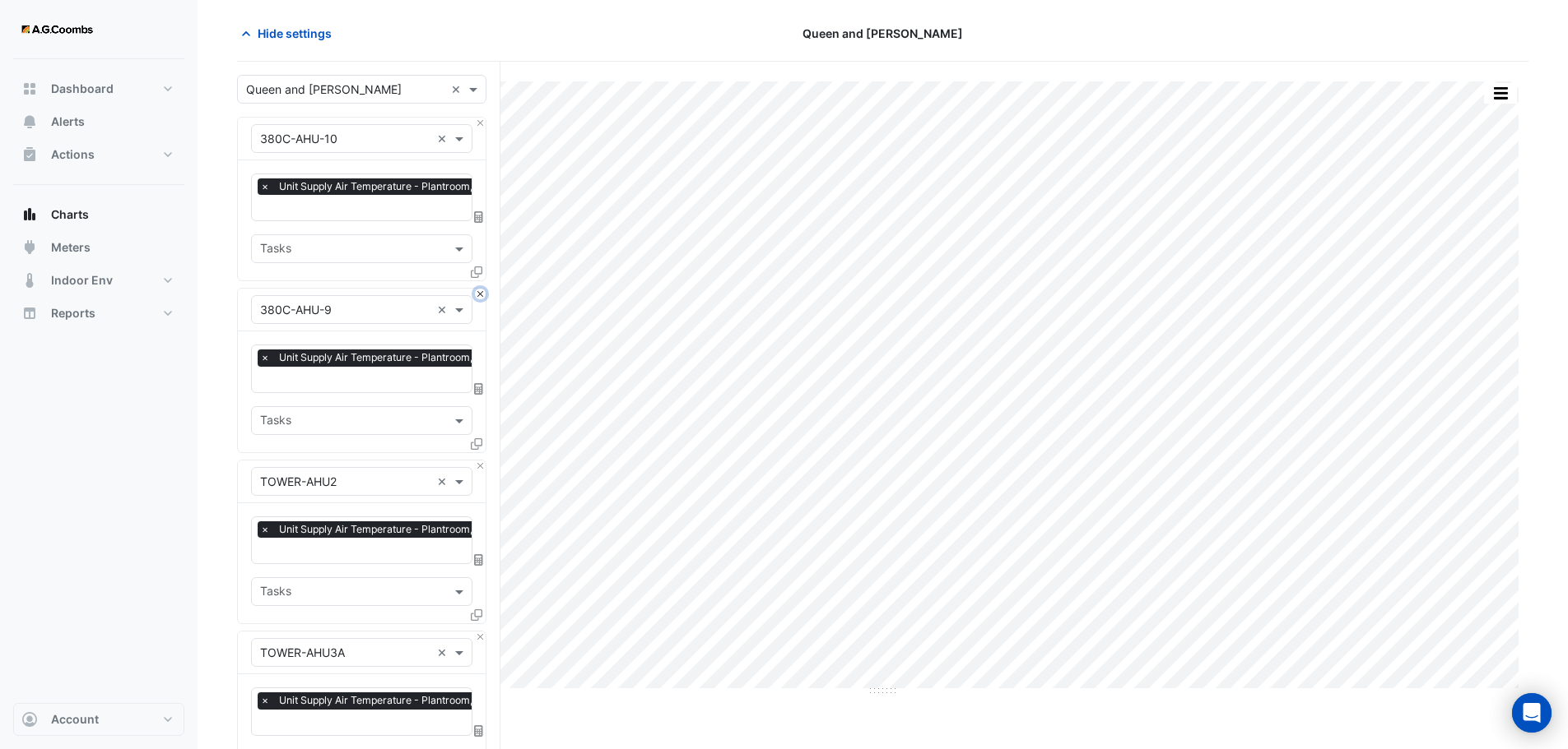
click at [479, 293] on button "Close" at bounding box center [480, 293] width 10 height 10
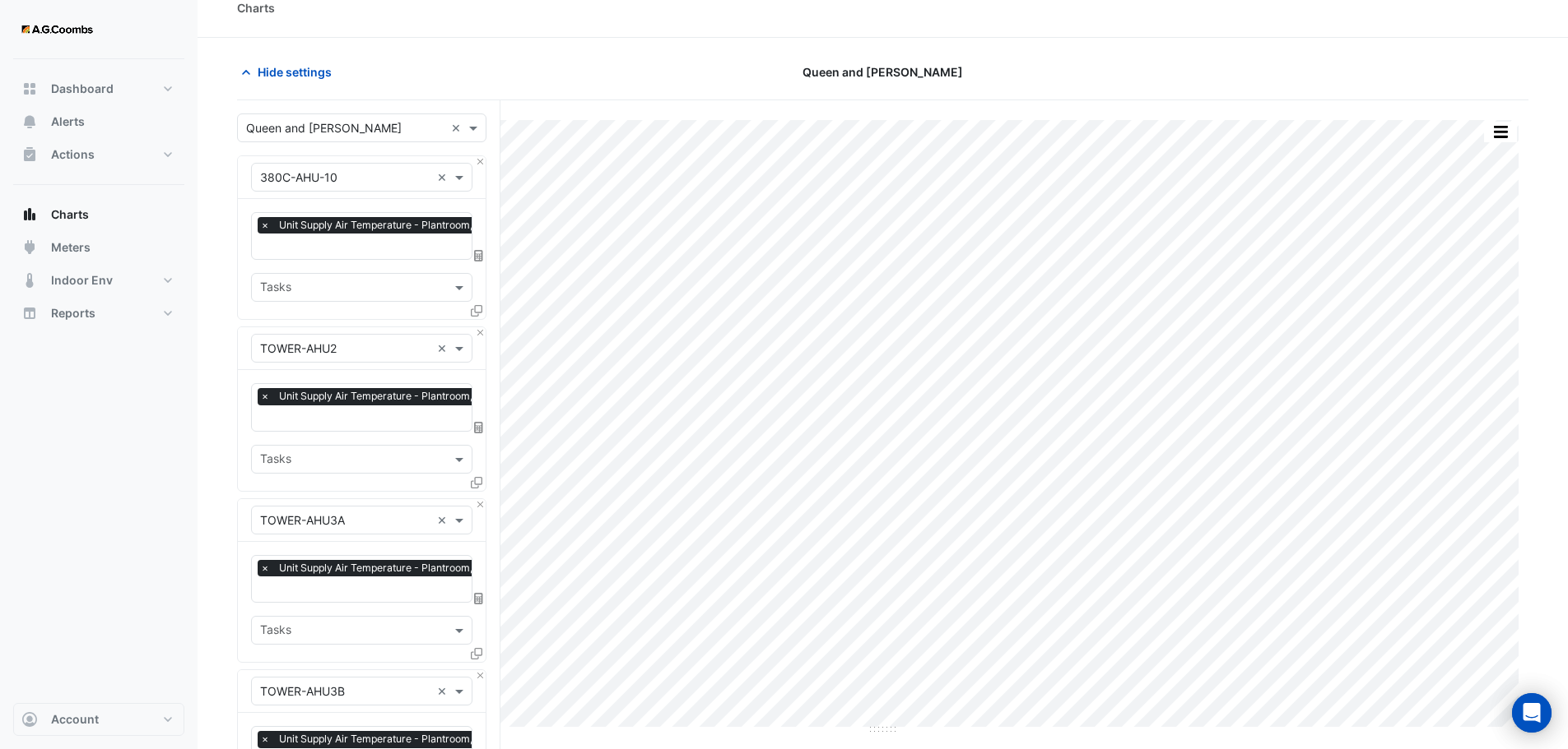
scroll to position [0, 0]
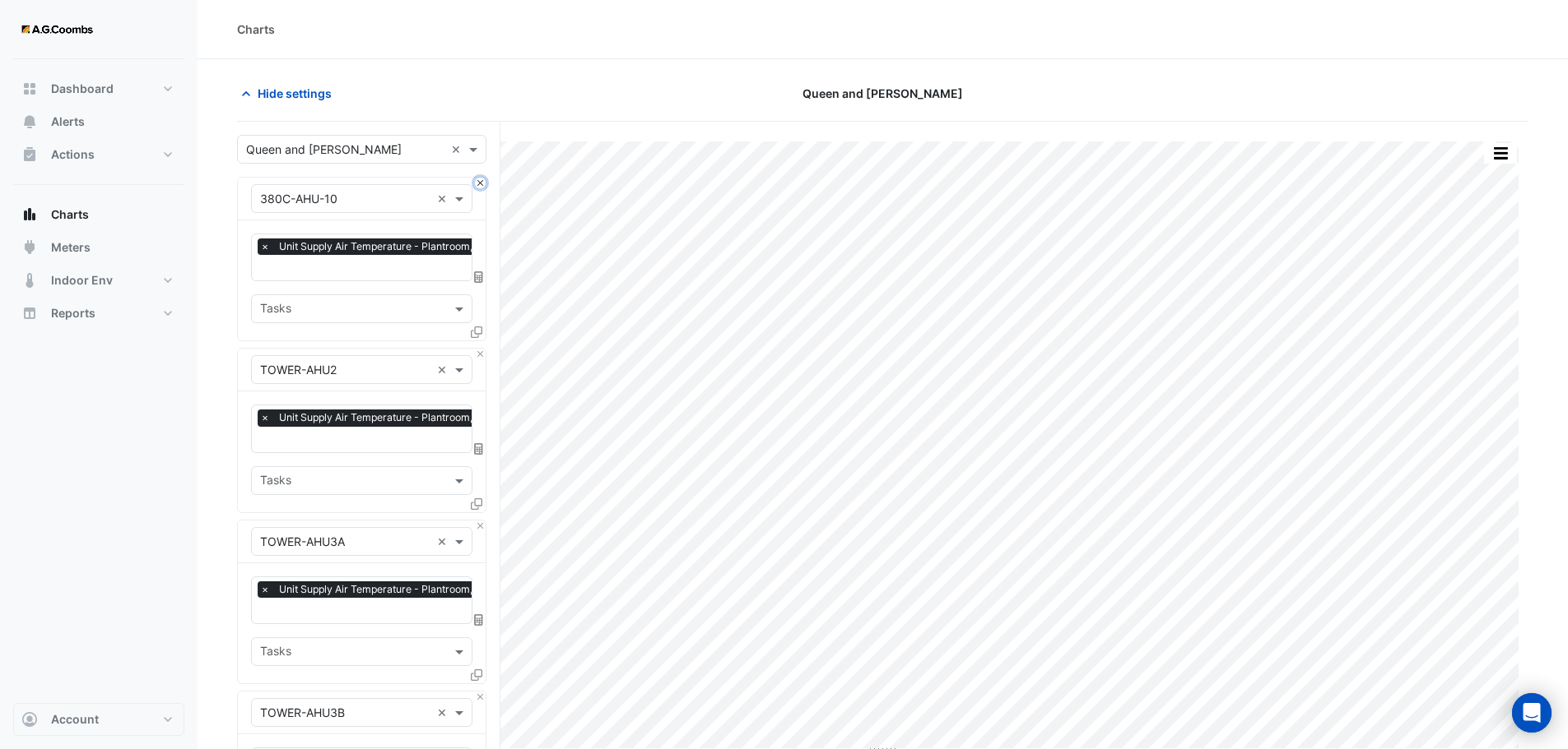
click at [477, 182] on button "Close" at bounding box center [480, 182] width 10 height 10
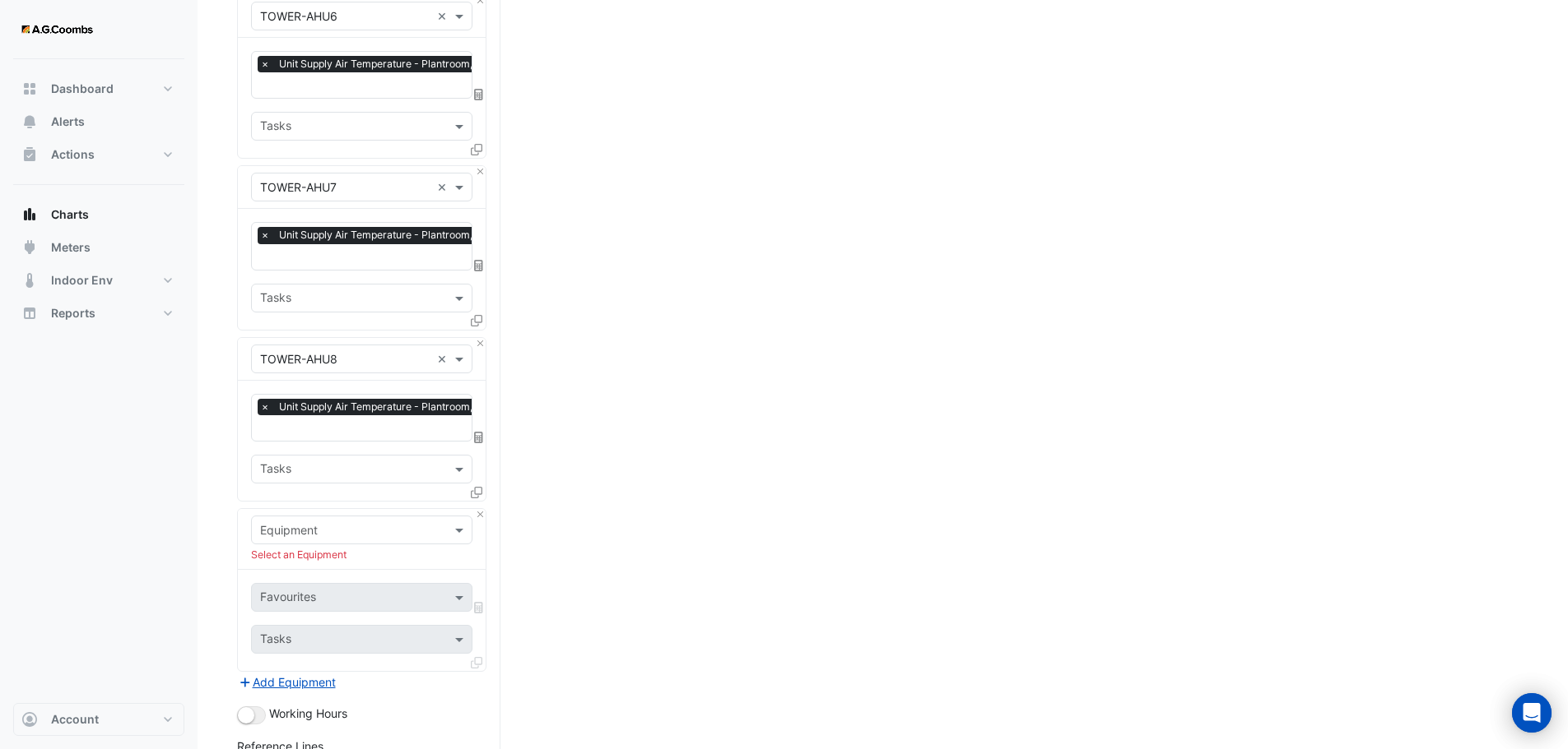
scroll to position [1070, 0]
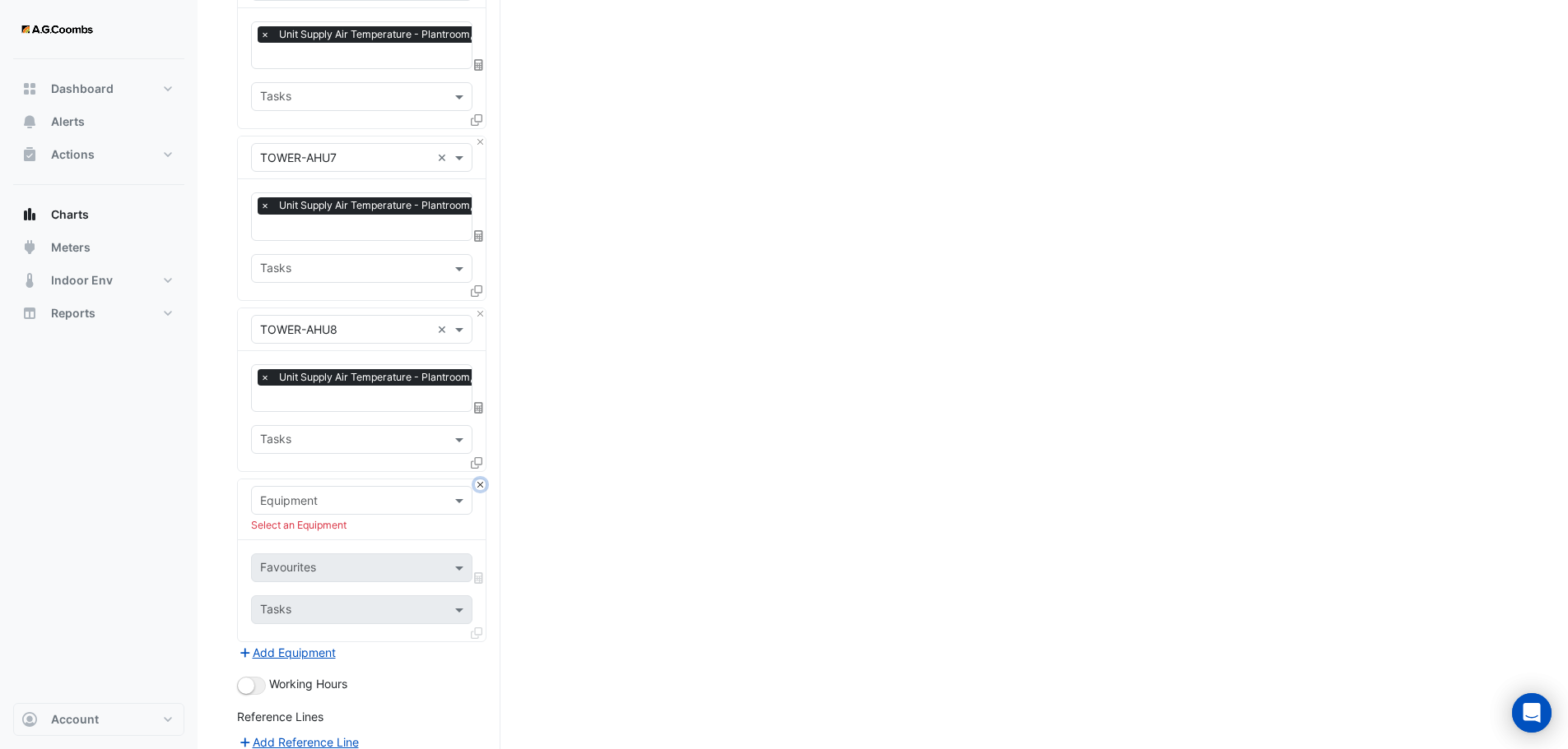
click at [481, 479] on button "Close" at bounding box center [480, 484] width 10 height 10
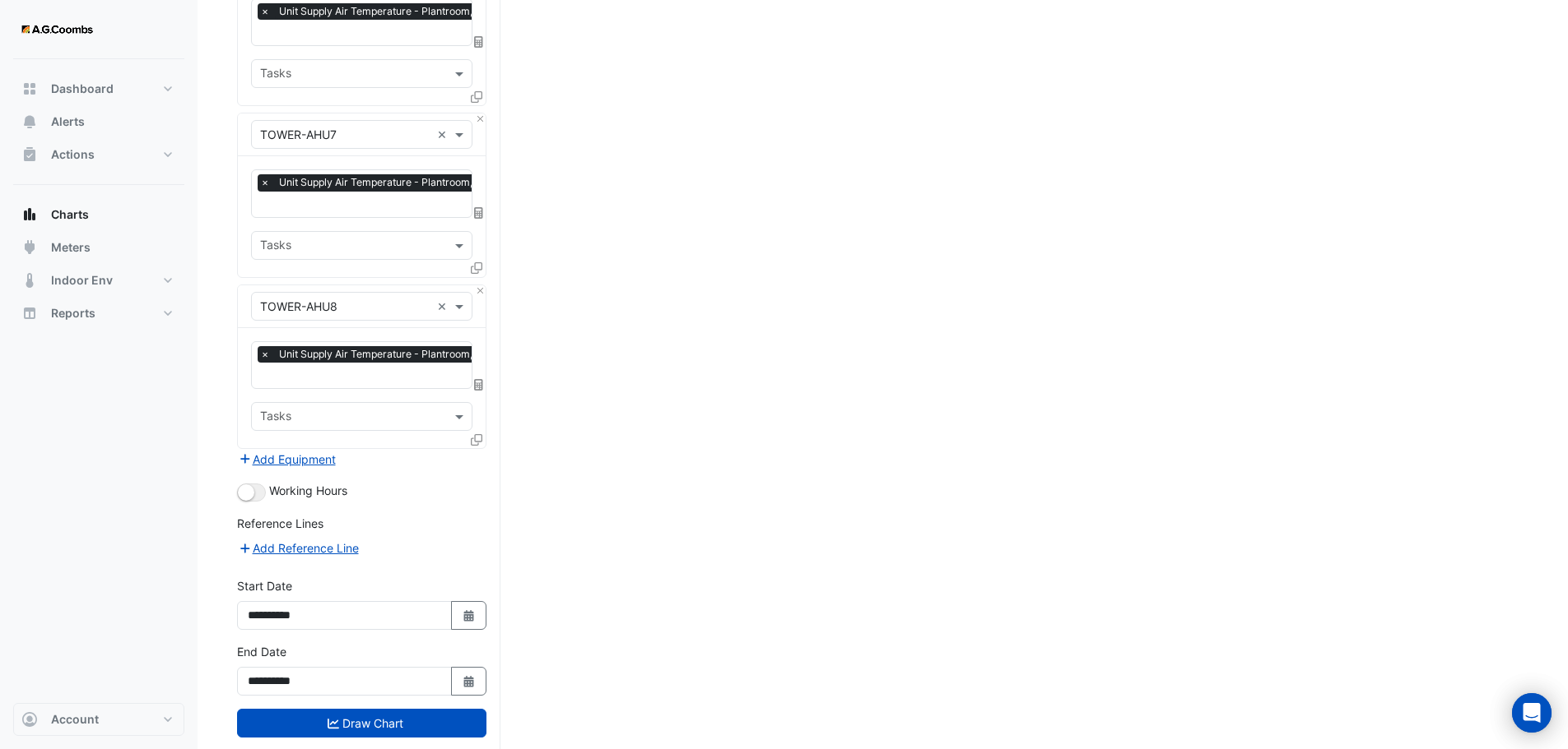
scroll to position [1114, 0]
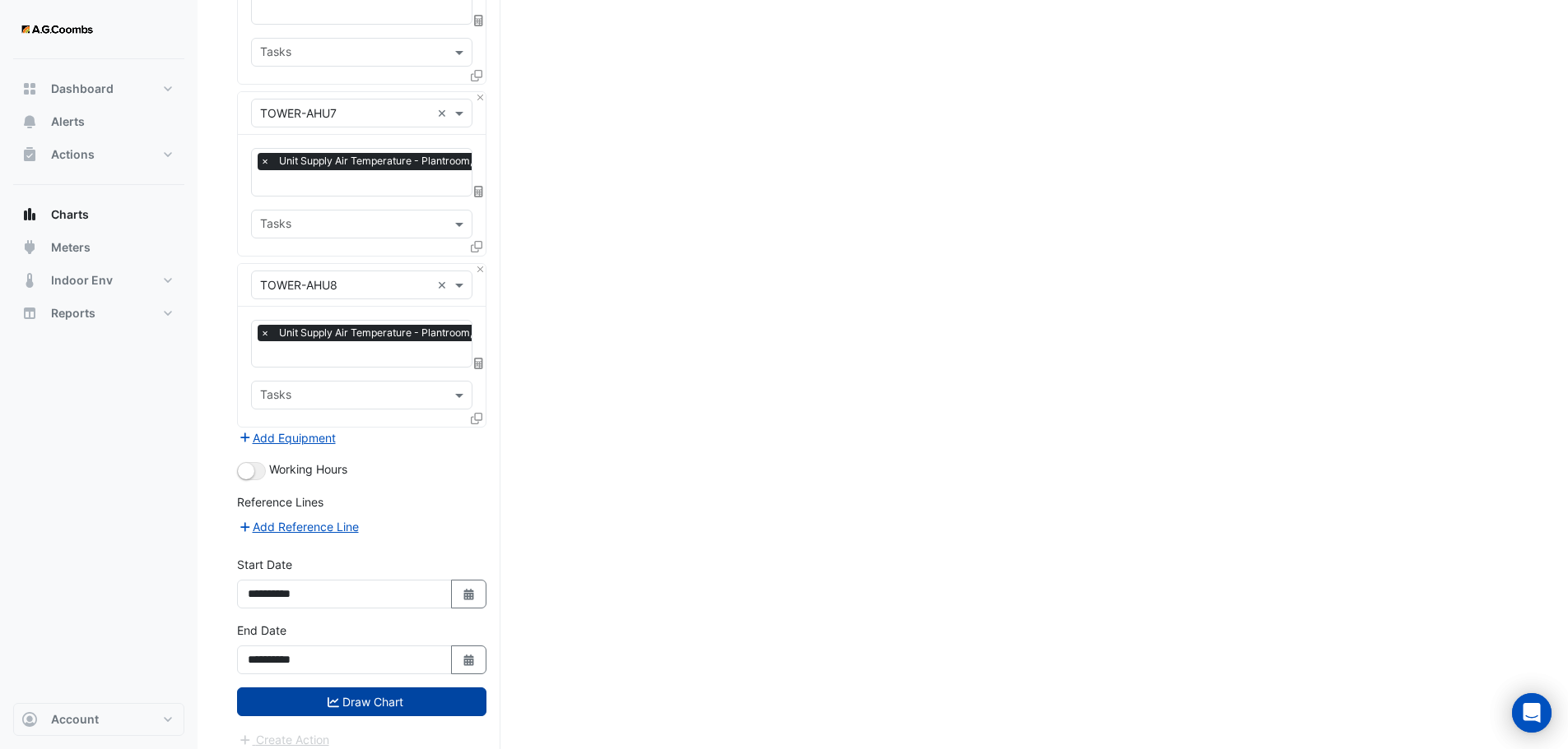
click at [395, 687] on button "Draw Chart" at bounding box center [362, 702] width 250 height 28
